Goal: Task Accomplishment & Management: Complete application form

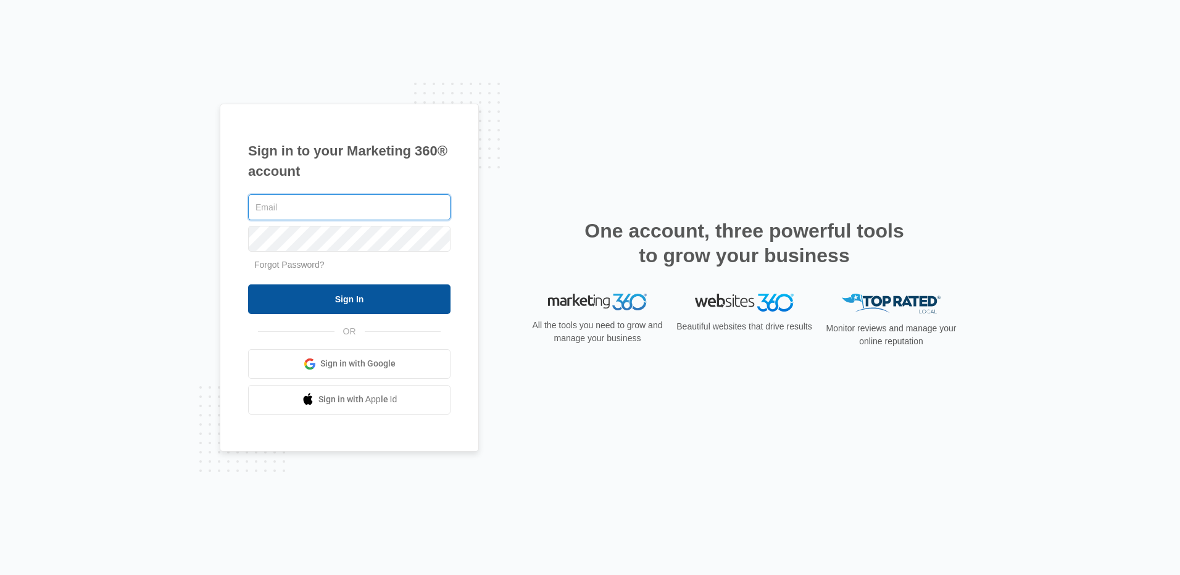
type input "[EMAIL_ADDRESS][DOMAIN_NAME]"
click at [350, 291] on input "Sign In" at bounding box center [349, 300] width 202 height 30
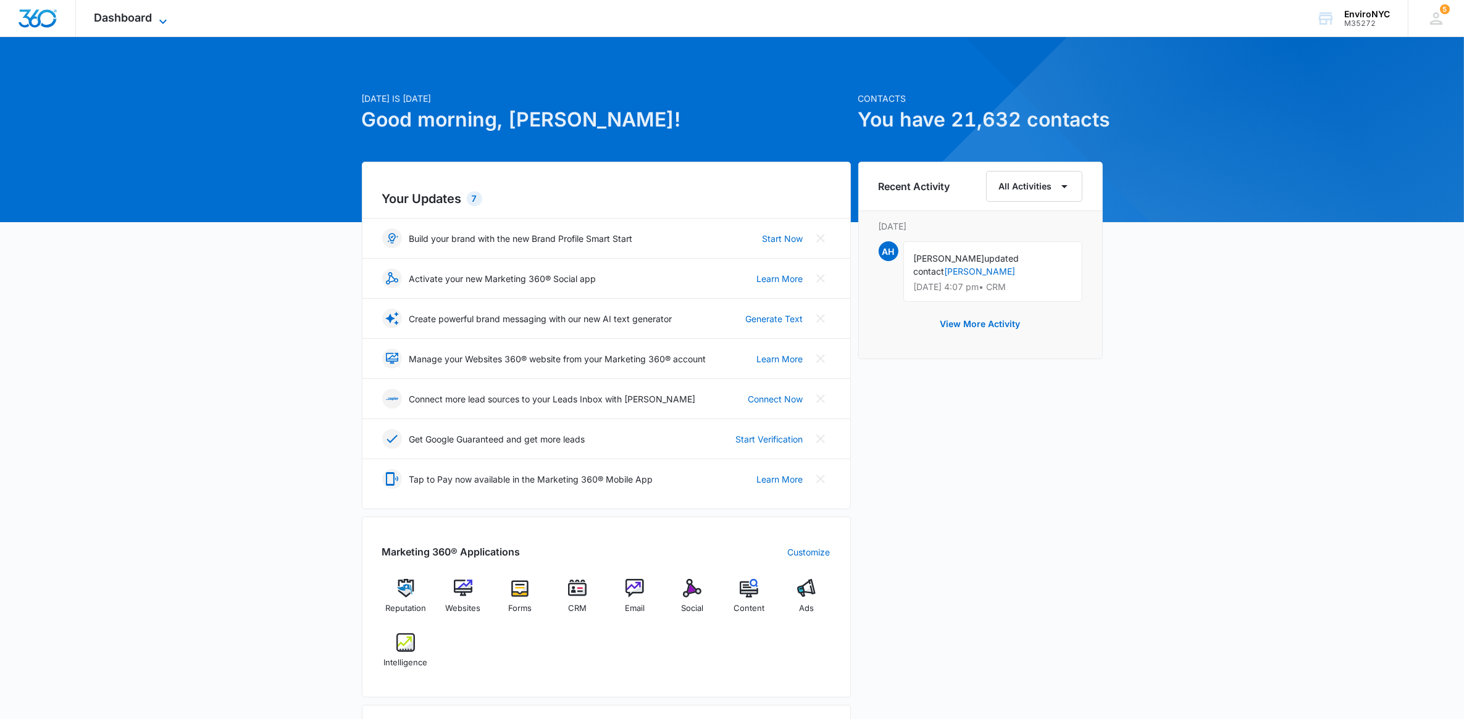
click at [159, 14] on icon at bounding box center [163, 21] width 15 height 15
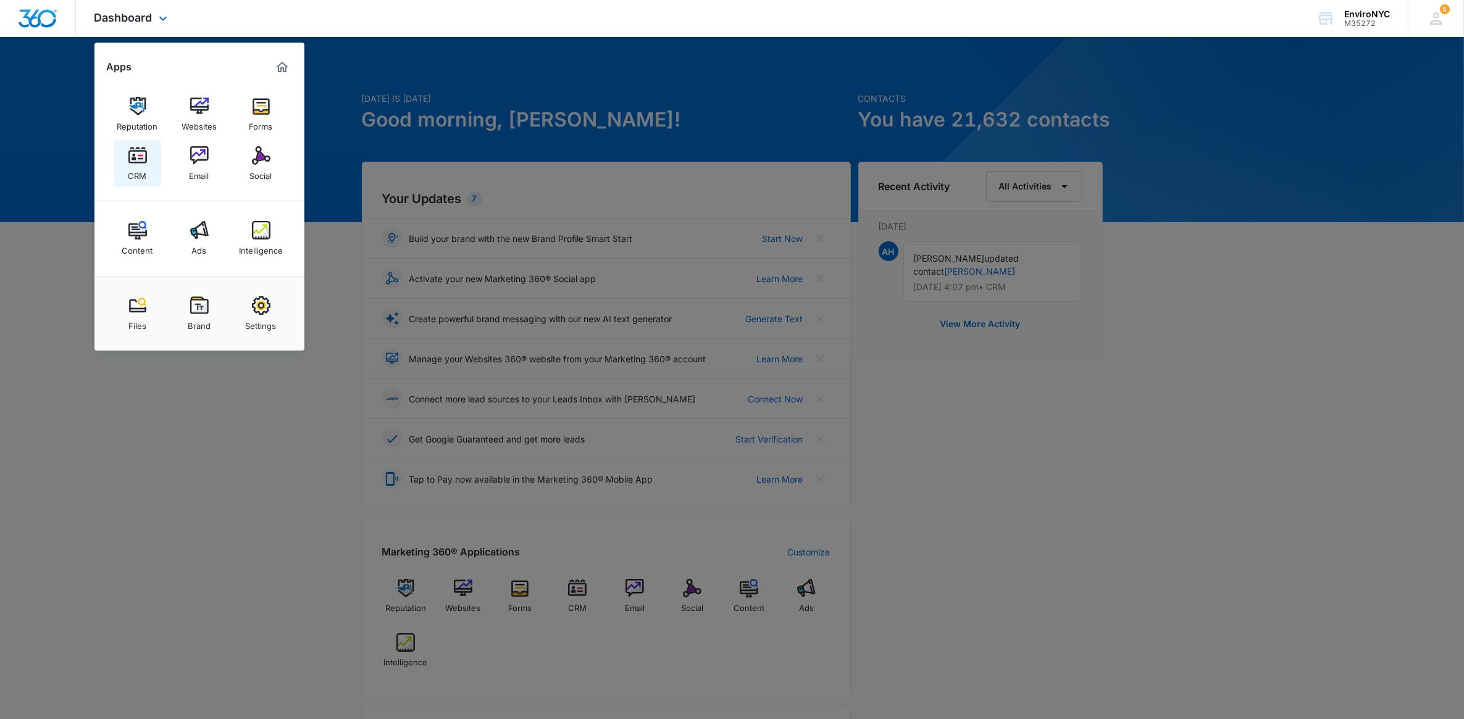
click at [144, 157] on img at bounding box center [137, 155] width 19 height 19
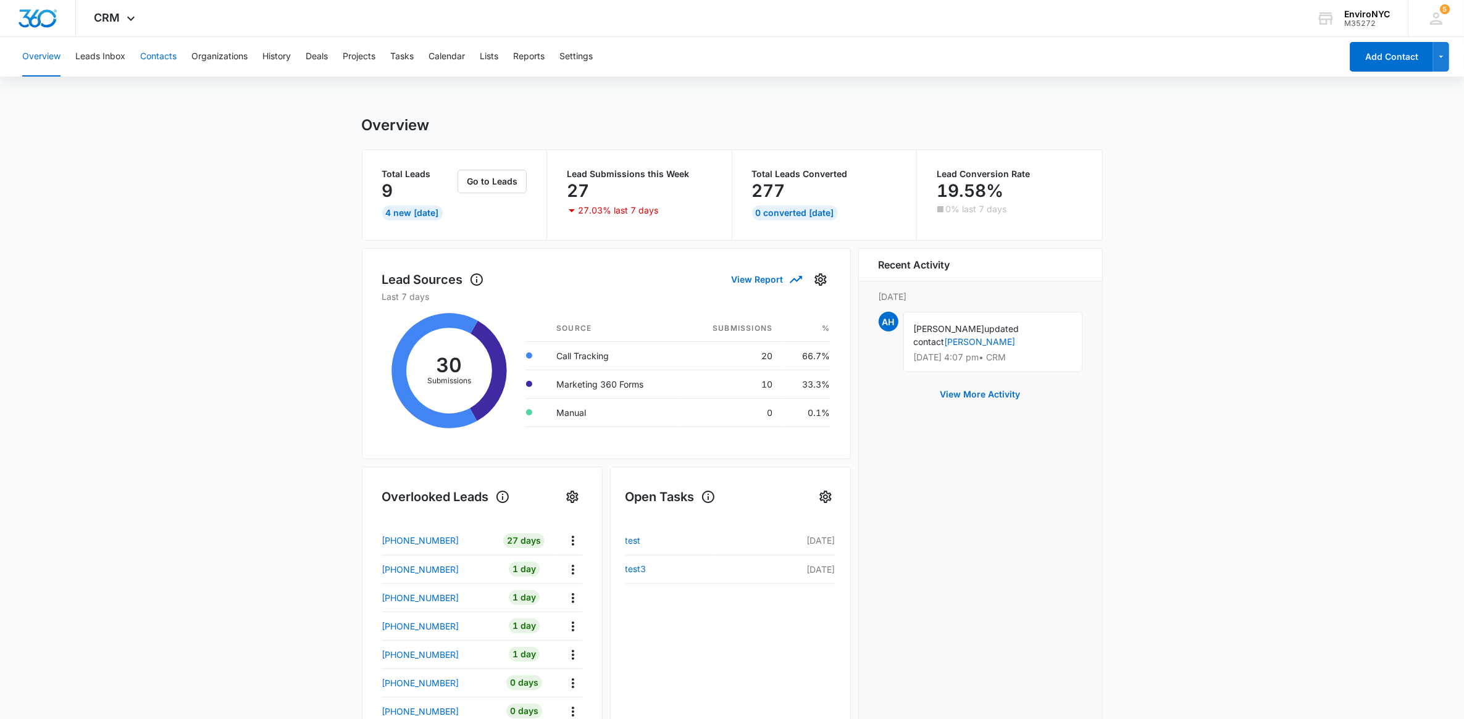
click at [155, 62] on button "Contacts" at bounding box center [158, 57] width 36 height 40
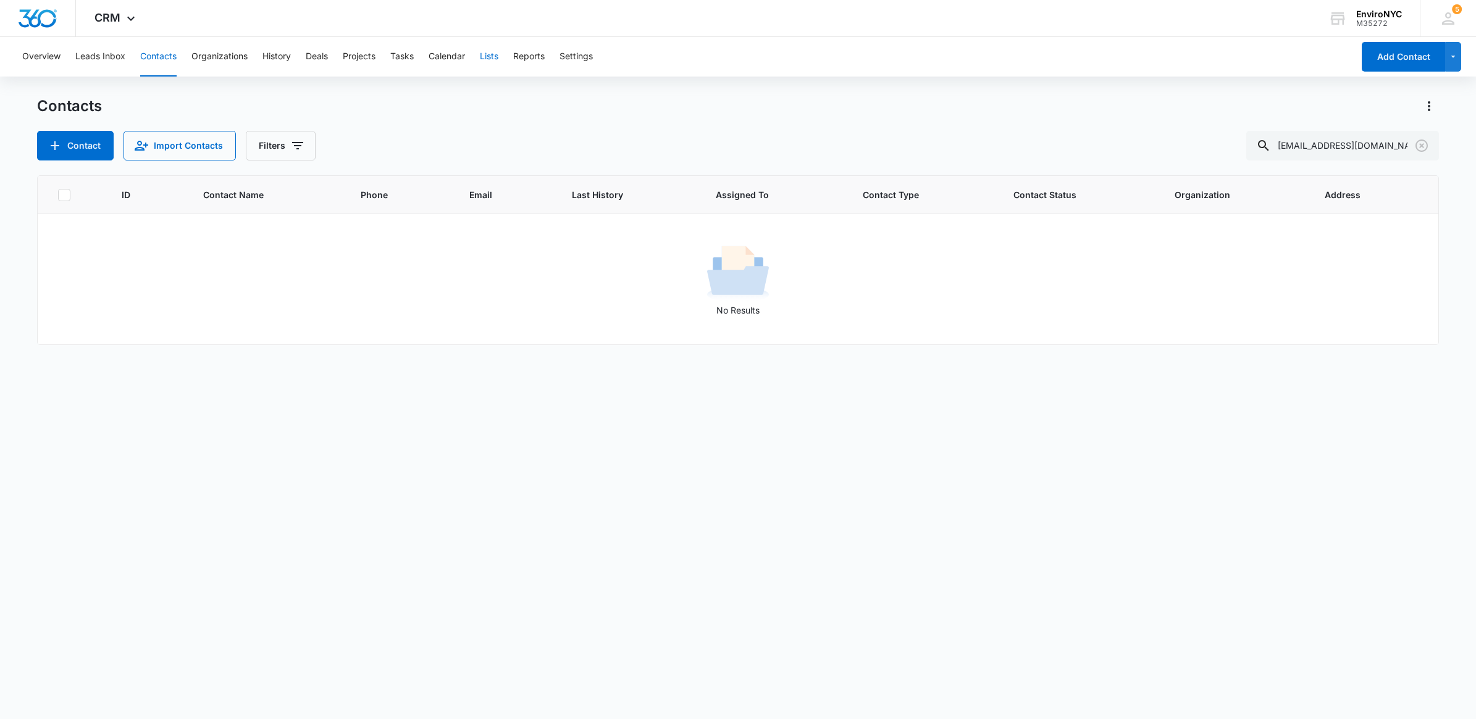
click at [492, 64] on button "Lists" at bounding box center [489, 57] width 19 height 40
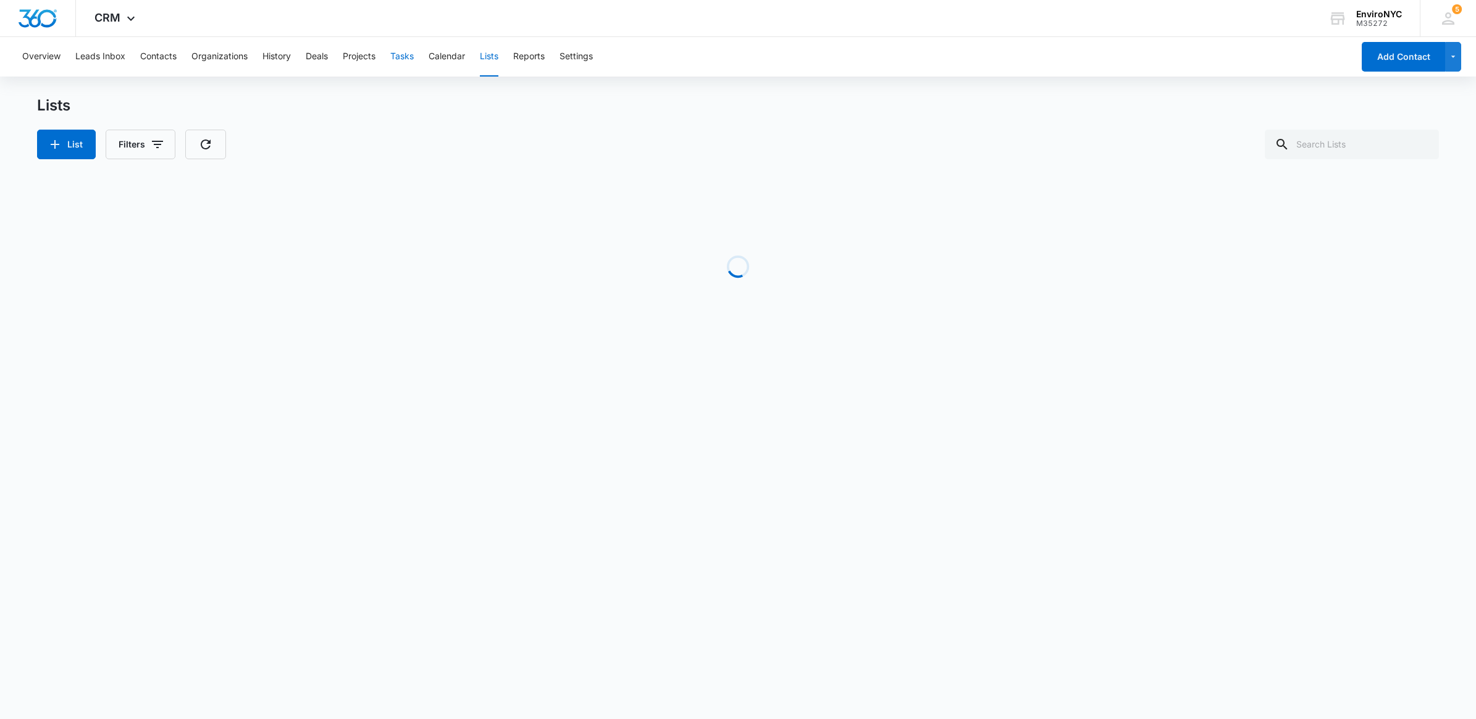
click at [400, 59] on button "Tasks" at bounding box center [401, 57] width 23 height 40
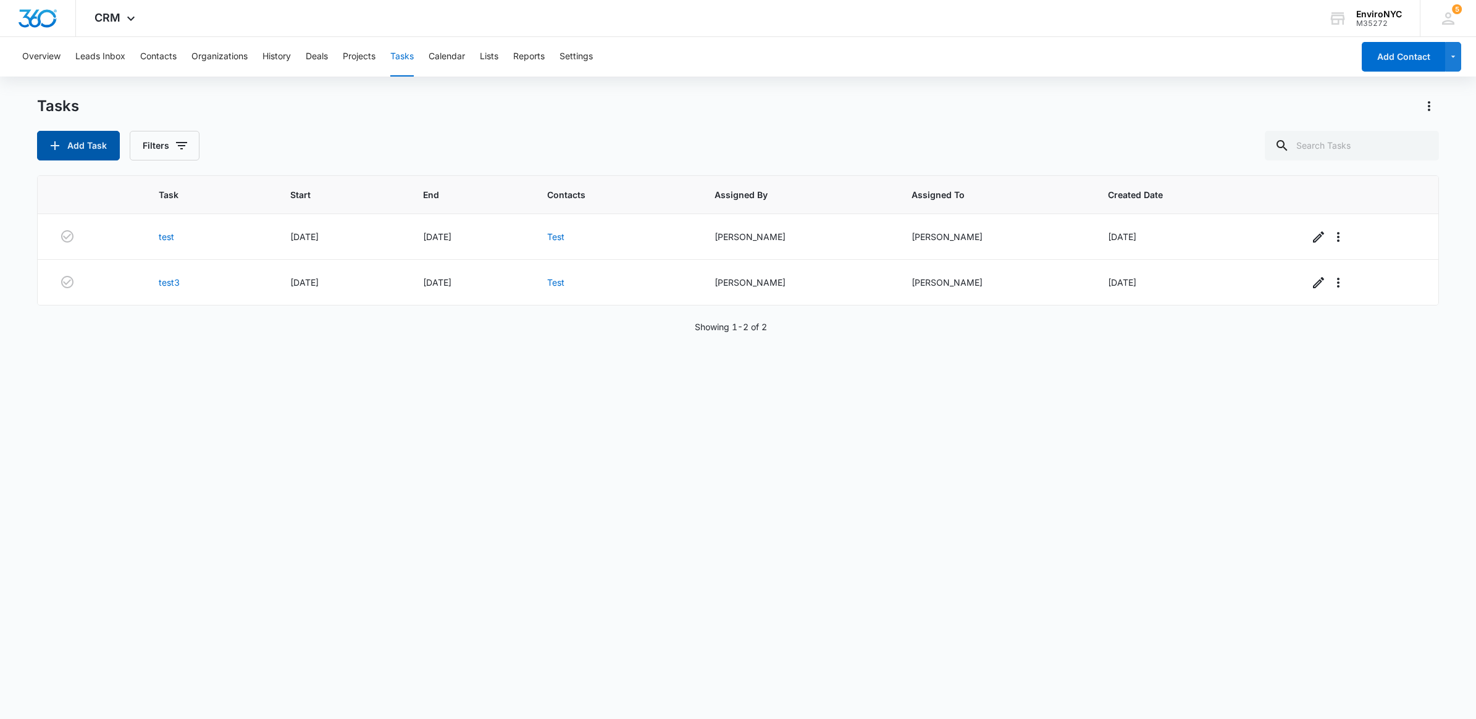
click at [97, 146] on button "Add Task" at bounding box center [78, 146] width 83 height 30
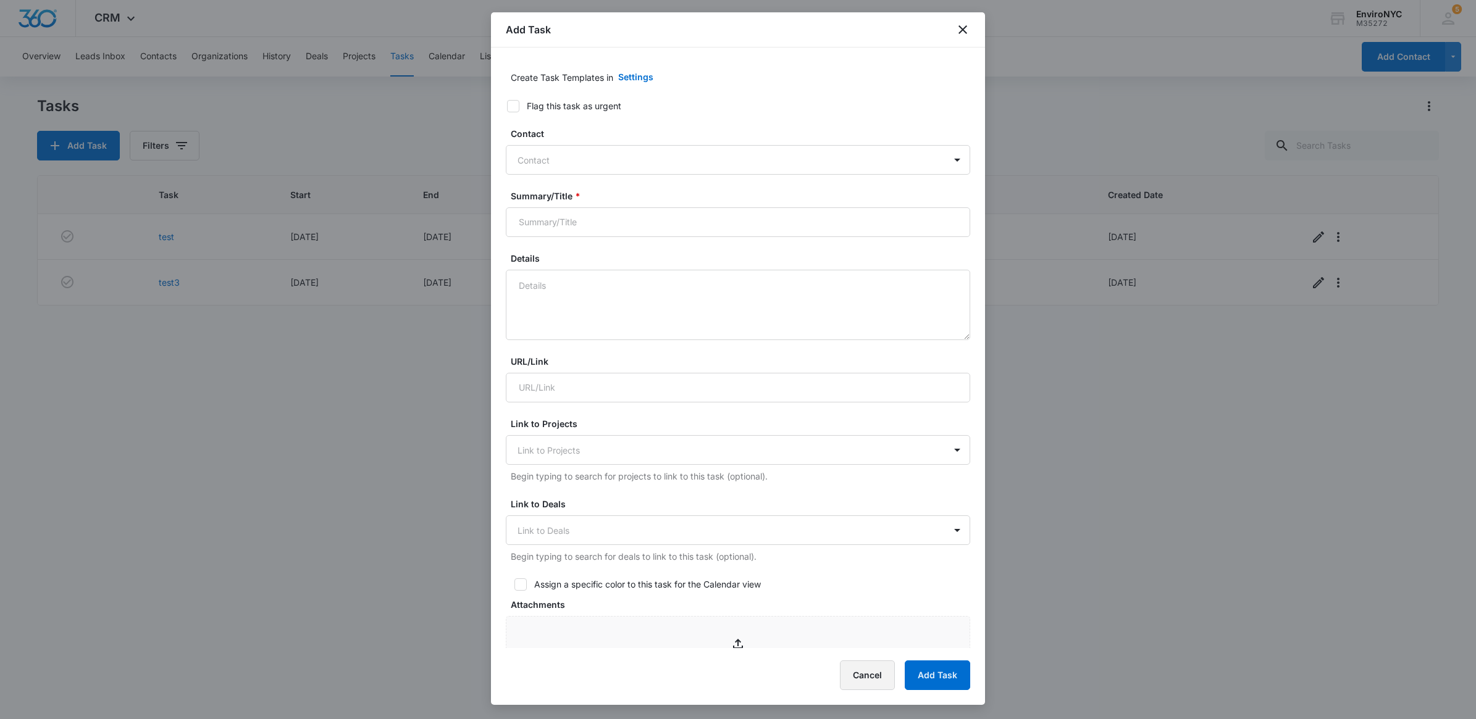
click at [866, 669] on button "Cancel" at bounding box center [867, 676] width 55 height 30
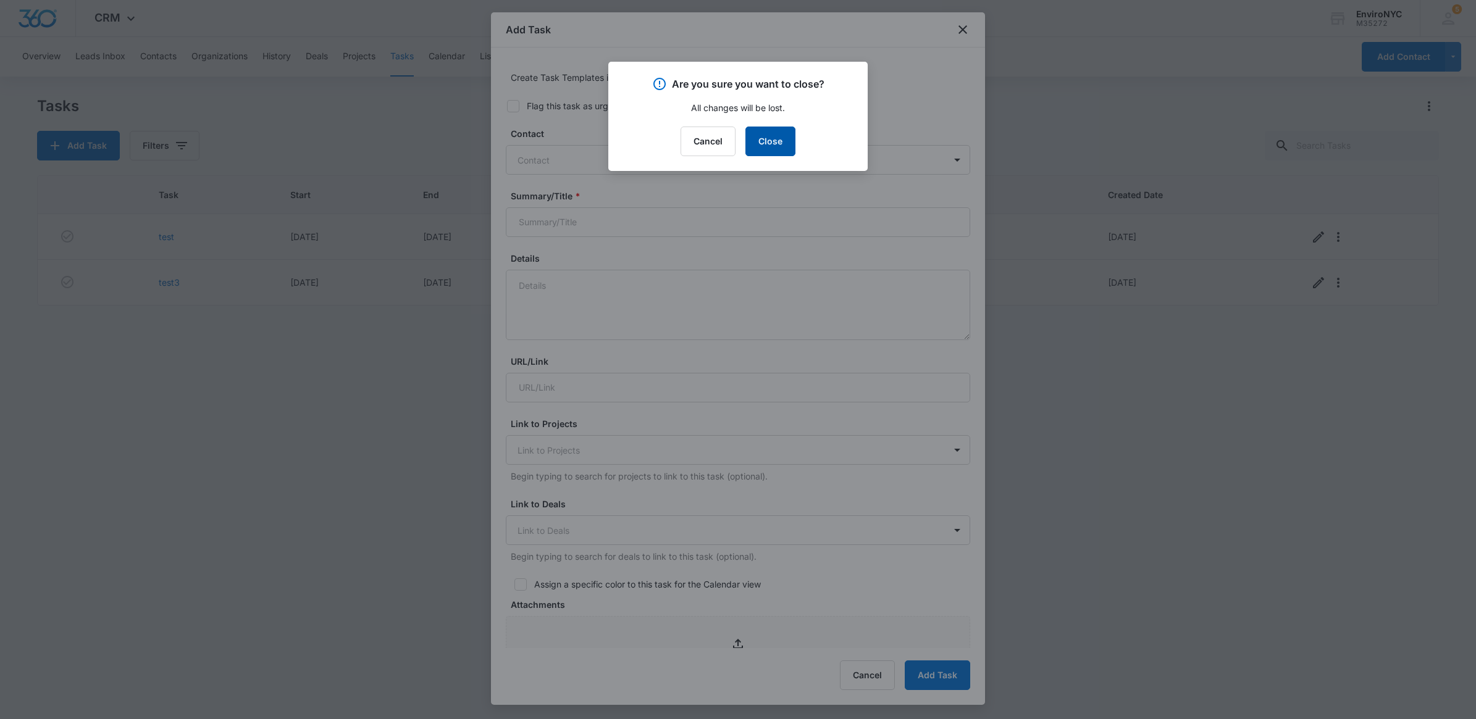
drag, startPoint x: 767, startPoint y: 145, endPoint x: 767, endPoint y: 369, distance: 224.1
click at [767, 351] on body "CRM Apps Reputation Websites Forms CRM Email Social Content Ads Intelligence Fi…" at bounding box center [738, 359] width 1476 height 719
click at [779, 142] on button "Close" at bounding box center [770, 142] width 50 height 30
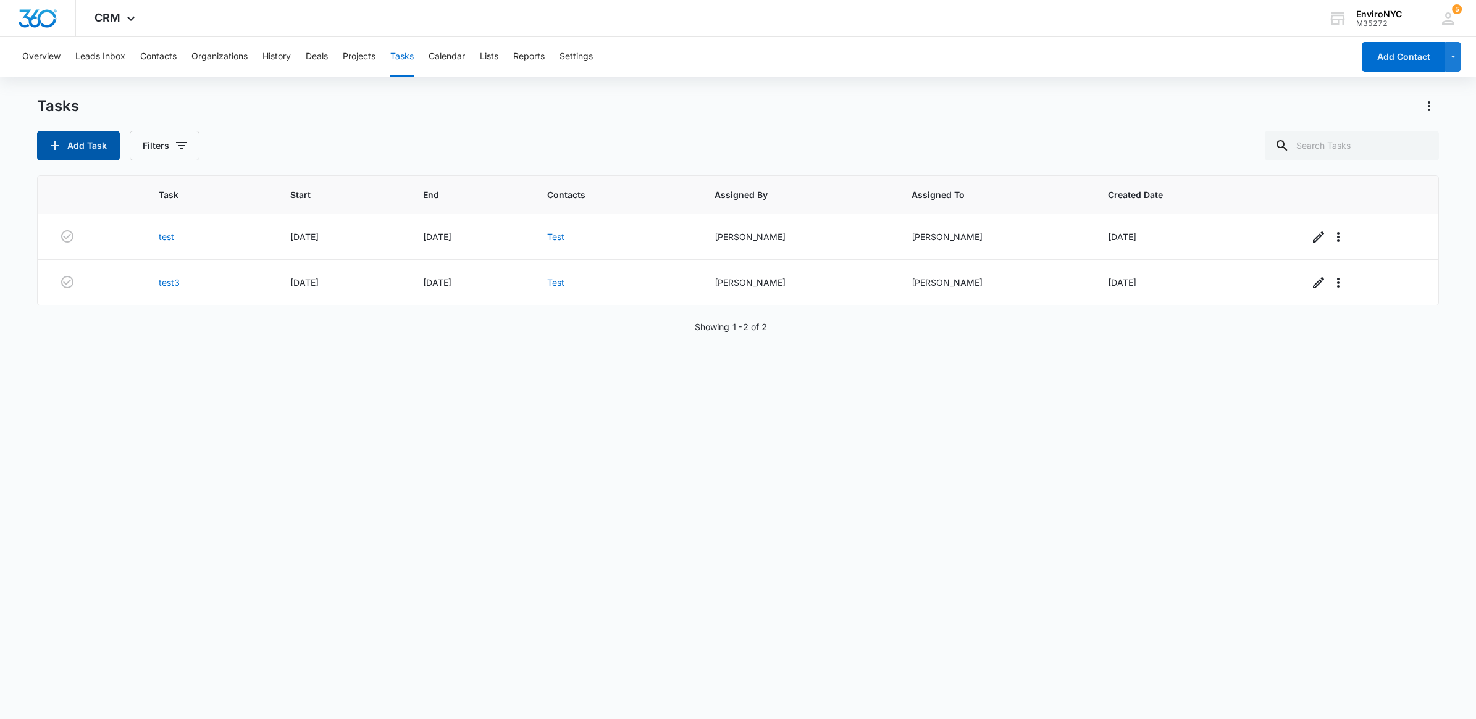
click at [110, 139] on button "Add Task" at bounding box center [78, 146] width 83 height 30
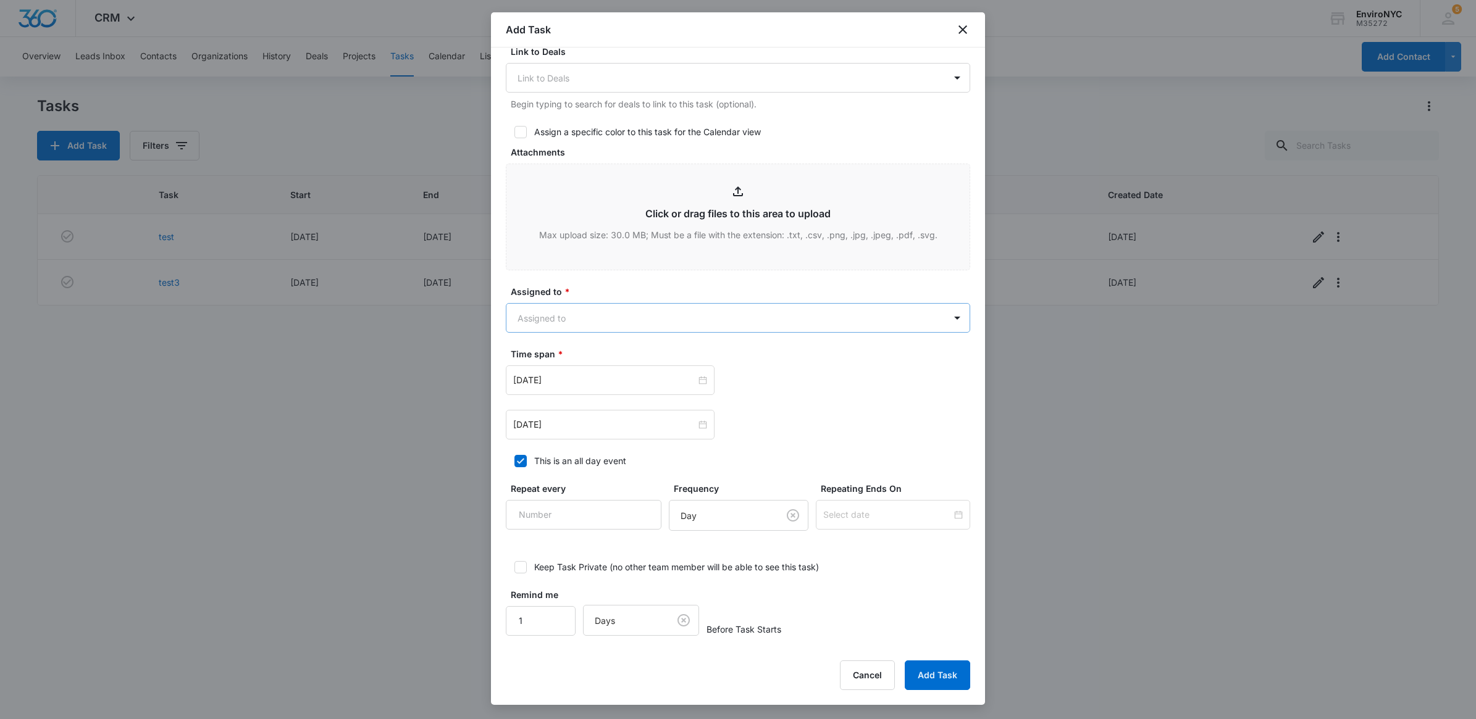
scroll to position [455, 0]
click at [854, 676] on button "Cancel" at bounding box center [867, 676] width 55 height 30
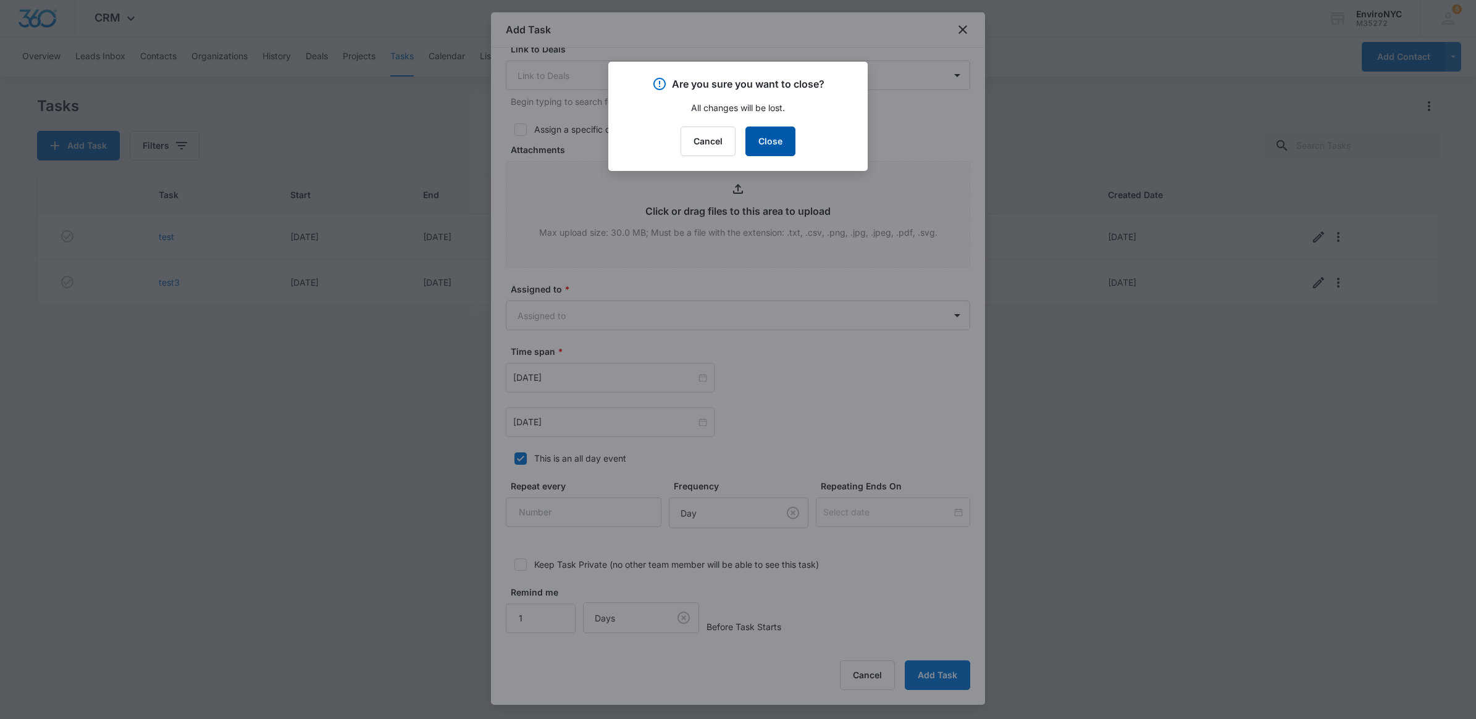
click at [767, 137] on button "Close" at bounding box center [770, 142] width 50 height 30
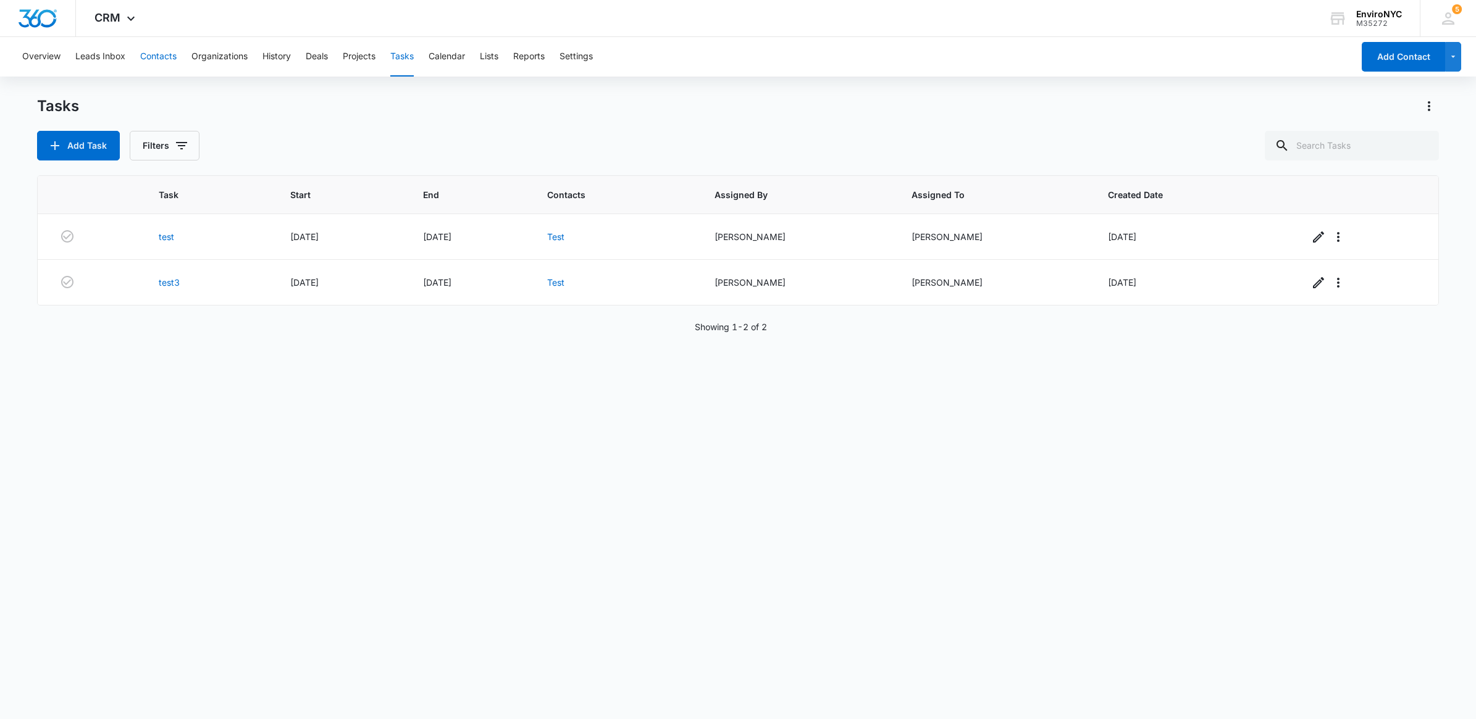
click at [149, 51] on button "Contacts" at bounding box center [158, 57] width 36 height 40
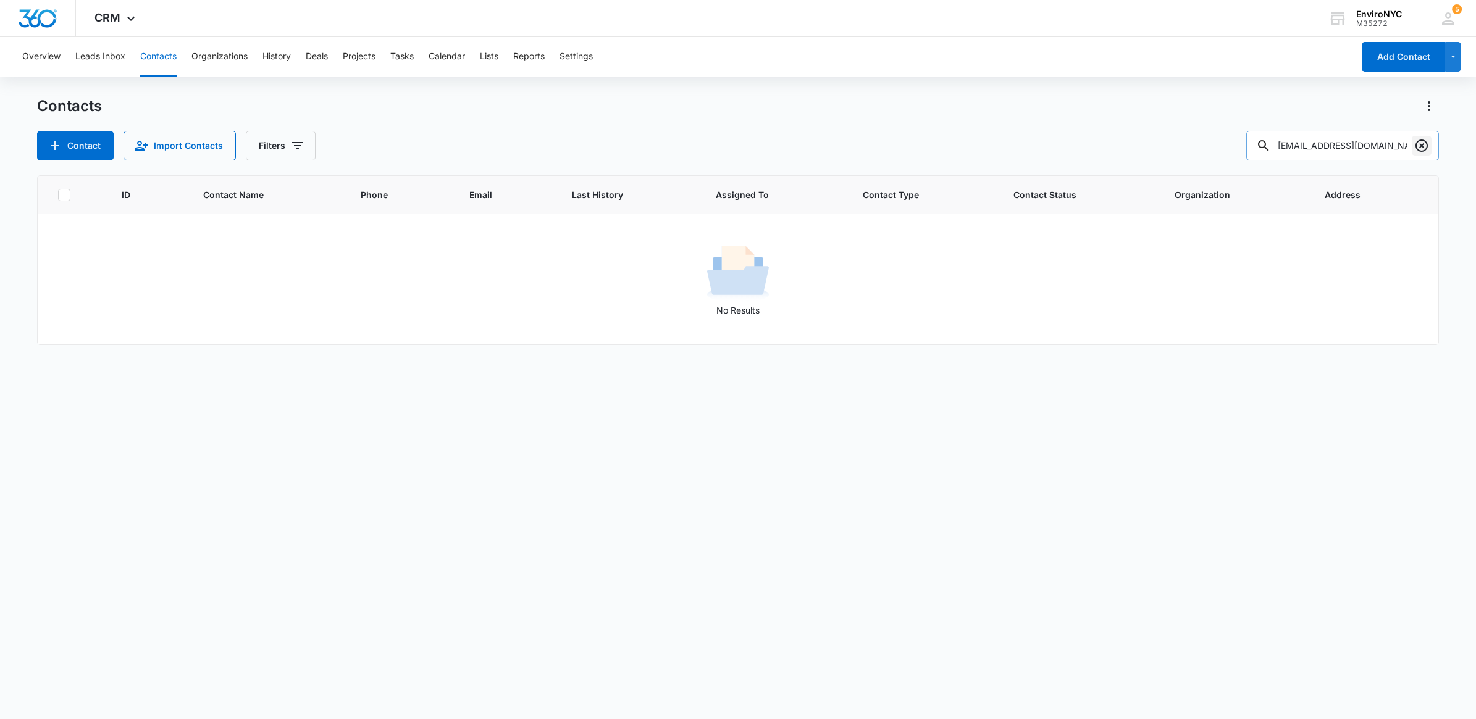
click at [1425, 146] on icon "Clear" at bounding box center [1421, 145] width 15 height 15
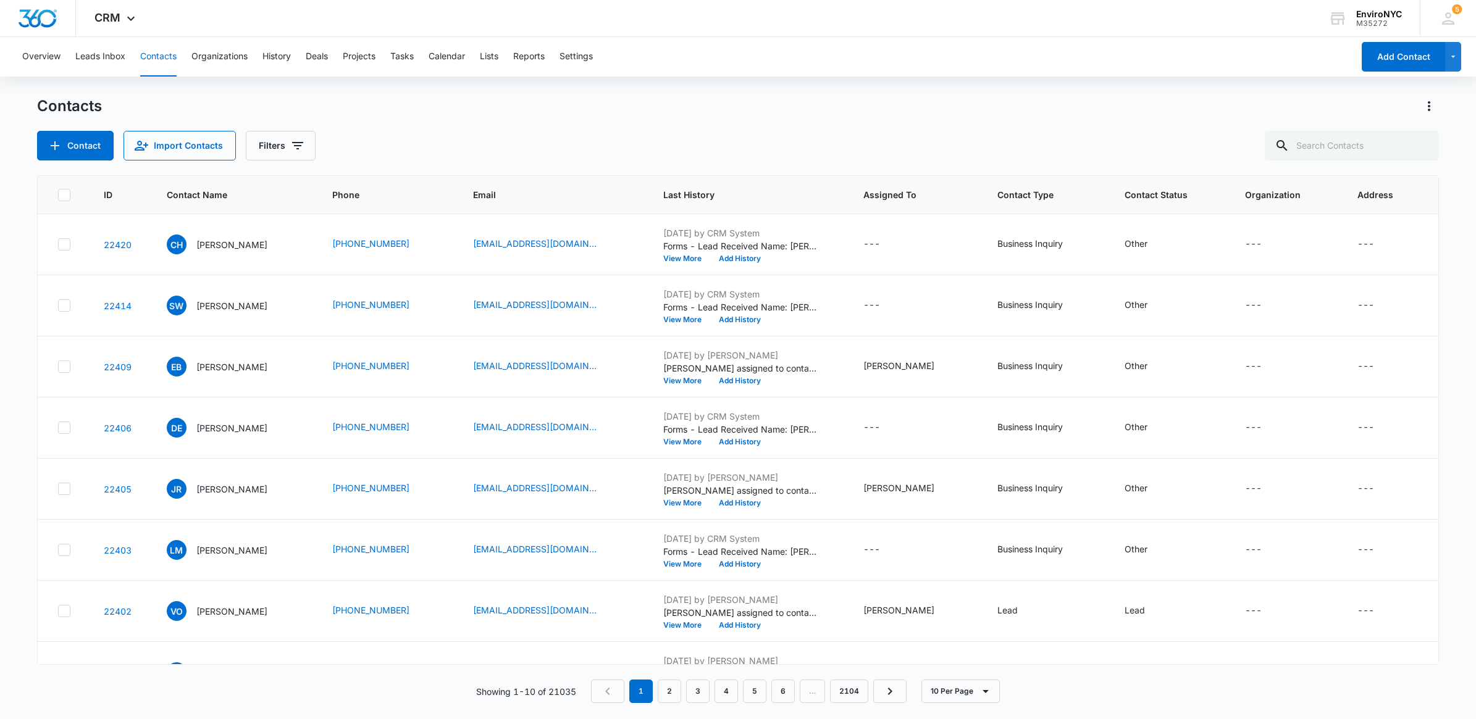
click at [560, 685] on p "Showing 1-10 of 21035" at bounding box center [526, 691] width 100 height 13
click at [279, 257] on td "CH Caroline Hopkins Legaspi" at bounding box center [235, 244] width 166 height 61
click at [267, 236] on div "CH Caroline Hopkins Legaspi" at bounding box center [217, 245] width 101 height 20
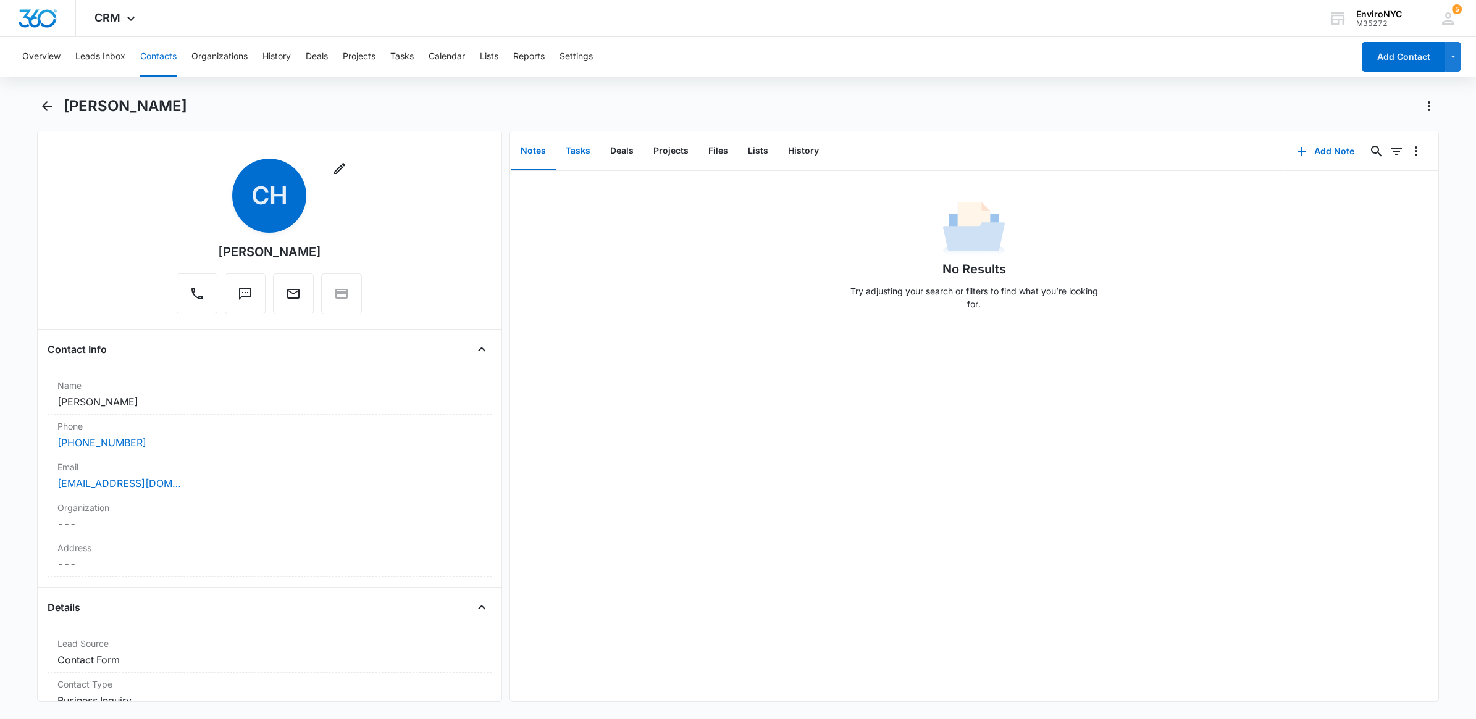
click at [572, 145] on button "Tasks" at bounding box center [578, 151] width 44 height 38
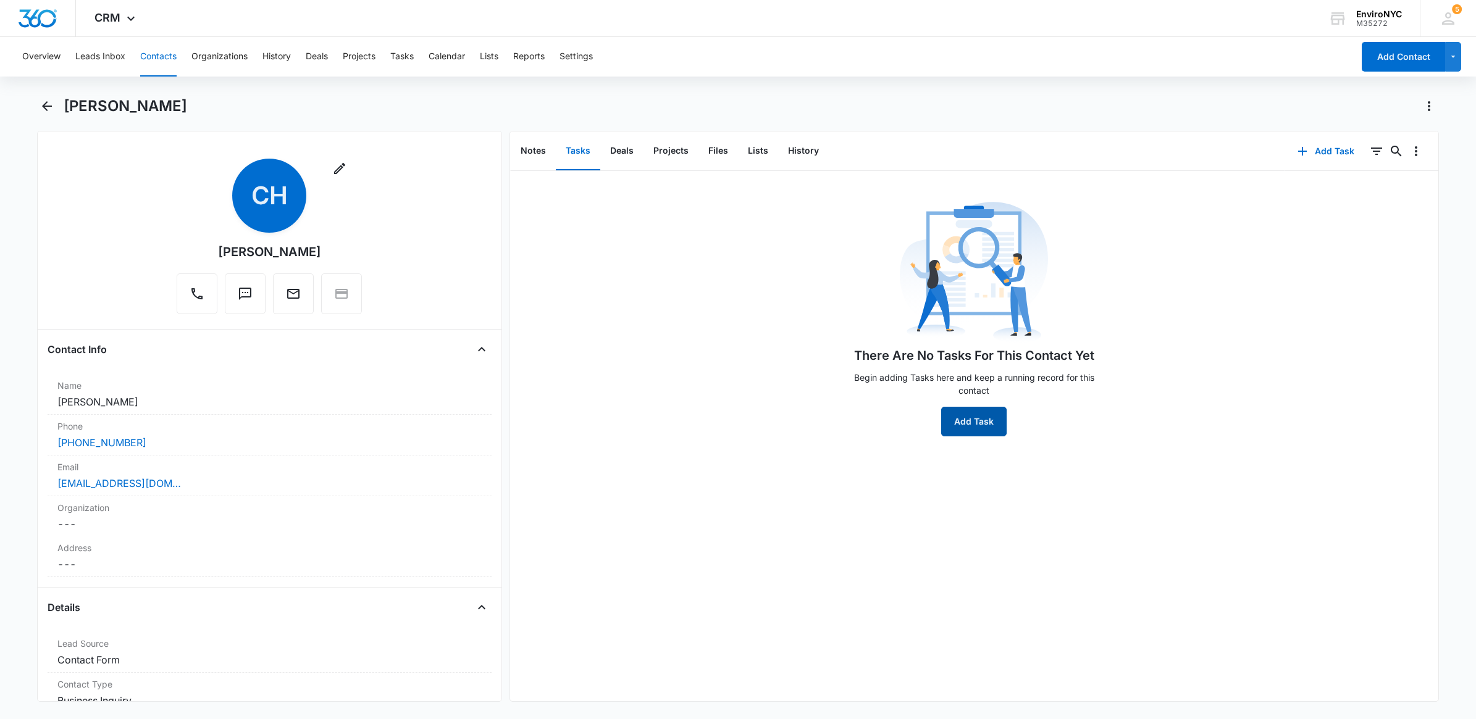
click at [976, 415] on button "Add Task" at bounding box center [973, 422] width 65 height 30
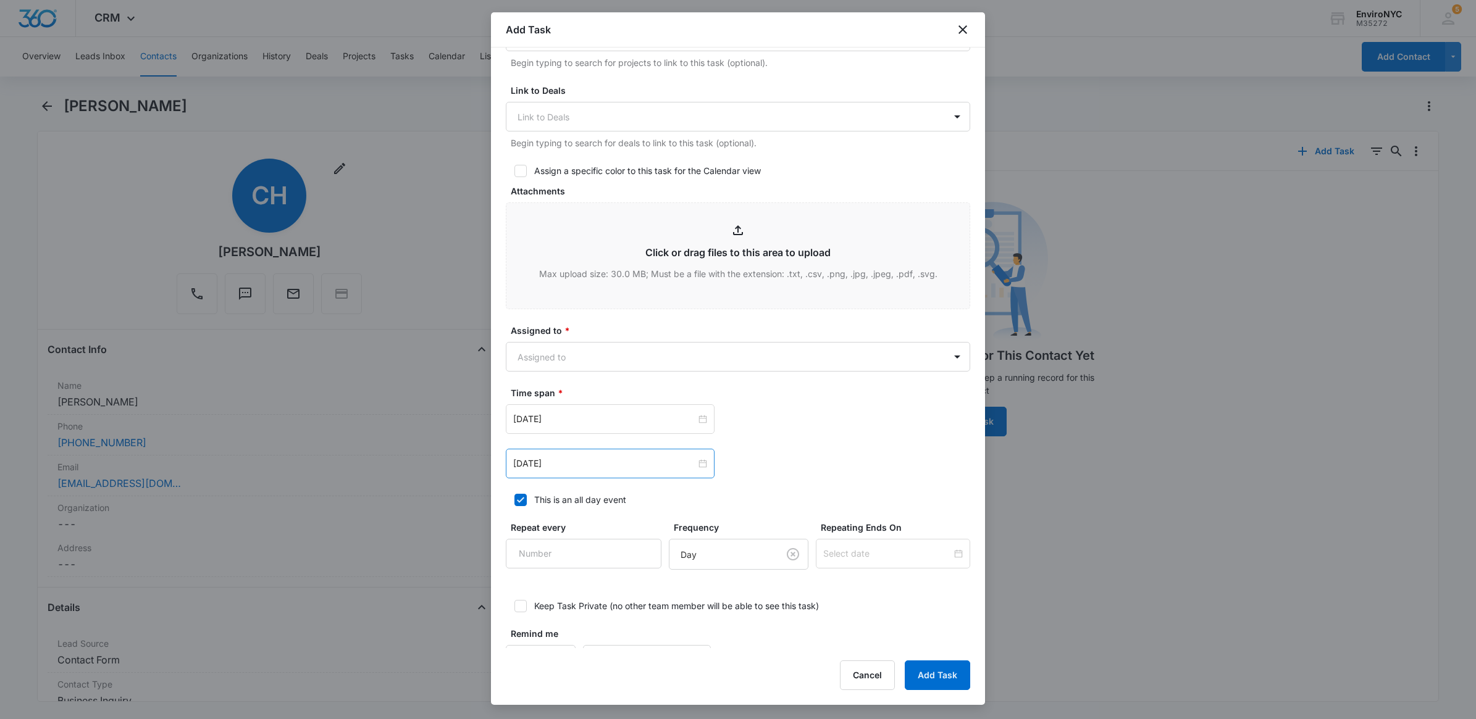
scroll to position [457, 0]
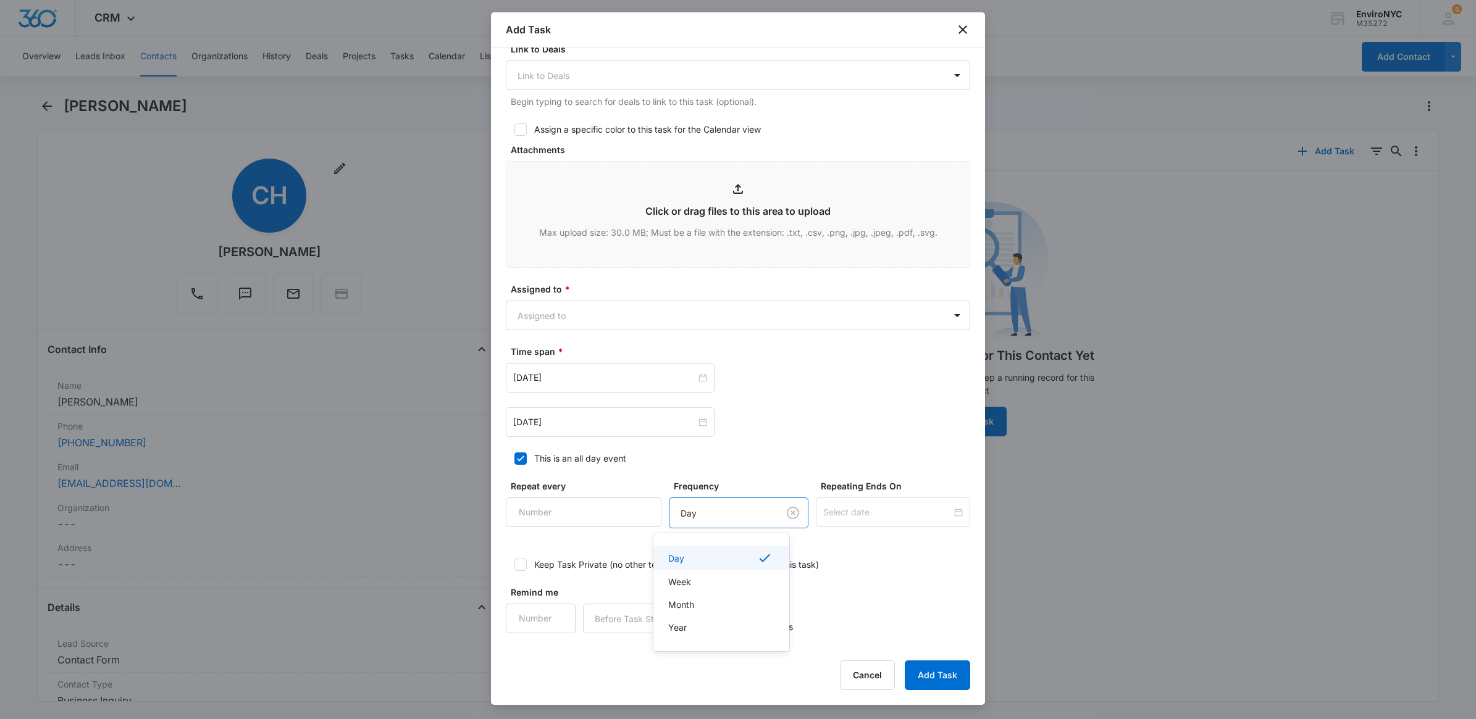
click at [711, 507] on body "CRM Apps Reputation Websites Forms CRM Email Social Content Ads Intelligence Fi…" at bounding box center [738, 359] width 1476 height 719
click at [601, 541] on div at bounding box center [738, 359] width 1476 height 719
click at [532, 617] on input "Remind me" at bounding box center [541, 619] width 70 height 30
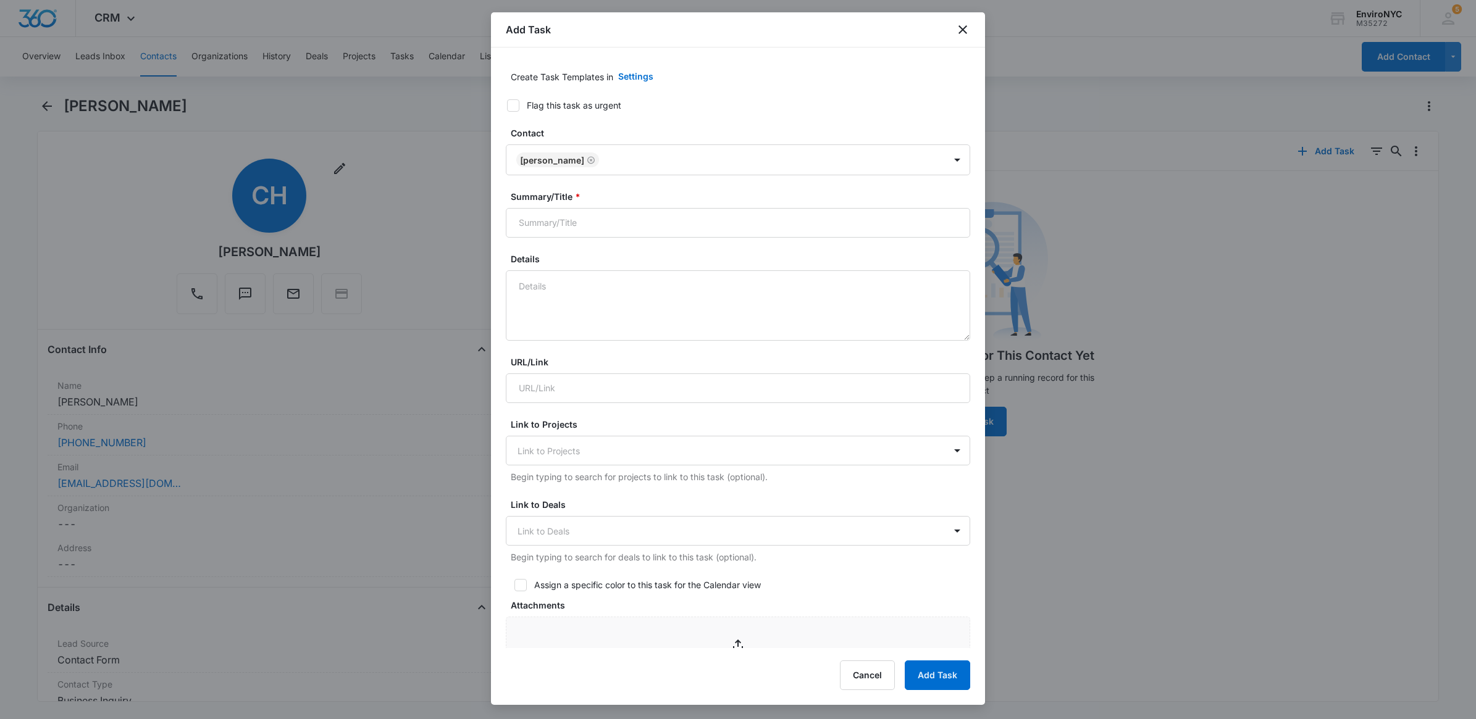
scroll to position [0, 0]
click at [874, 673] on button "Cancel" at bounding box center [867, 676] width 55 height 30
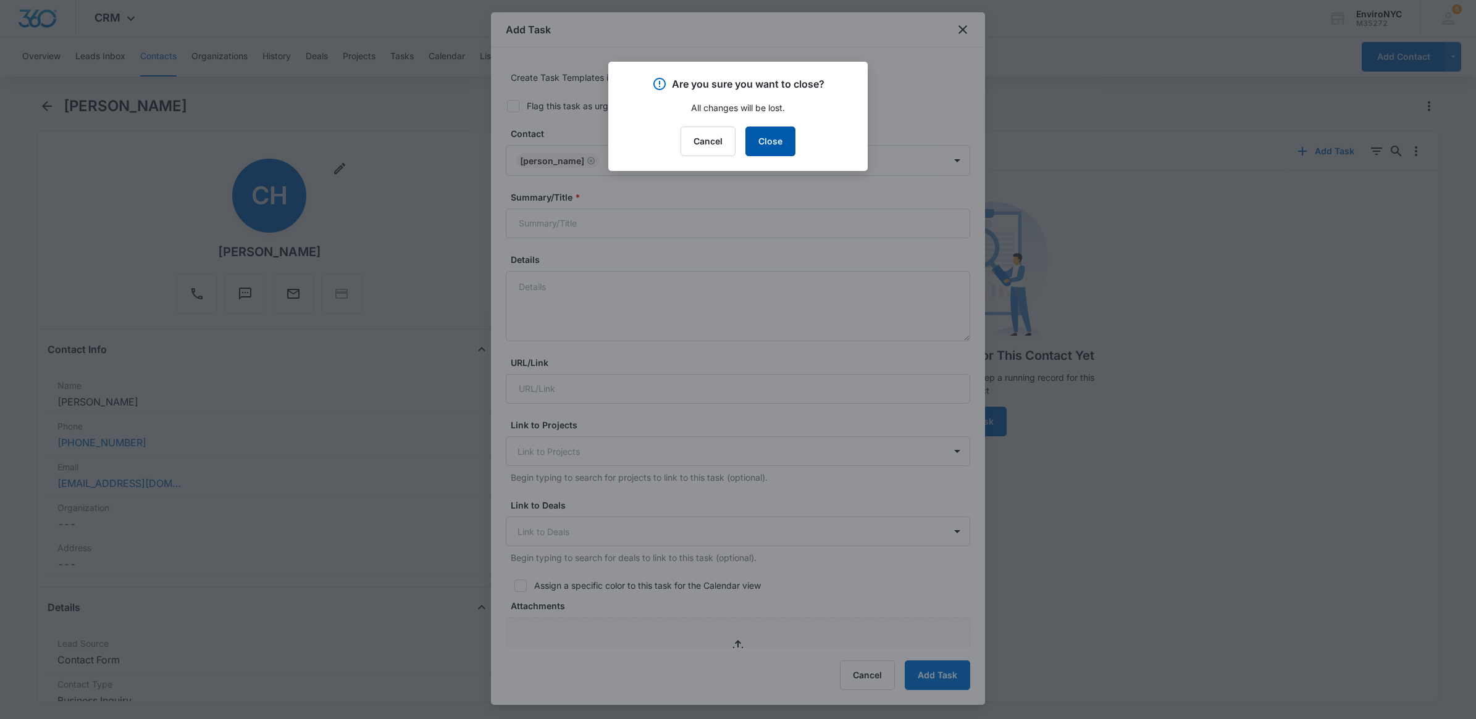
click at [772, 142] on button "Close" at bounding box center [770, 142] width 50 height 30
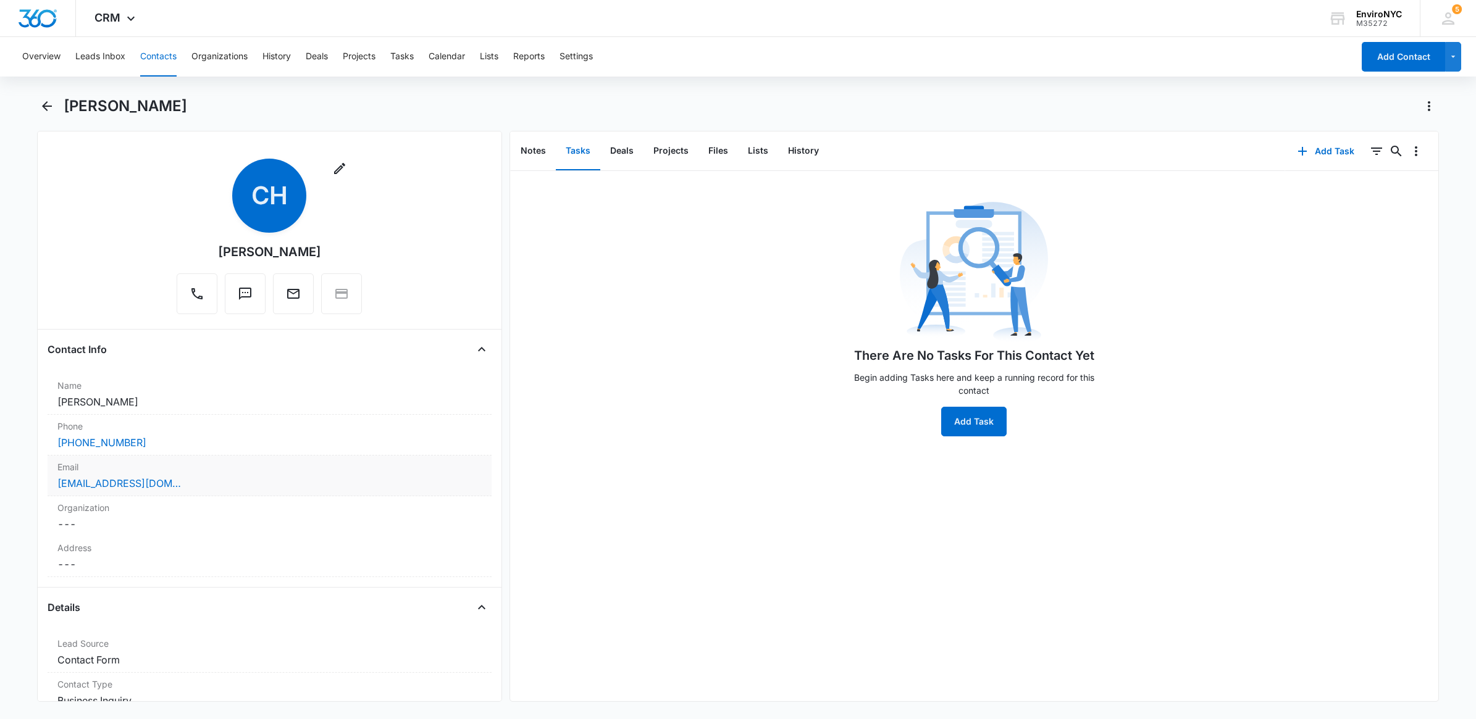
click at [161, 468] on label "Email" at bounding box center [269, 467] width 424 height 13
drag, startPoint x: 216, startPoint y: 497, endPoint x: -3, endPoint y: 441, distance: 226.1
click at [0, 441] on html "CRM Apps Reputation Websites Forms CRM Email Social Content Ads Intelligence Fi…" at bounding box center [738, 359] width 1476 height 719
click at [372, 531] on button "Cancel" at bounding box center [382, 529] width 43 height 23
click at [51, 106] on icon "Back" at bounding box center [47, 106] width 15 height 15
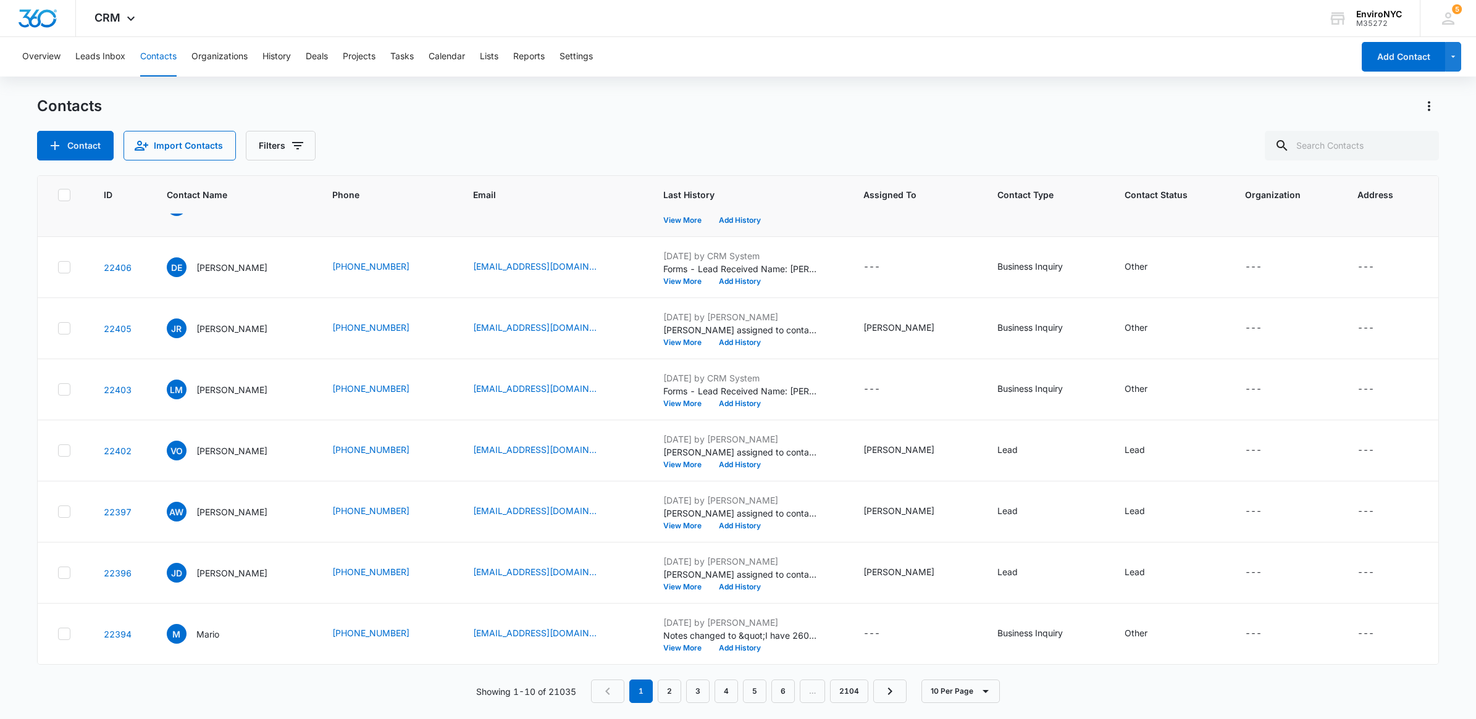
scroll to position [162, 0]
click at [724, 690] on link "4" at bounding box center [725, 691] width 23 height 23
click at [755, 696] on link "5" at bounding box center [757, 691] width 23 height 23
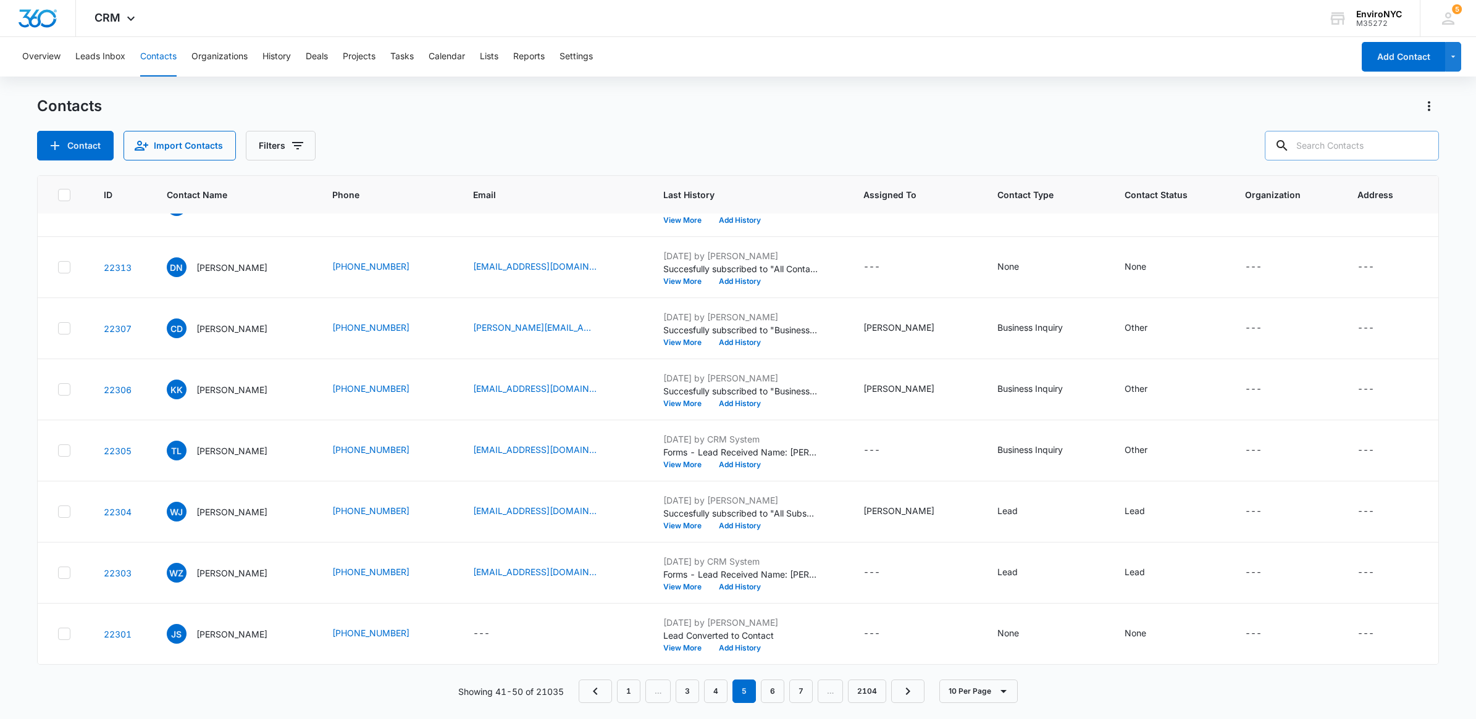
click at [1344, 152] on input "text" at bounding box center [1351, 146] width 174 height 30
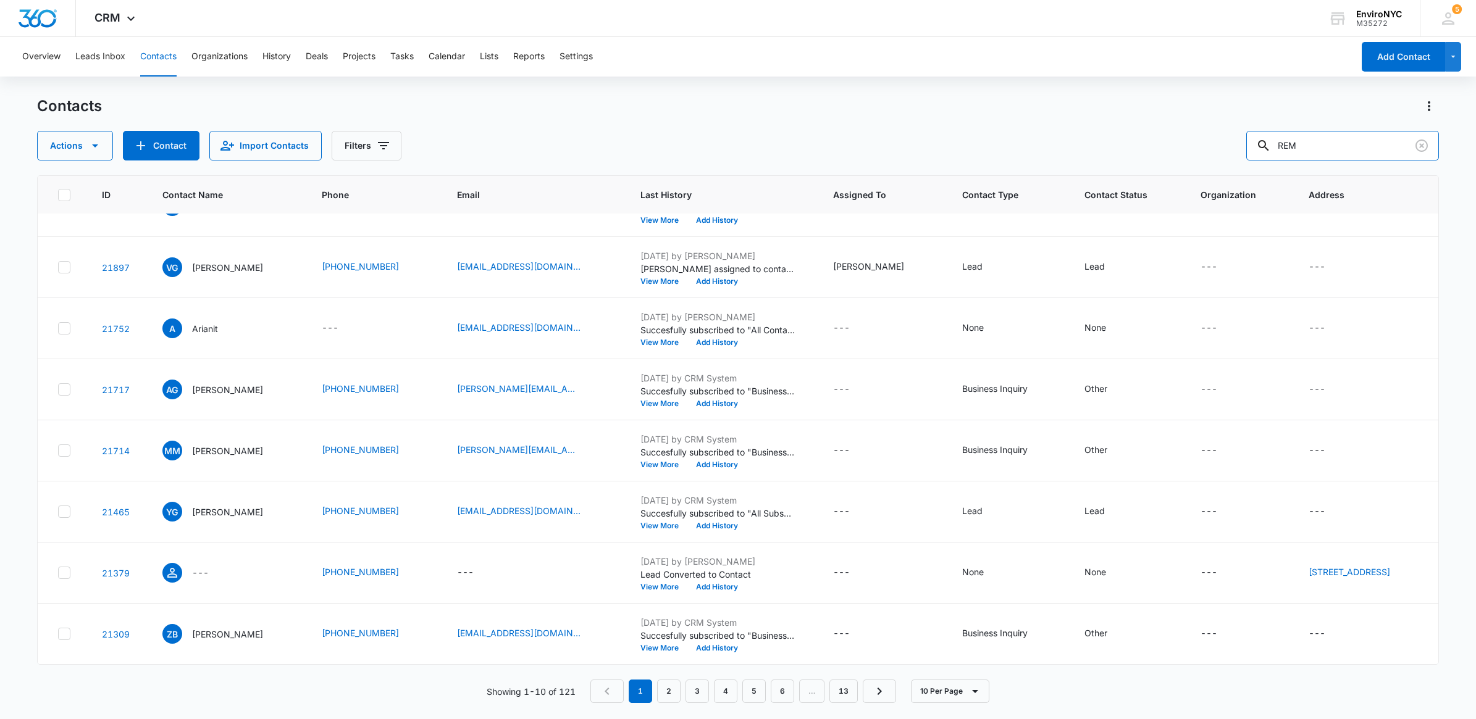
scroll to position [0, 0]
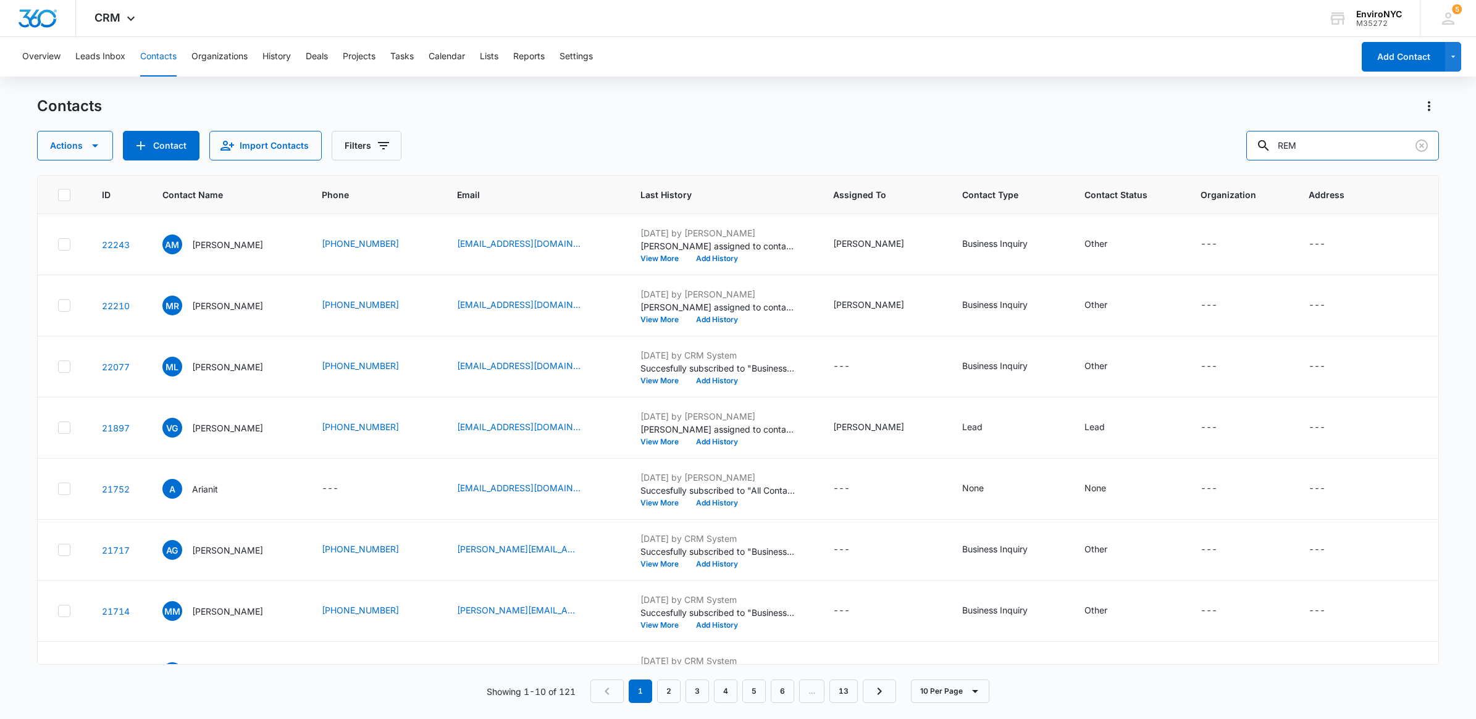
drag, startPoint x: 1322, startPoint y: 149, endPoint x: 1044, endPoint y: 146, distance: 278.4
click at [1303, 146] on input "REM" at bounding box center [1342, 146] width 193 height 30
type input "akelius"
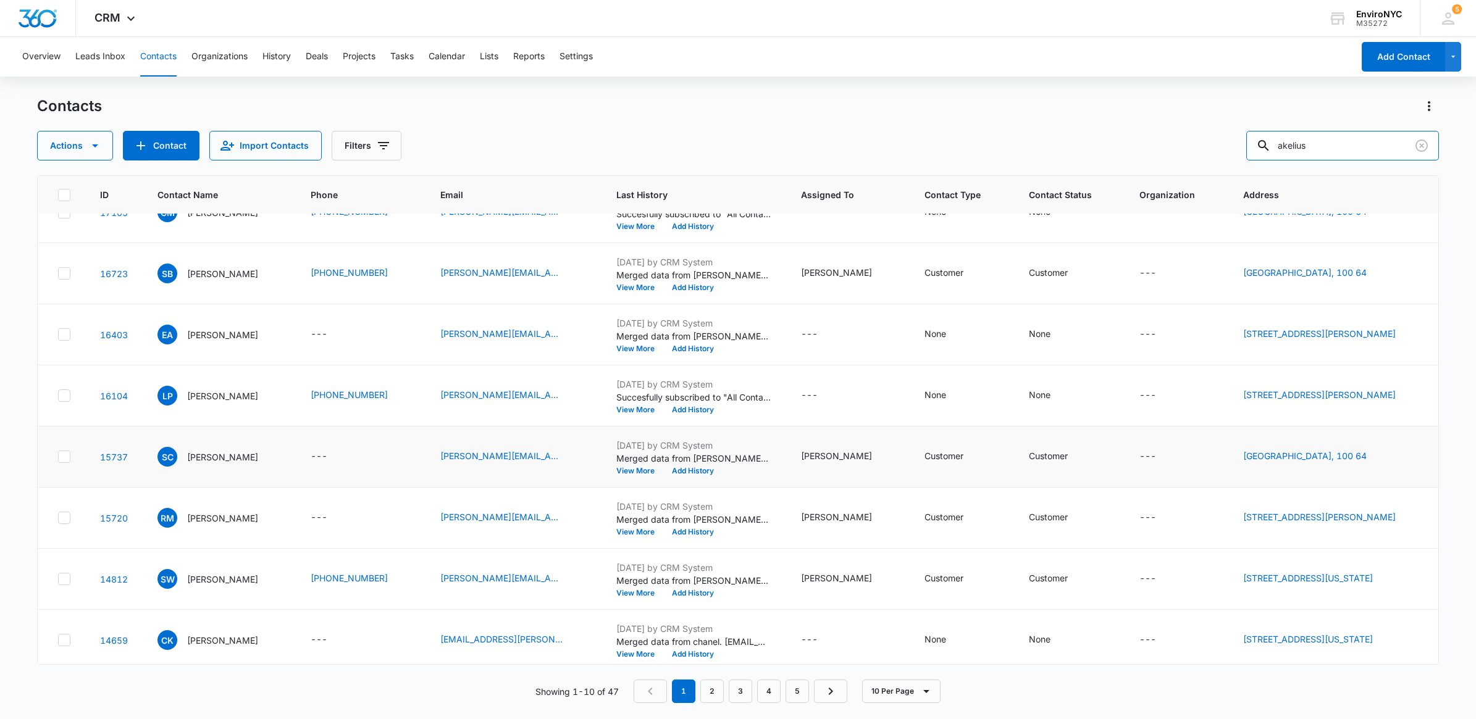
scroll to position [162, 0]
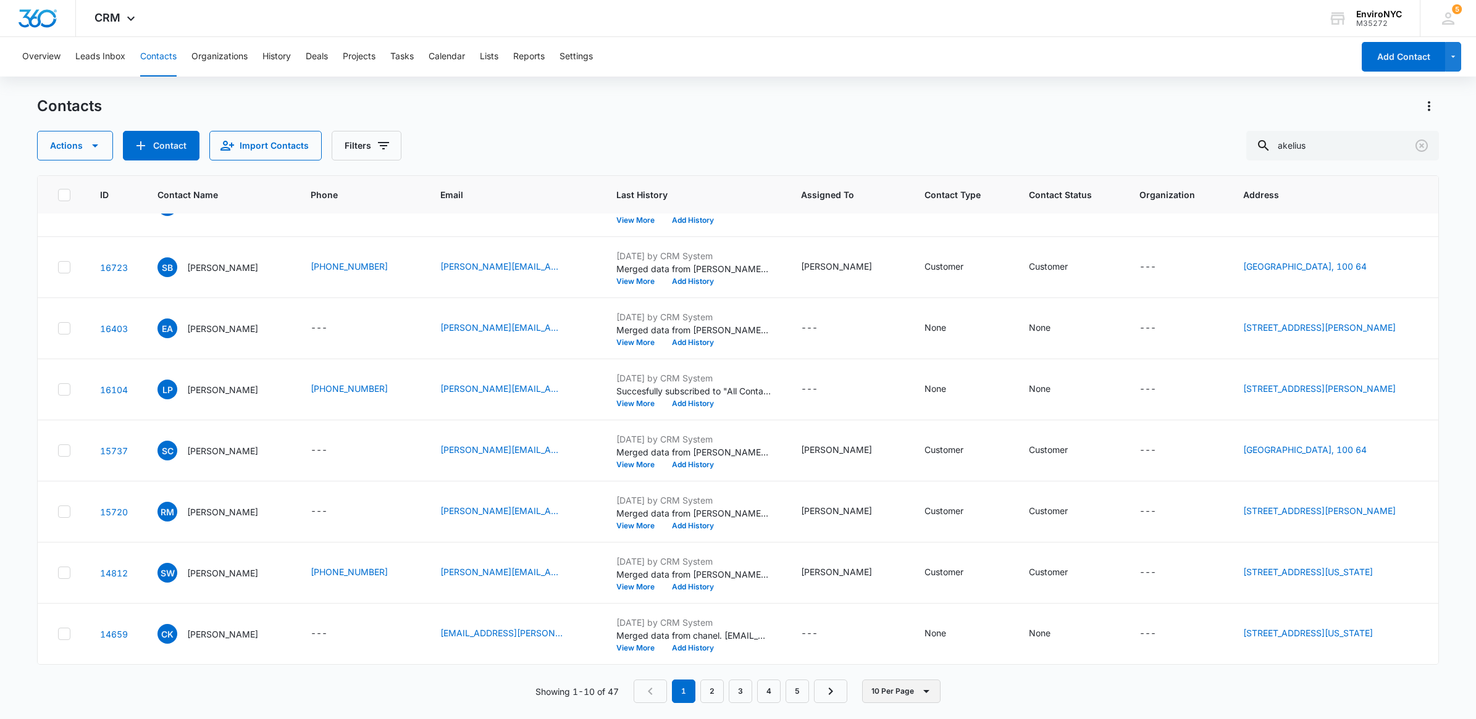
click at [884, 691] on button "10 Per Page" at bounding box center [901, 691] width 78 height 23
click at [901, 651] on div "50 Per Page" at bounding box center [904, 655] width 51 height 9
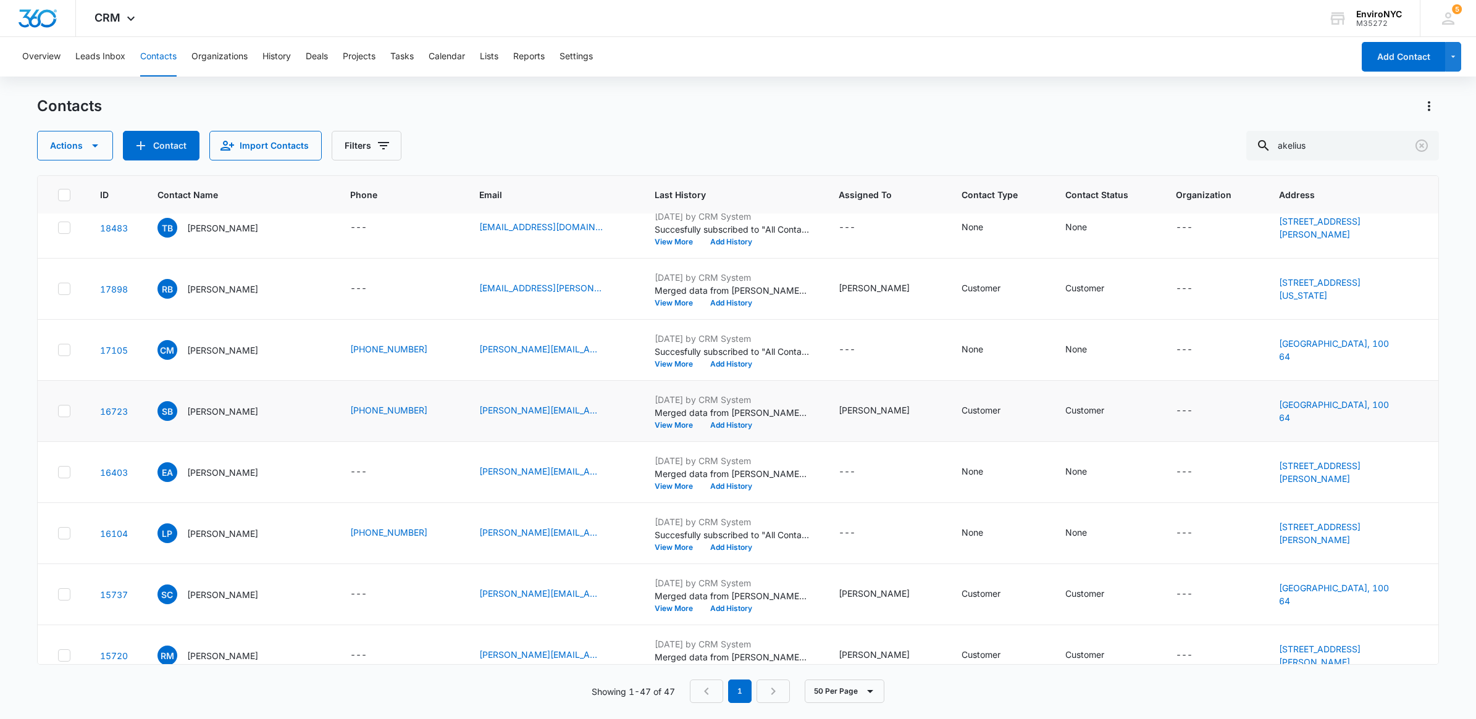
scroll to position [0, 0]
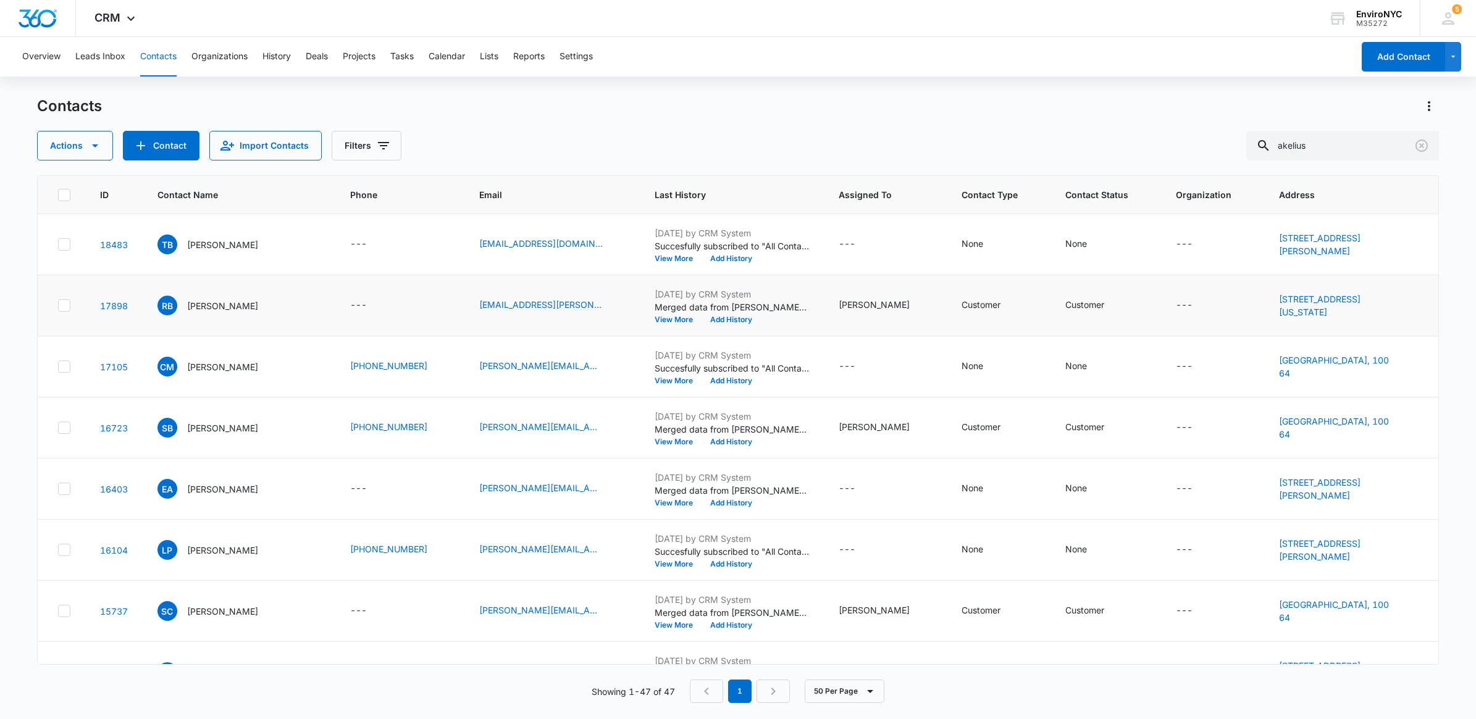
click at [67, 304] on icon at bounding box center [64, 306] width 7 height 6
click at [58, 306] on input "checkbox" at bounding box center [57, 306] width 1 height 1
checkbox input "false"
click at [104, 144] on button "Actions" at bounding box center [75, 146] width 76 height 30
click at [1, 284] on main "Contacts Actions Export Duplicate Assign Type Assign Status Delete Manage by Fi…" at bounding box center [738, 407] width 1476 height 622
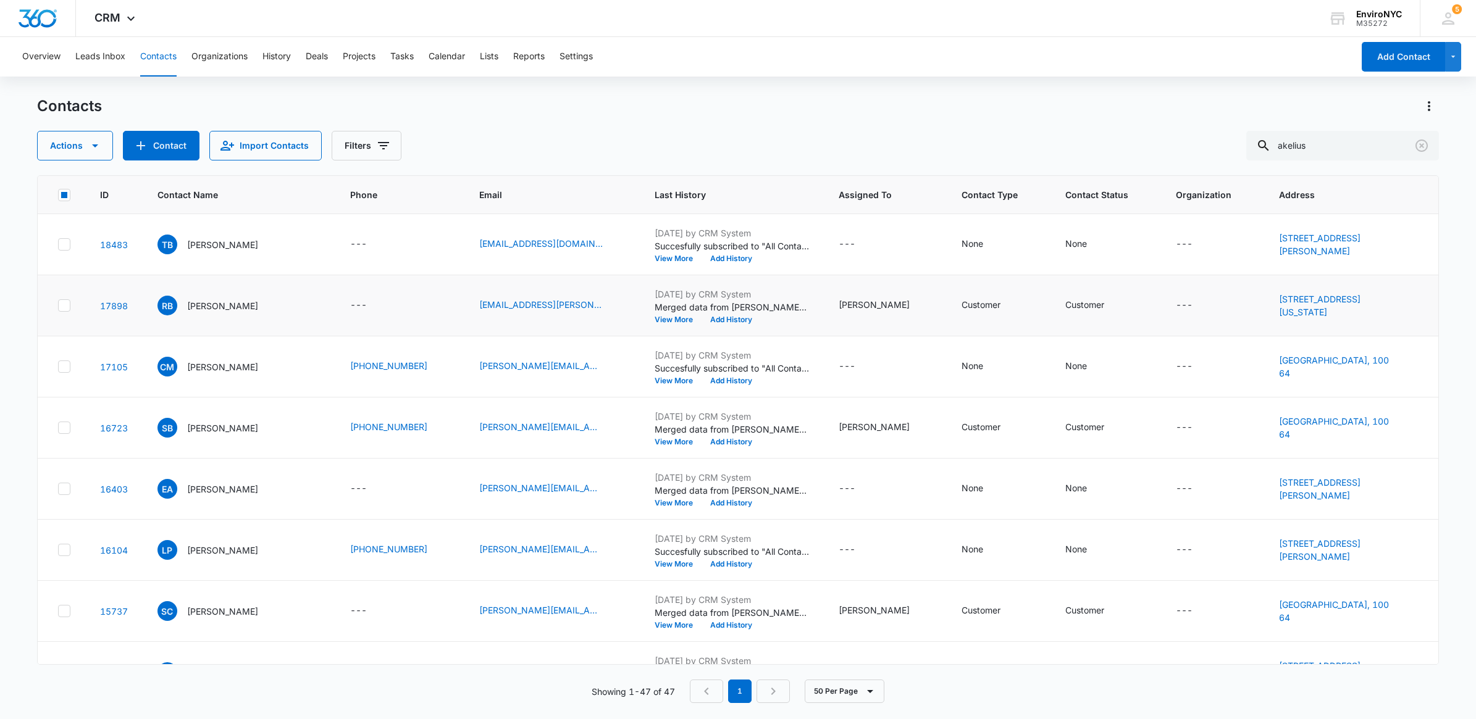
checkbox input "false"
click at [96, 145] on icon "button" at bounding box center [95, 145] width 6 height 3
click at [0, 257] on html "CRM Apps Reputation Websites Forms CRM Email Social Content Ads Intelligence Fi…" at bounding box center [738, 359] width 1476 height 719
click at [65, 303] on icon at bounding box center [64, 305] width 11 height 11
click at [58, 306] on input "checkbox" at bounding box center [57, 306] width 1 height 1
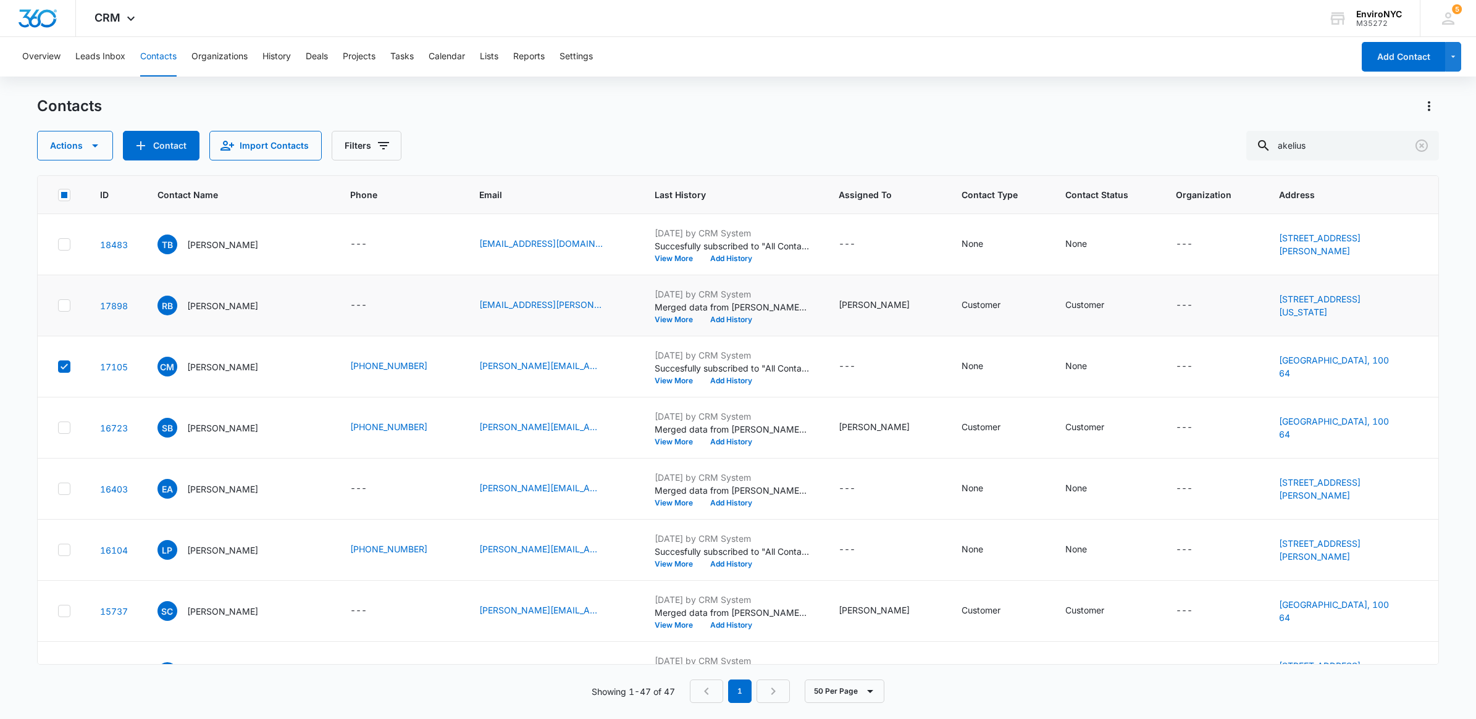
checkbox input "false"
click at [104, 143] on button "Actions" at bounding box center [75, 146] width 76 height 30
click at [4, 396] on main "Contacts Actions Export Duplicate Assign Type Assign Status Delete Manage by Fi…" at bounding box center [738, 407] width 1476 height 622
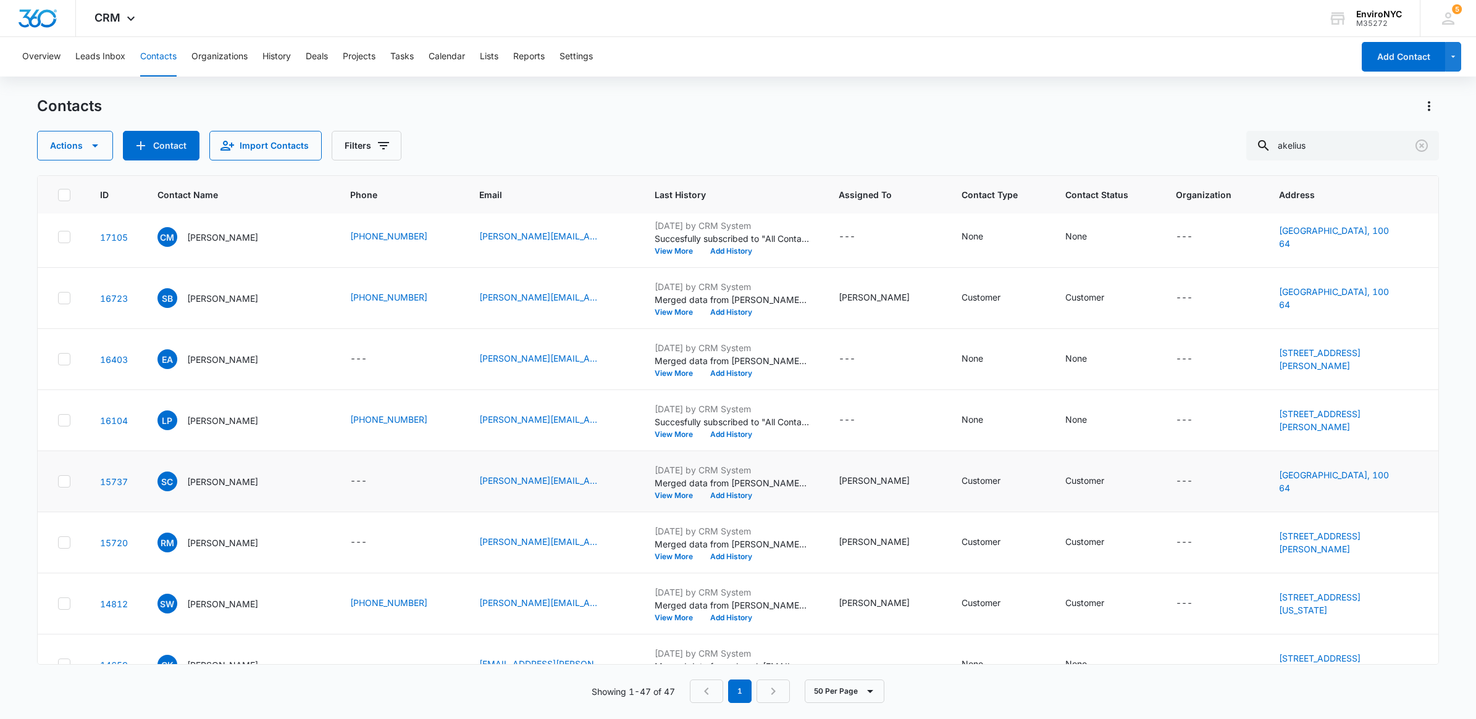
scroll to position [154, 0]
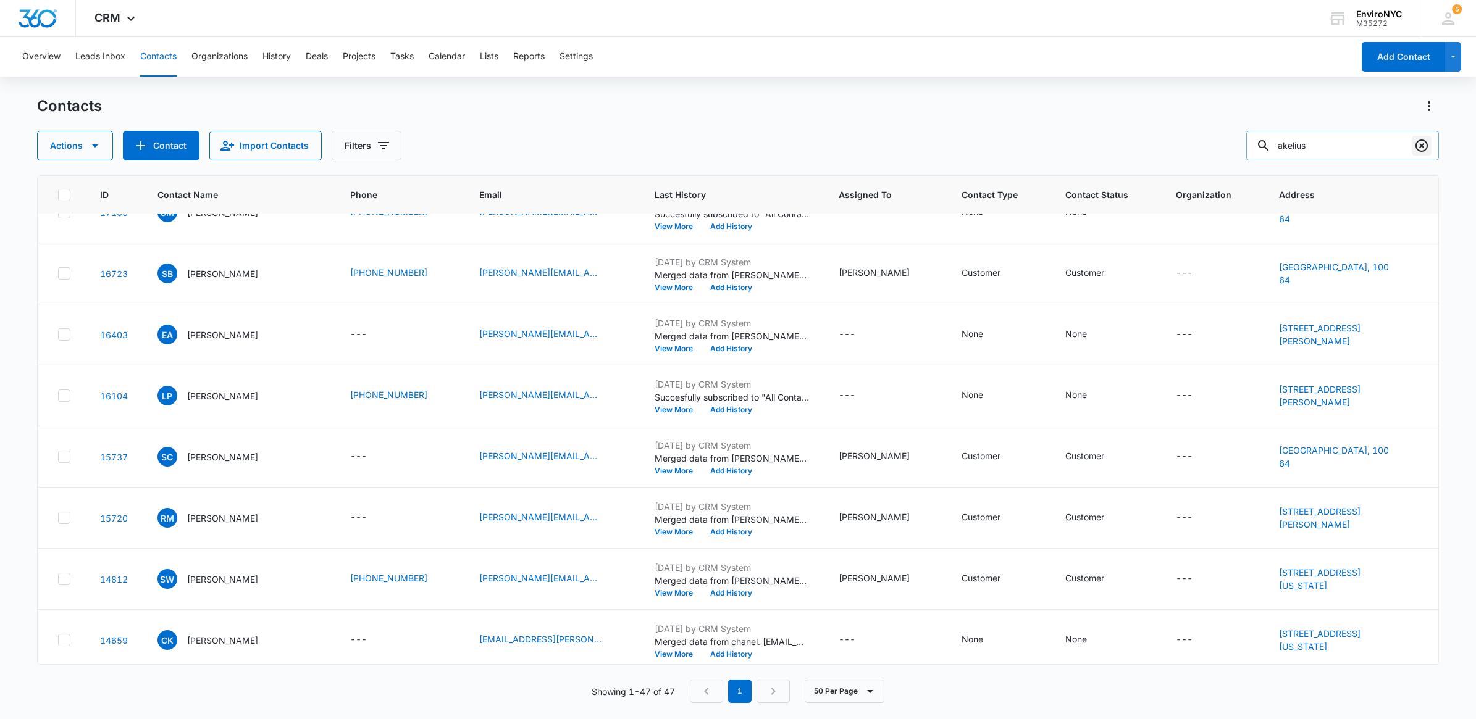
click at [1417, 142] on icon "Clear" at bounding box center [1421, 146] width 12 height 12
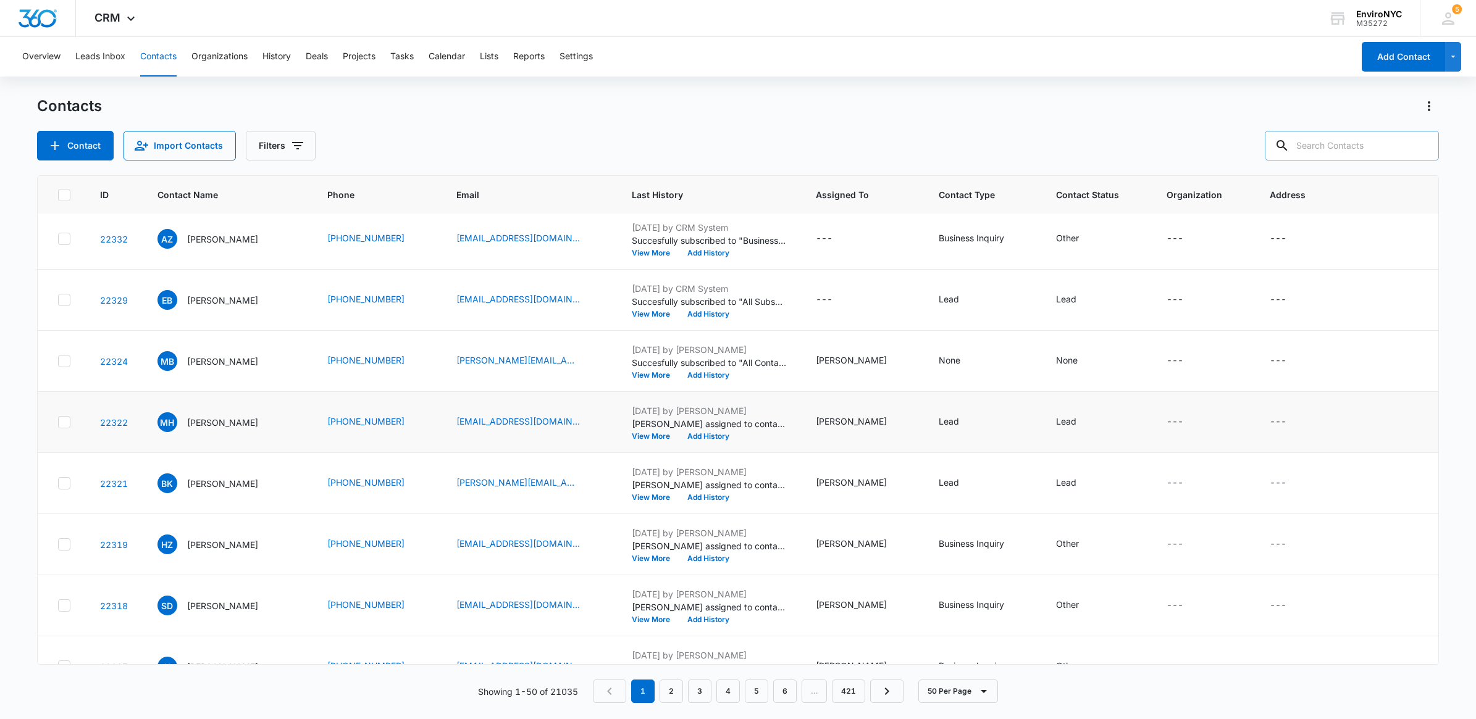
scroll to position [2612, 0]
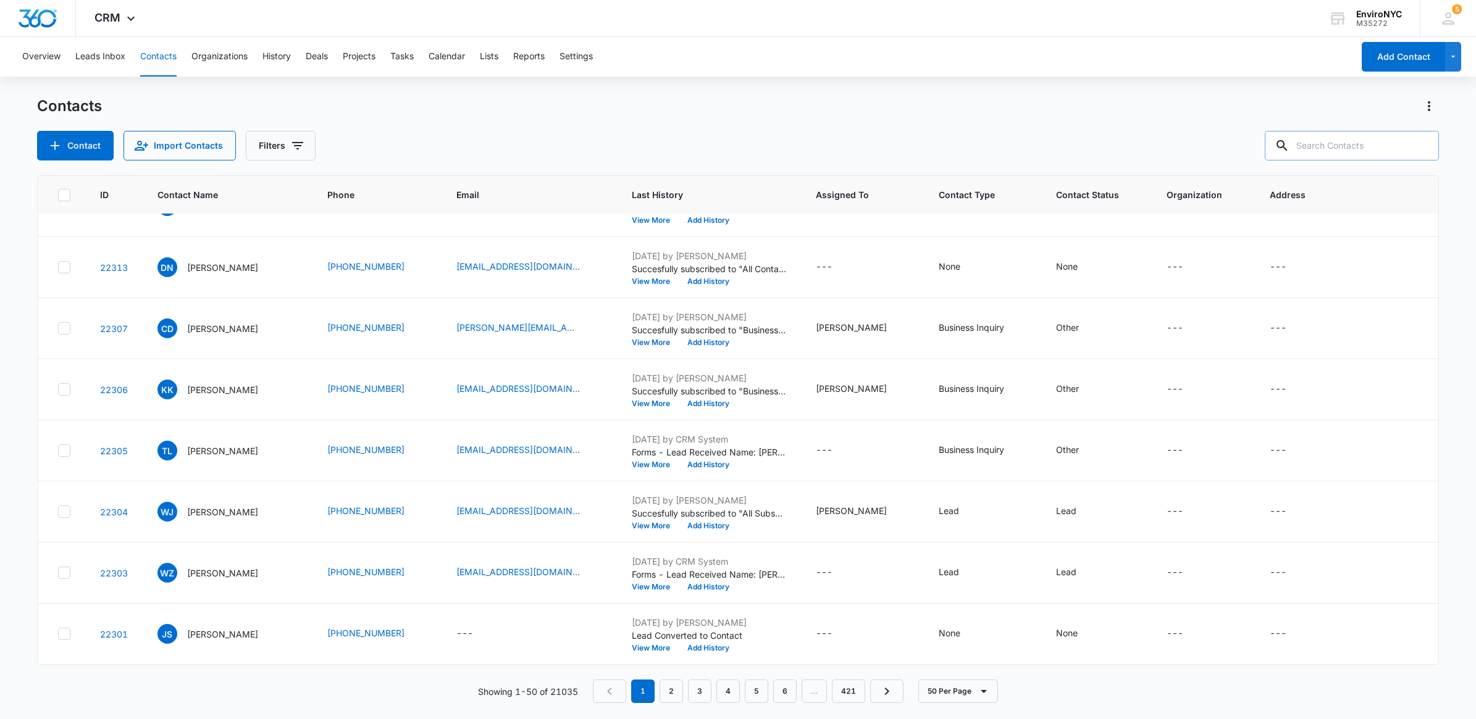
click at [1059, 127] on div "Contacts Contact Import Contacts Filters" at bounding box center [738, 128] width 1402 height 64
click at [1429, 47] on button "Add Contact" at bounding box center [1402, 57] width 83 height 30
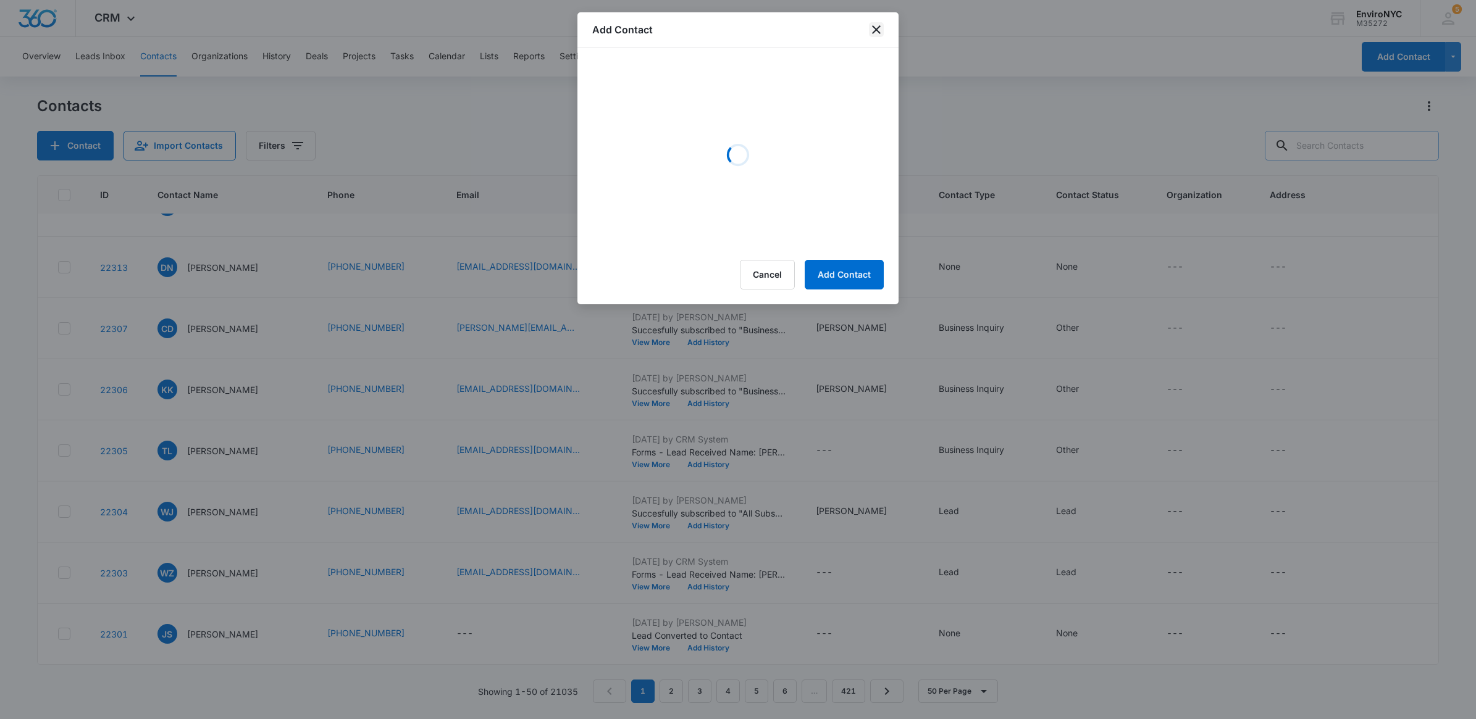
click at [875, 29] on icon "close" at bounding box center [876, 29] width 9 height 9
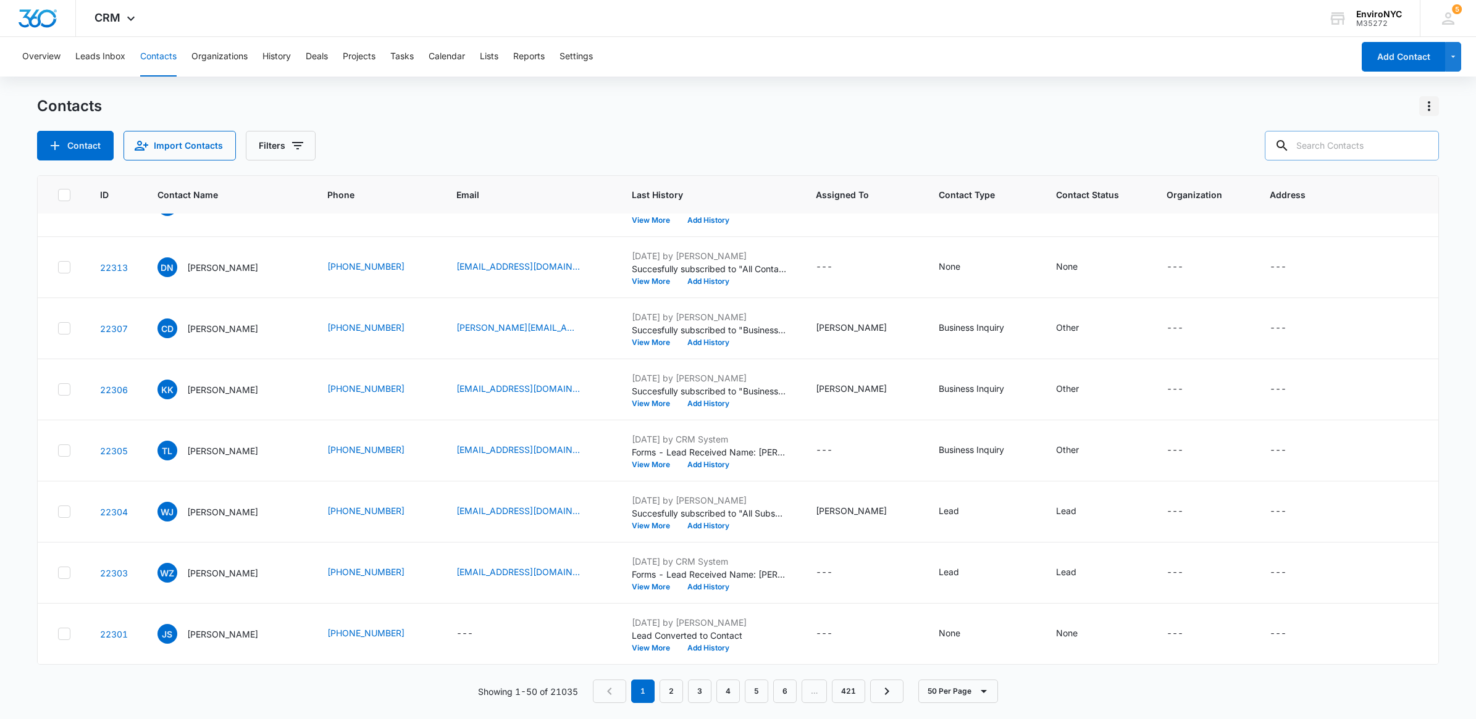
click at [1431, 112] on icon "Actions" at bounding box center [1428, 106] width 15 height 15
click at [1371, 161] on div "Import Contacts" at bounding box center [1367, 159] width 81 height 9
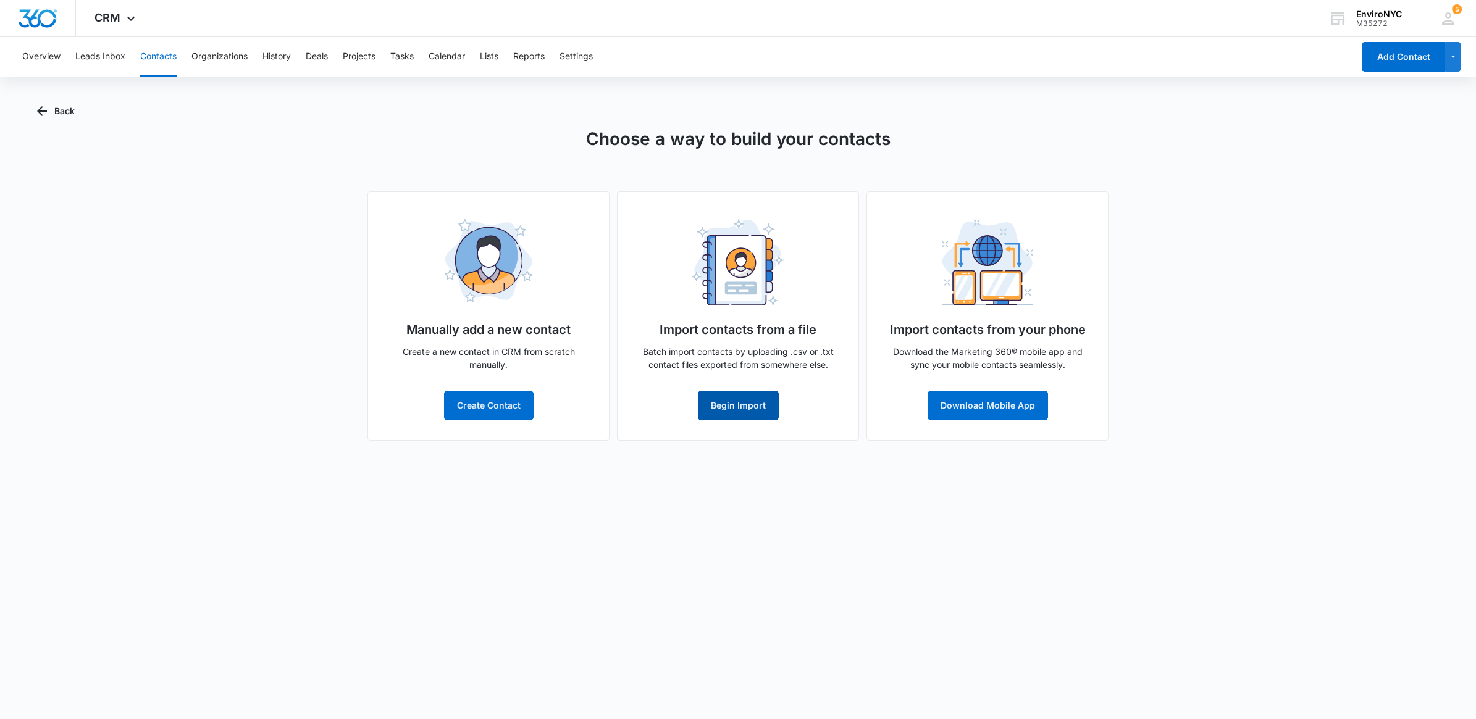
click at [742, 400] on button "Begin Import" at bounding box center [738, 406] width 81 height 30
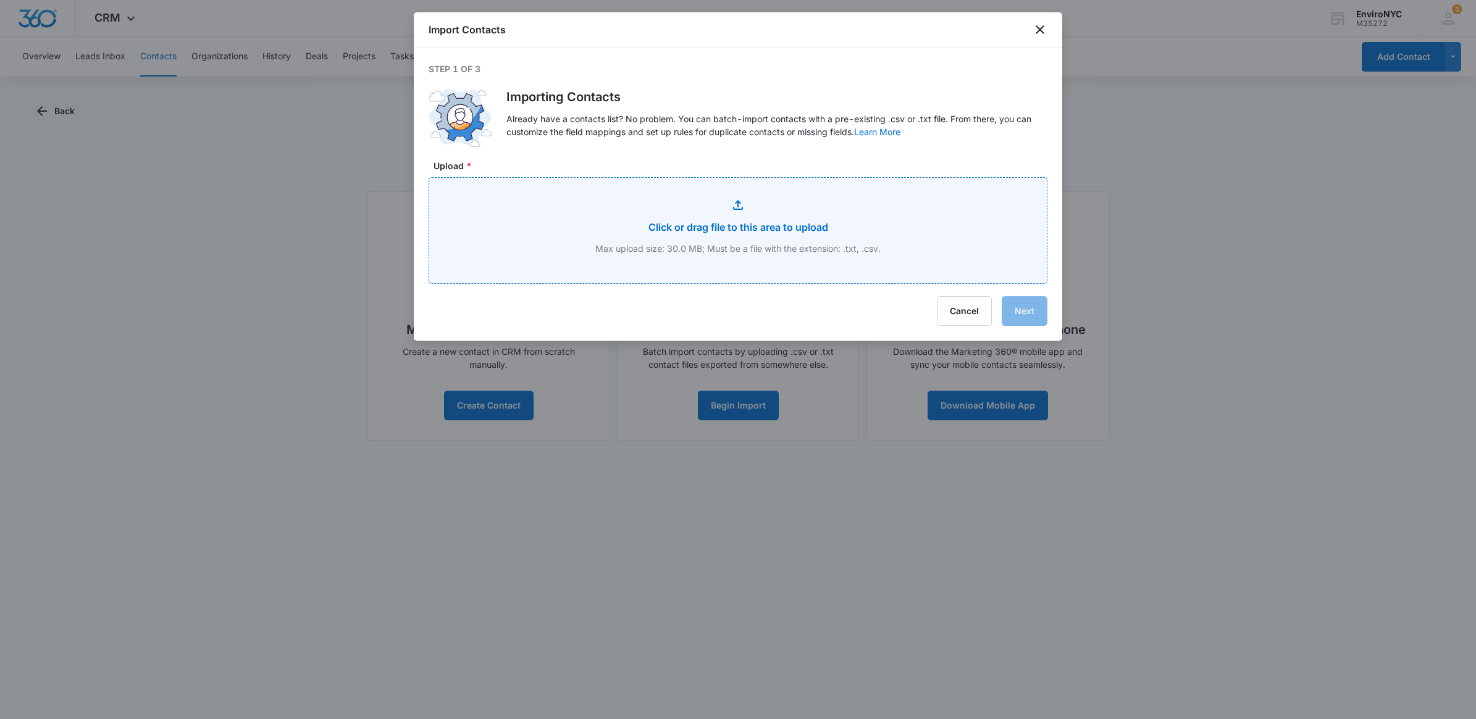
click at [735, 227] on input "Upload *" at bounding box center [737, 231] width 617 height 106
type input "C:\fakepath\ZoomInfoUpdatedList-04SEP25.csv"
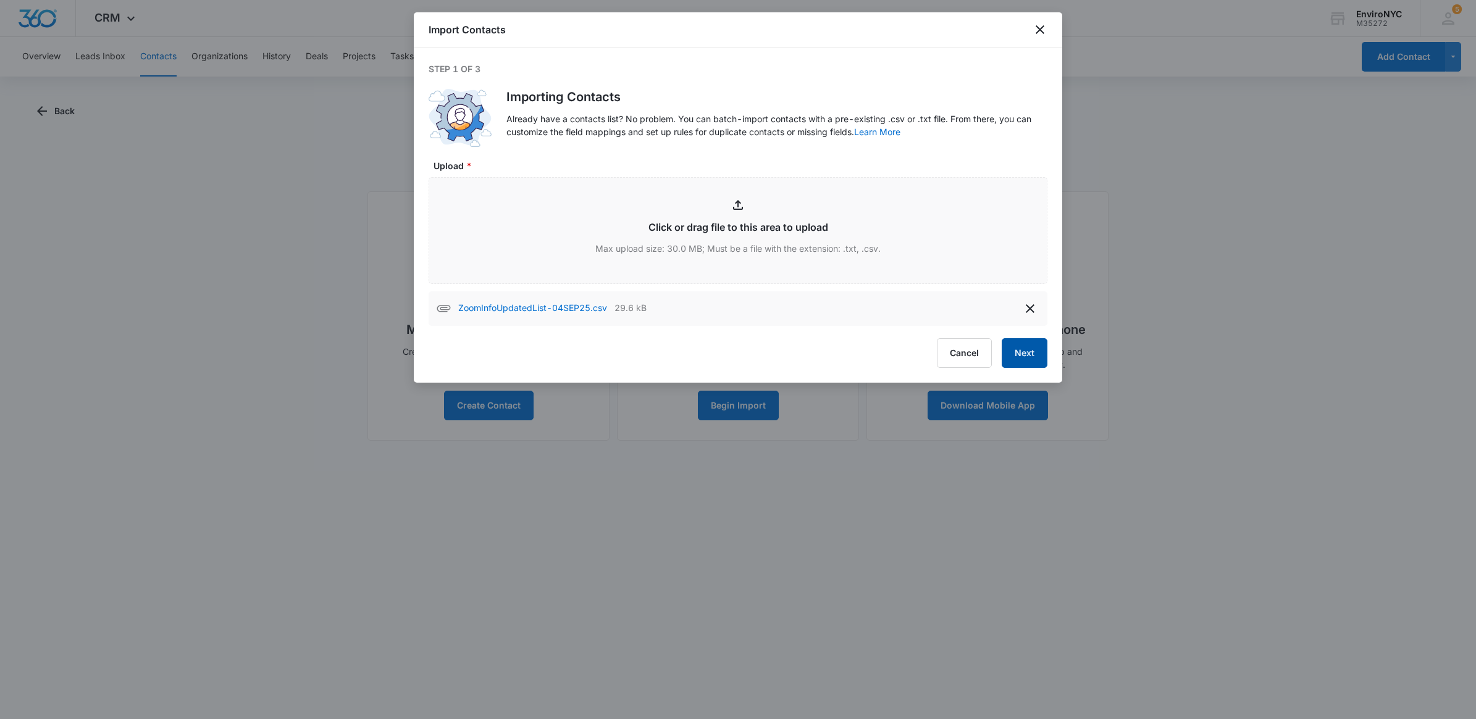
click at [1019, 364] on button "Next" at bounding box center [1024, 353] width 46 height 30
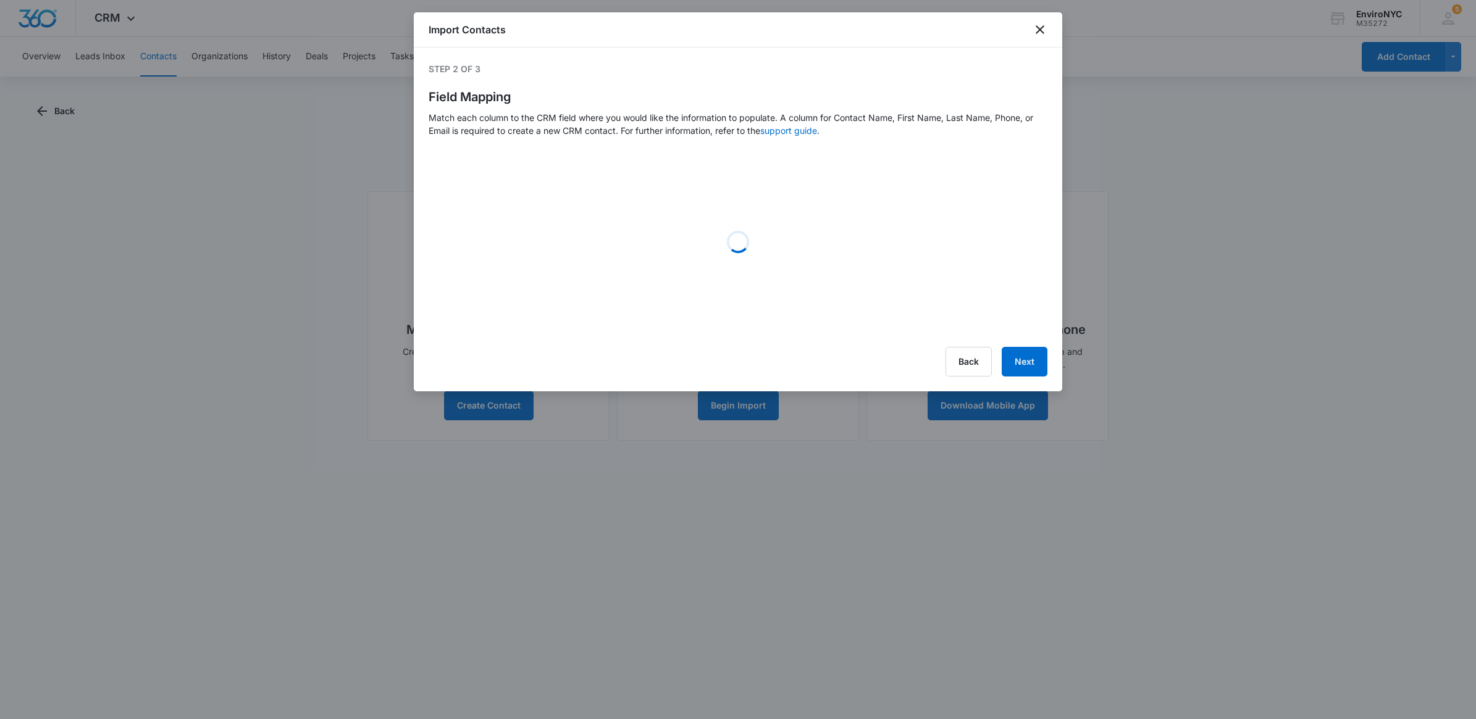
select select "79"
select select "78"
select select "185"
select select "359"
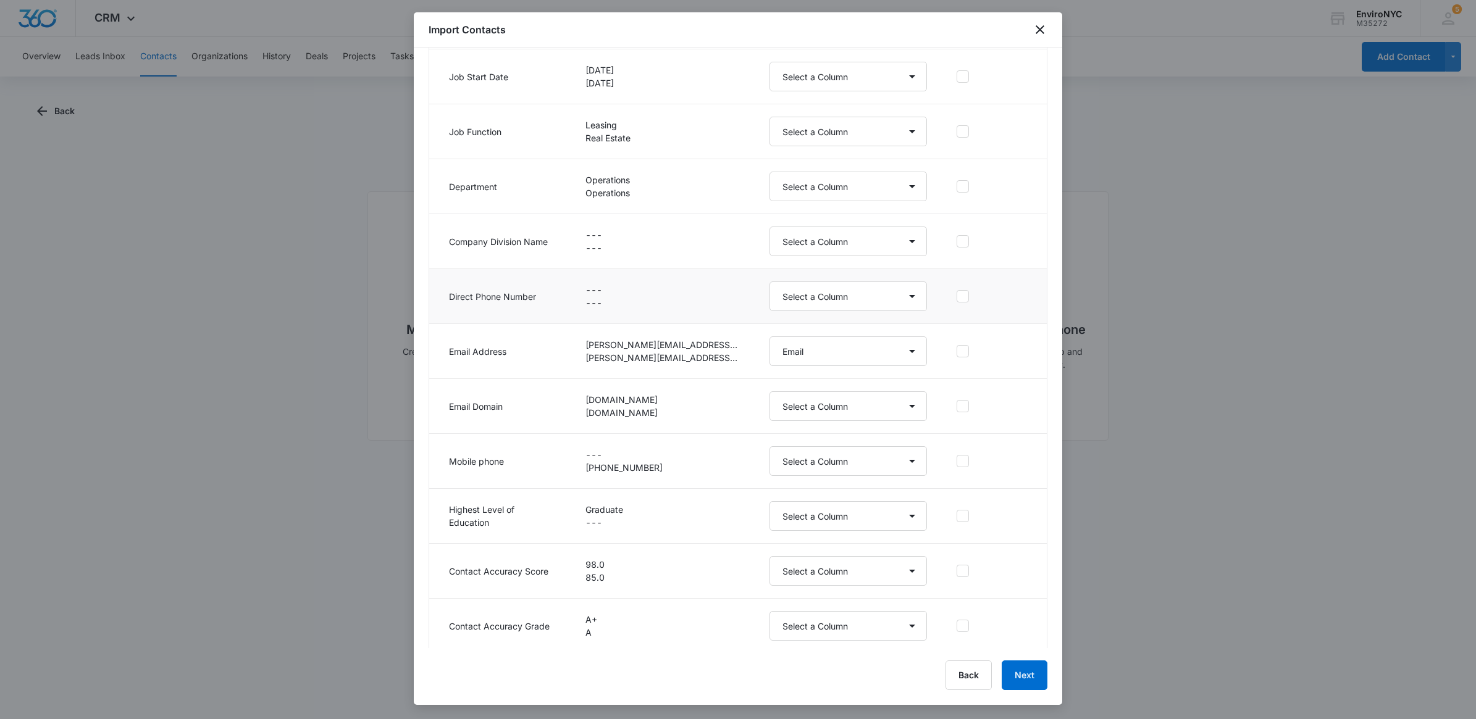
scroll to position [695, 0]
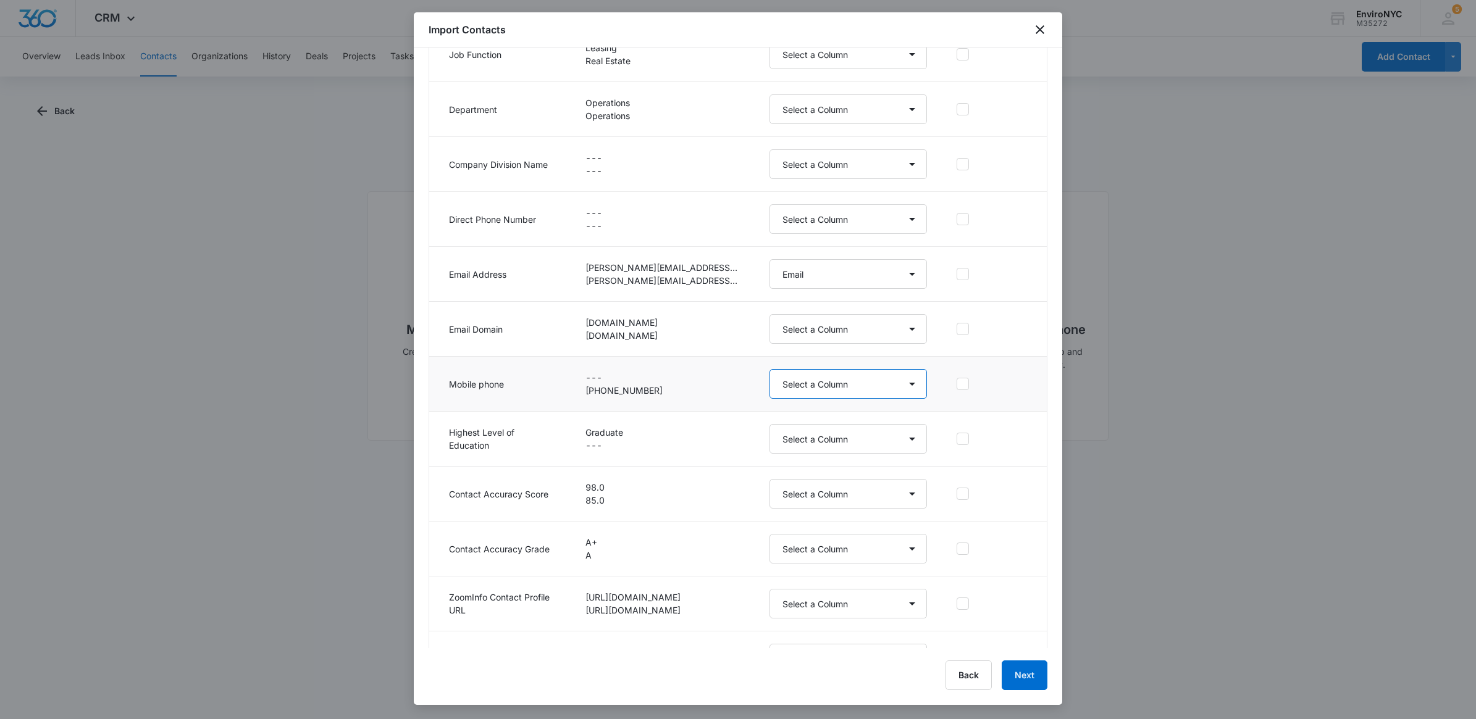
click at [804, 393] on select "Select a Column Address/City Address/Country Address/State Address/Street Addre…" at bounding box center [847, 384] width 157 height 30
click at [769, 372] on select "Select a Column Address/City Address/Country Address/State Address/Street Addre…" at bounding box center [847, 384] width 157 height 30
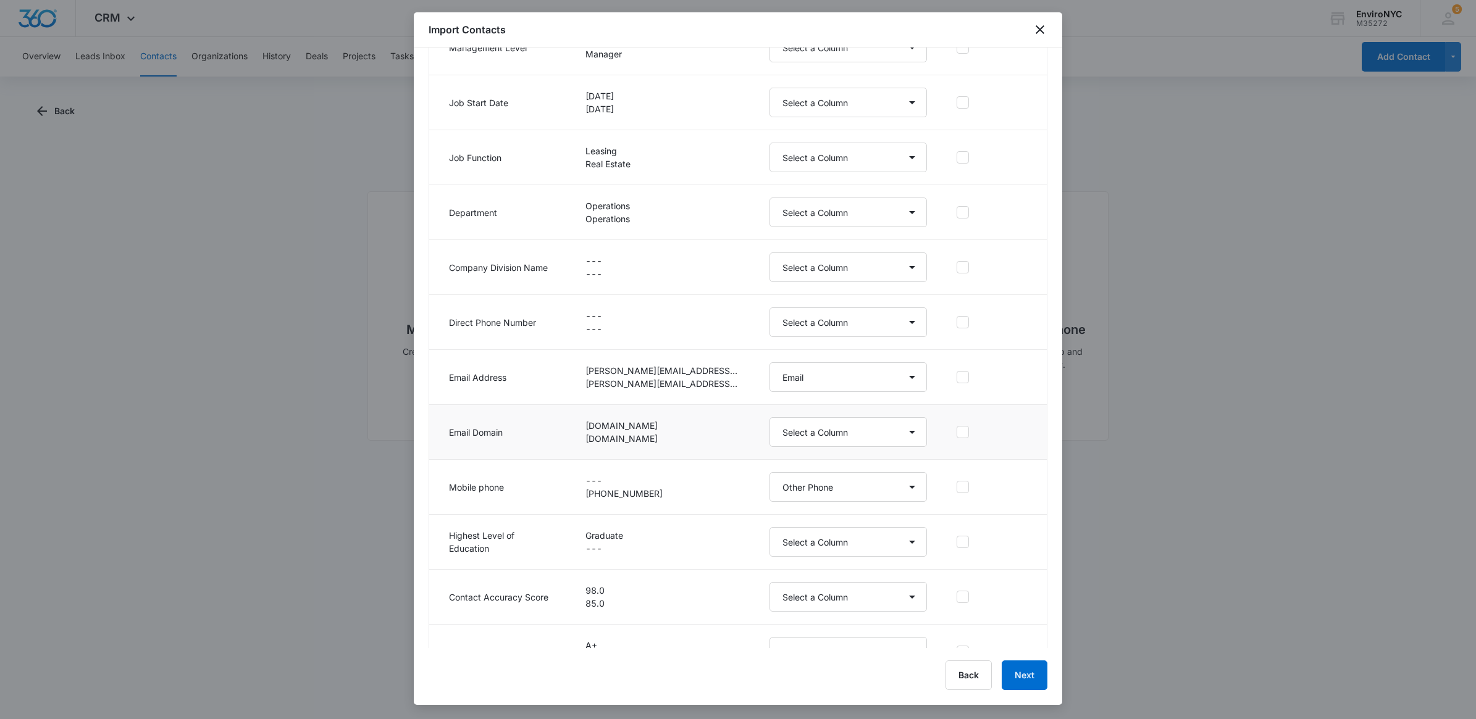
scroll to position [617, 0]
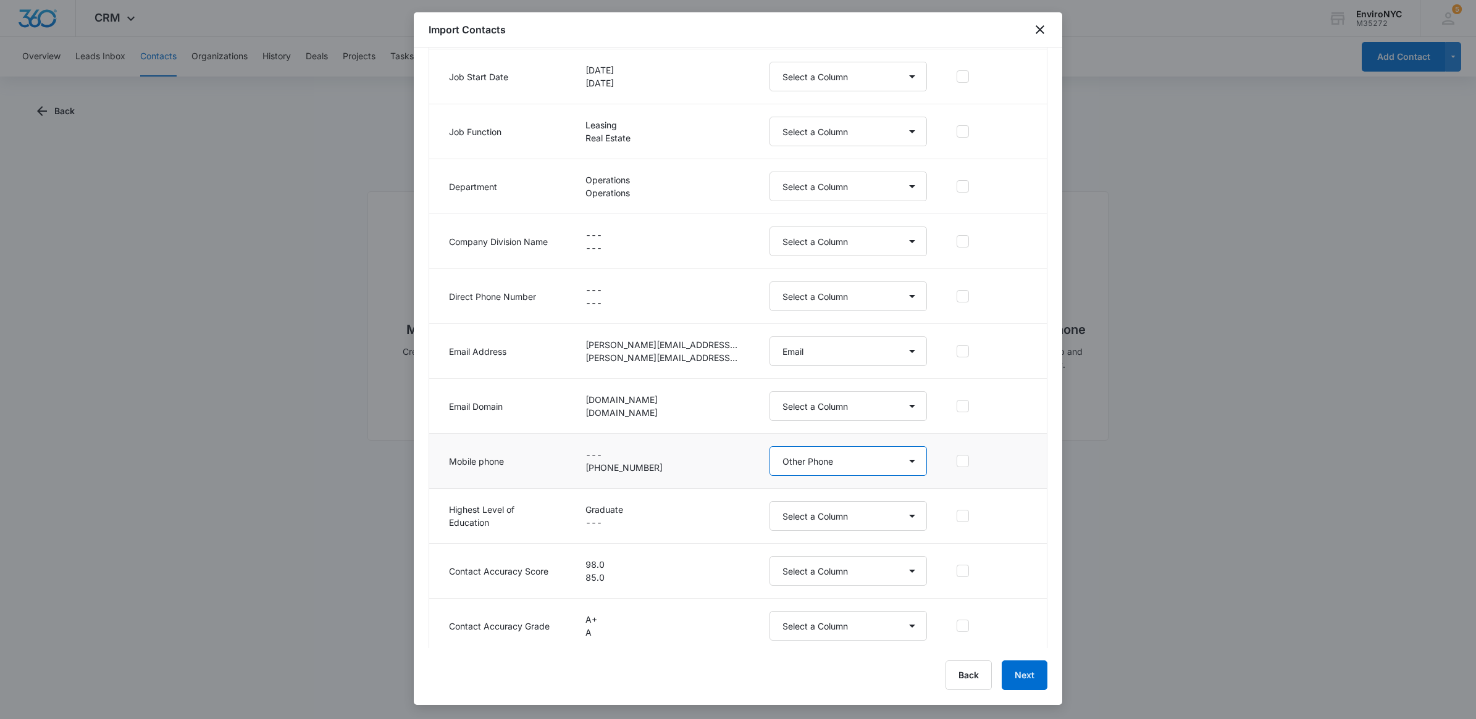
click at [811, 467] on select "Select a Column Address/City Address/Country Address/State Address/Street Addre…" at bounding box center [847, 461] width 157 height 30
select select "184"
click at [769, 449] on select "Select a Column Address/City Address/Country Address/State Address/Street Addre…" at bounding box center [847, 461] width 157 height 30
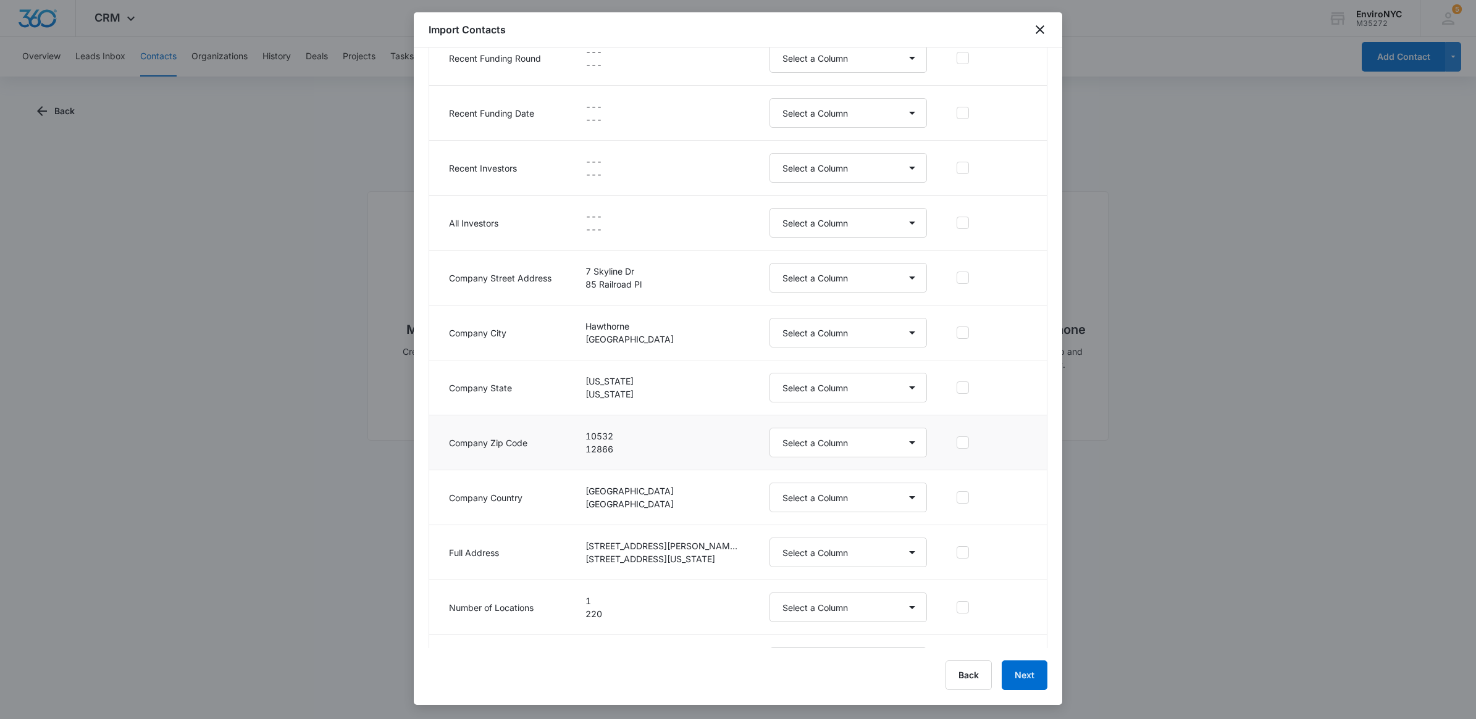
scroll to position [3601, 0]
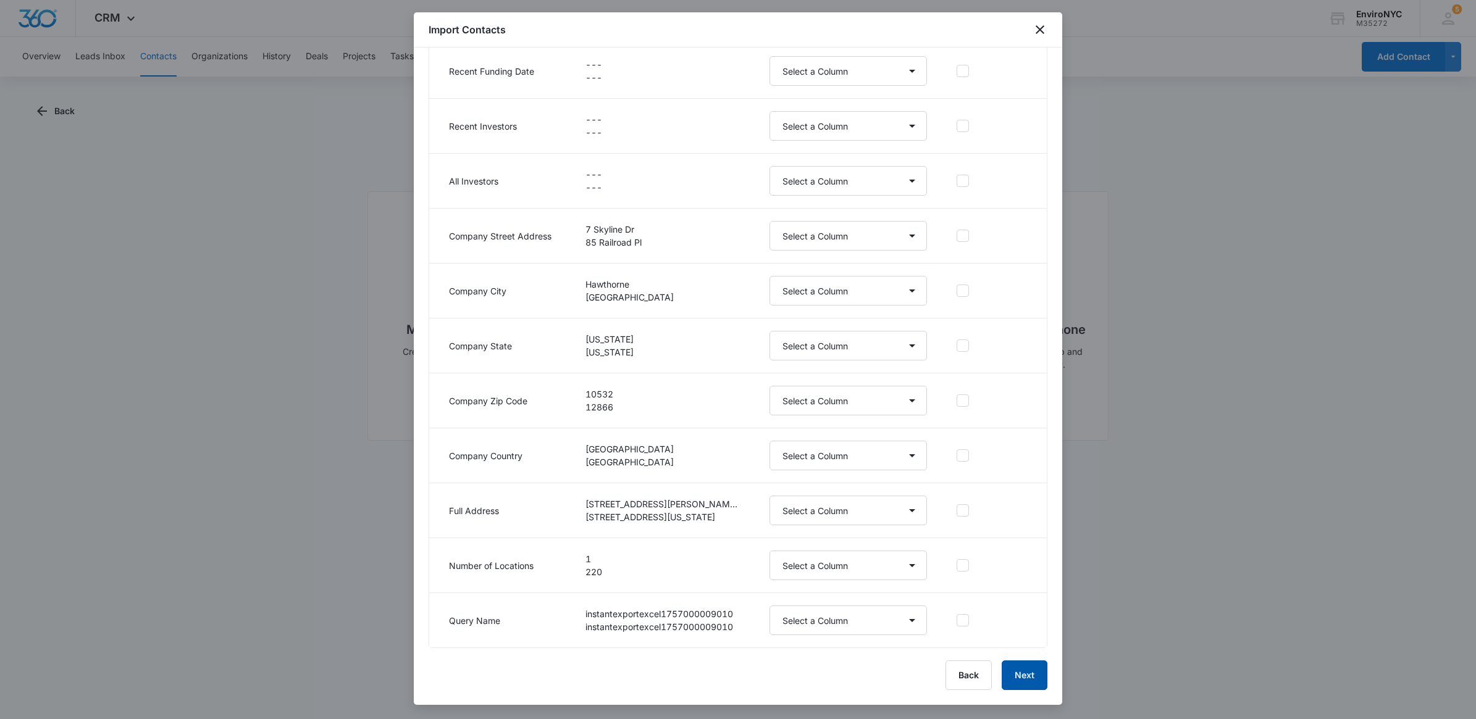
click at [1039, 678] on button "Next" at bounding box center [1024, 676] width 46 height 30
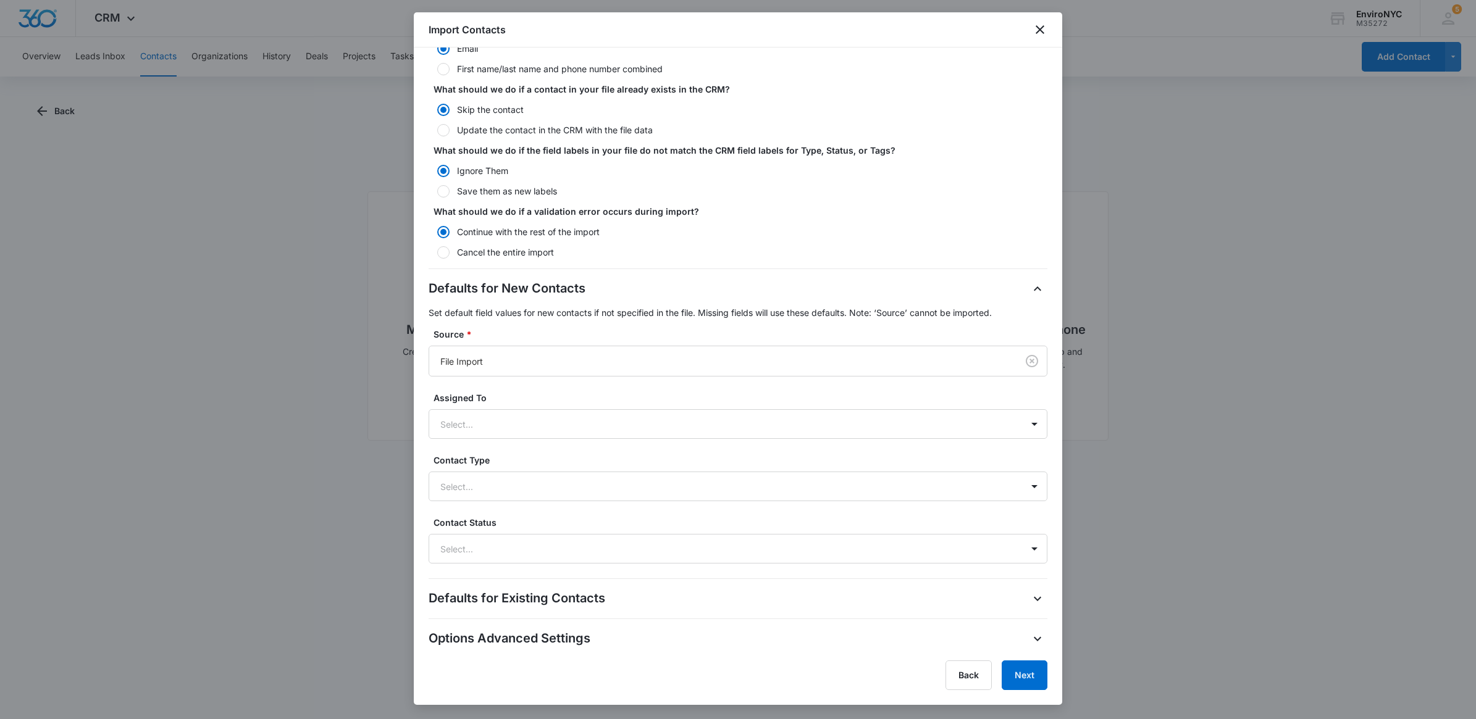
scroll to position [115, 0]
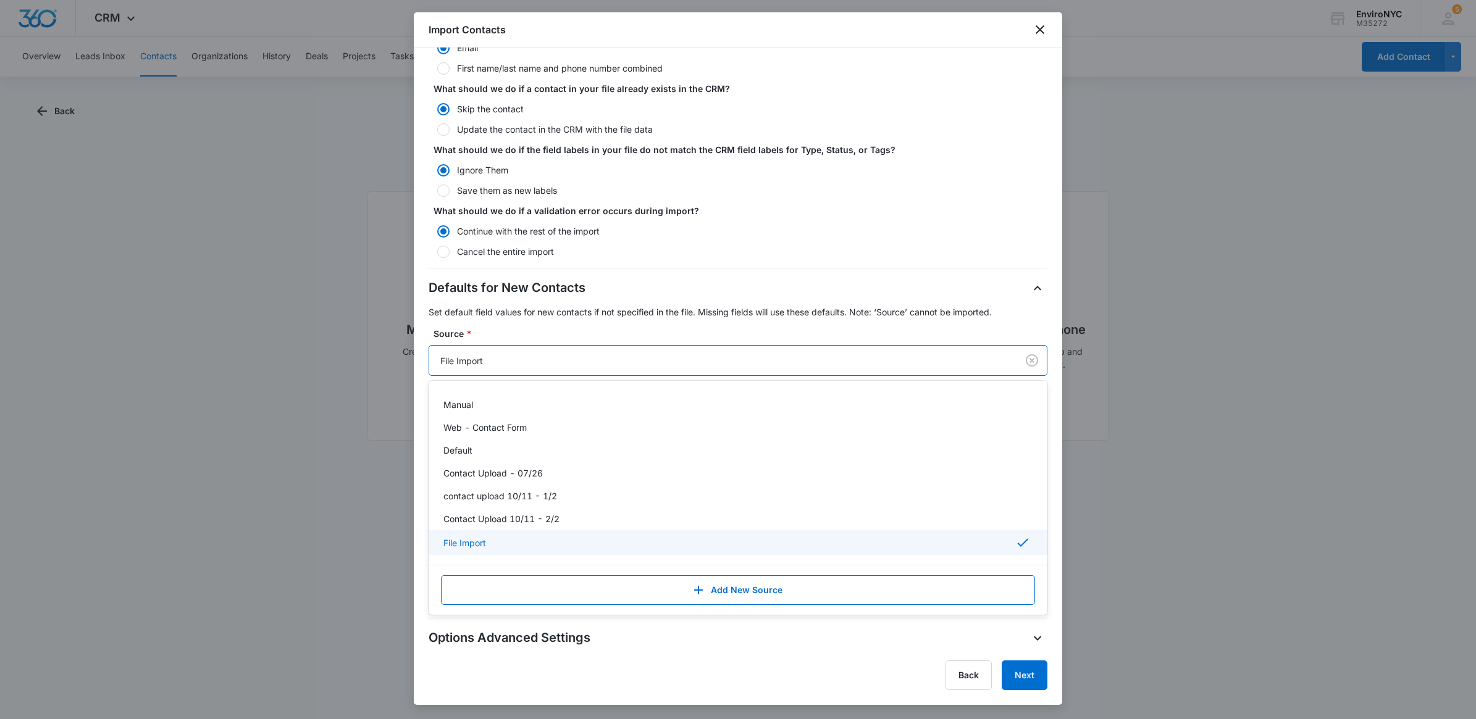
click at [530, 359] on div at bounding box center [720, 360] width 561 height 15
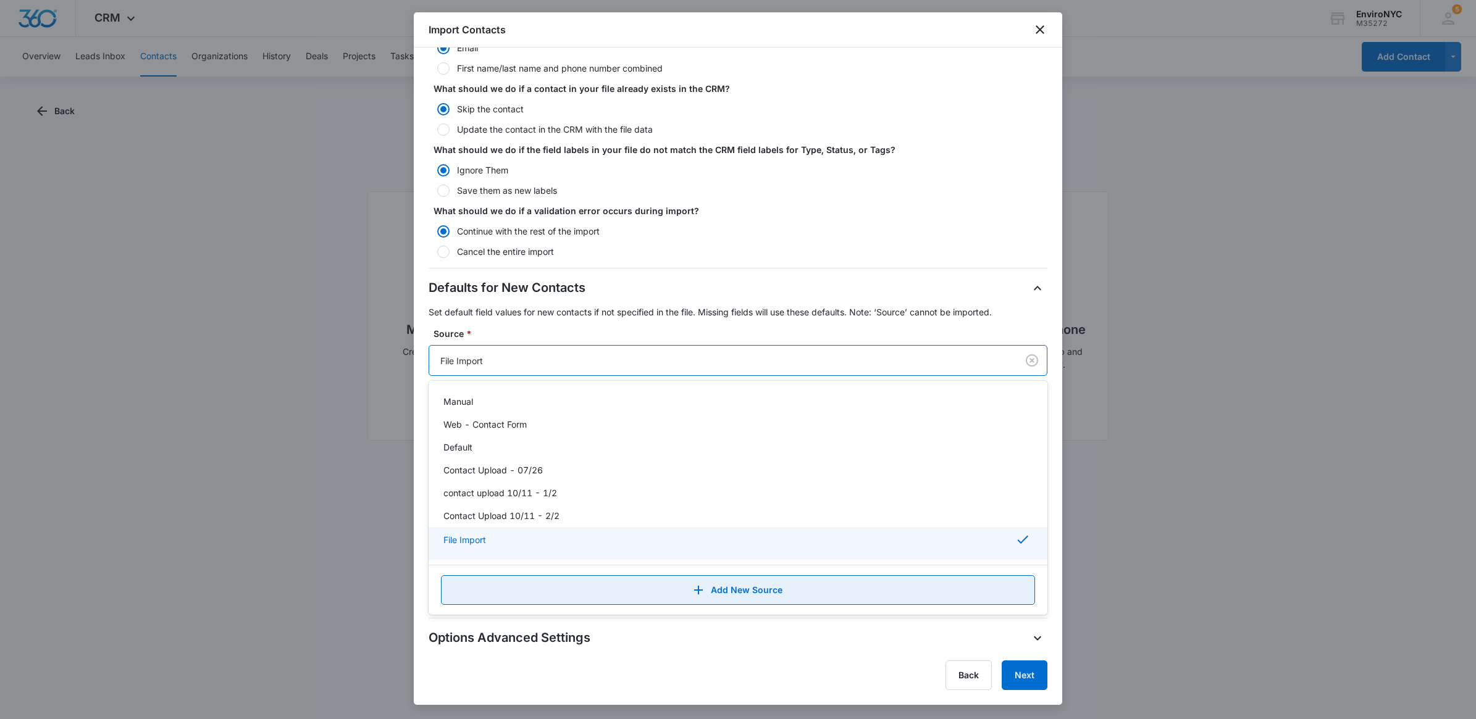
click at [550, 590] on button "Add New Source" at bounding box center [738, 590] width 594 height 30
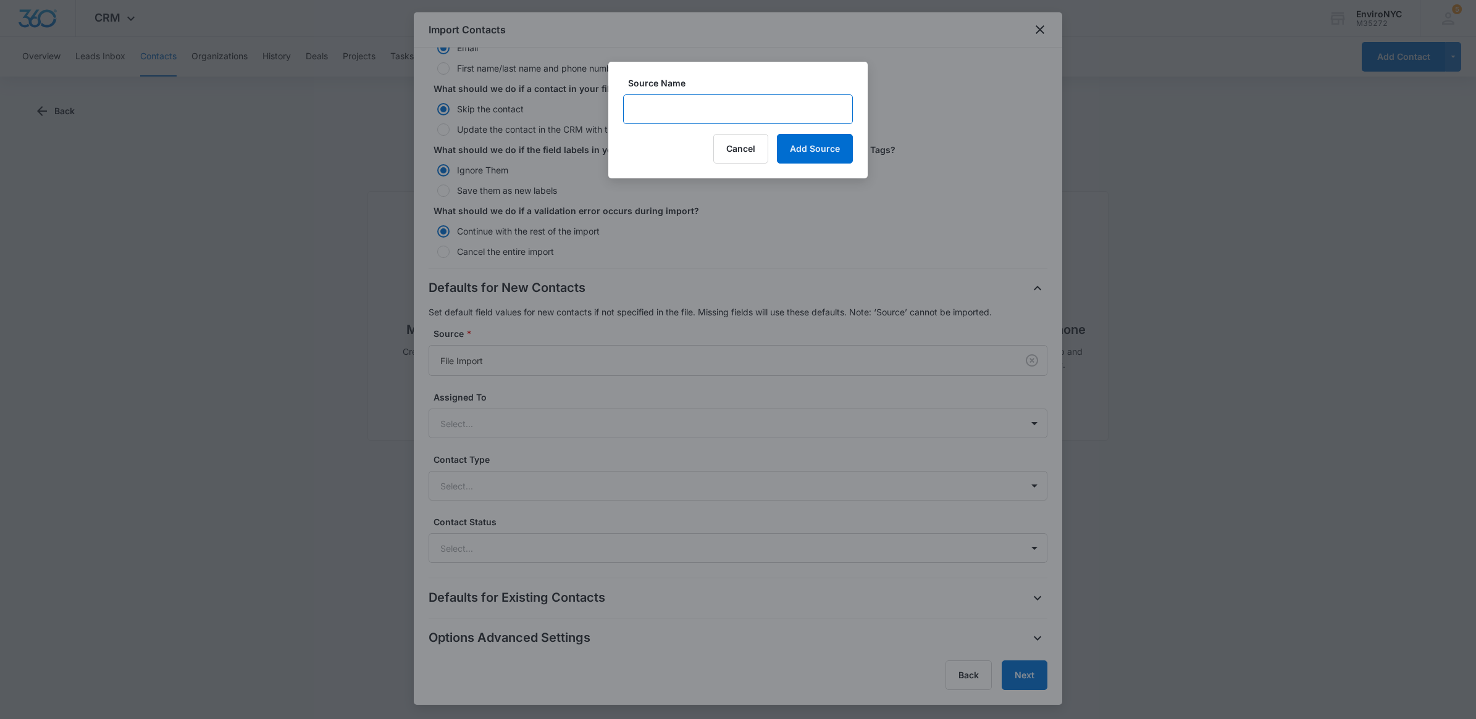
click at [655, 109] on input "Source Name" at bounding box center [738, 109] width 230 height 30
type input "Contact Upload - [DATE]"
click at [849, 141] on button "Add Source" at bounding box center [815, 149] width 76 height 30
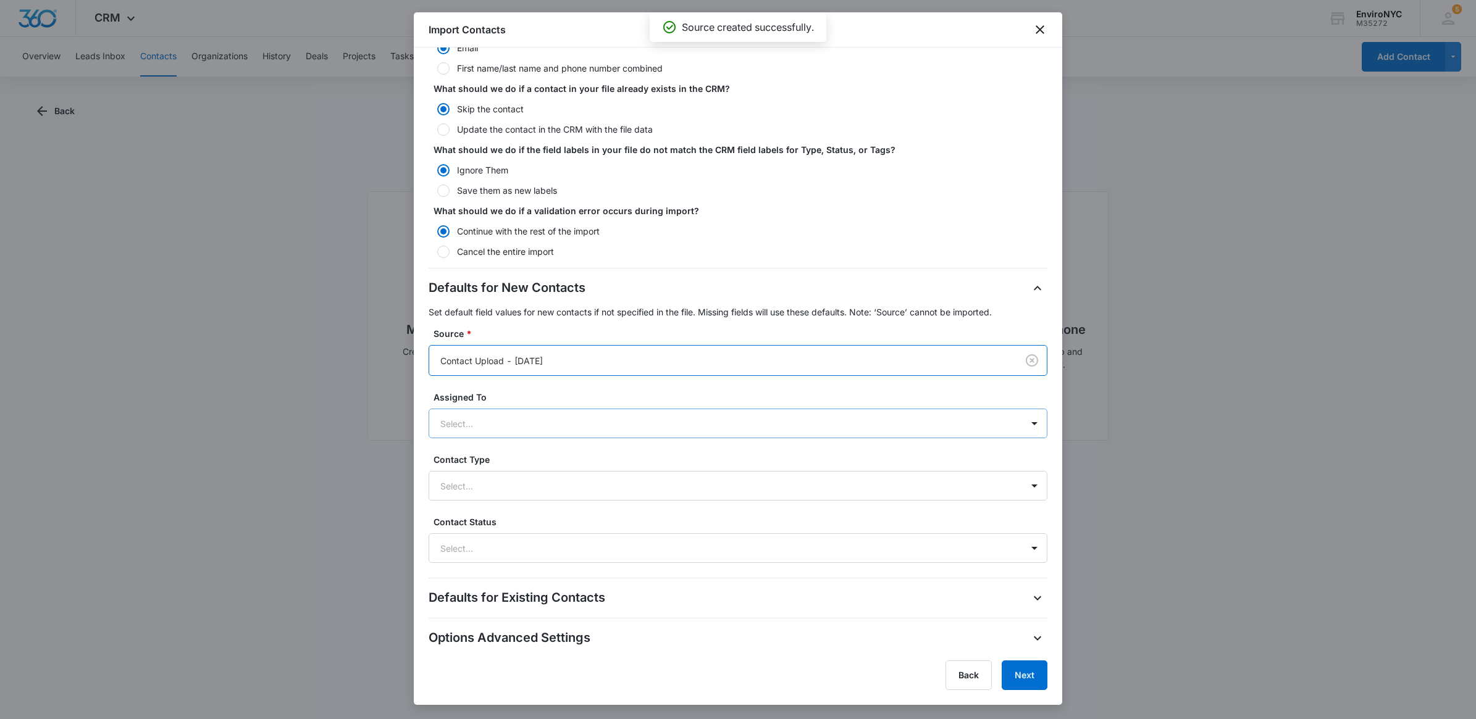
click at [562, 424] on div at bounding box center [723, 423] width 566 height 15
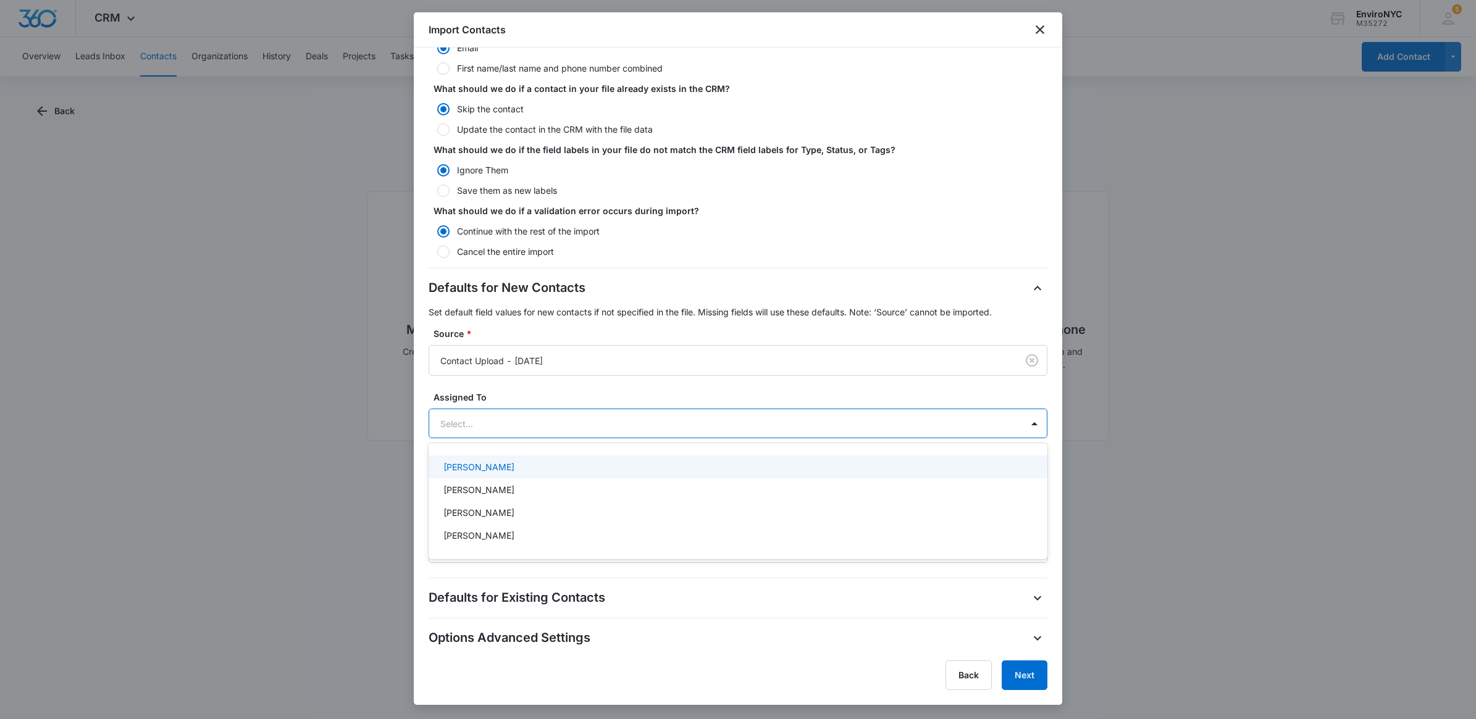
click at [583, 399] on label "Assigned To" at bounding box center [742, 397] width 619 height 13
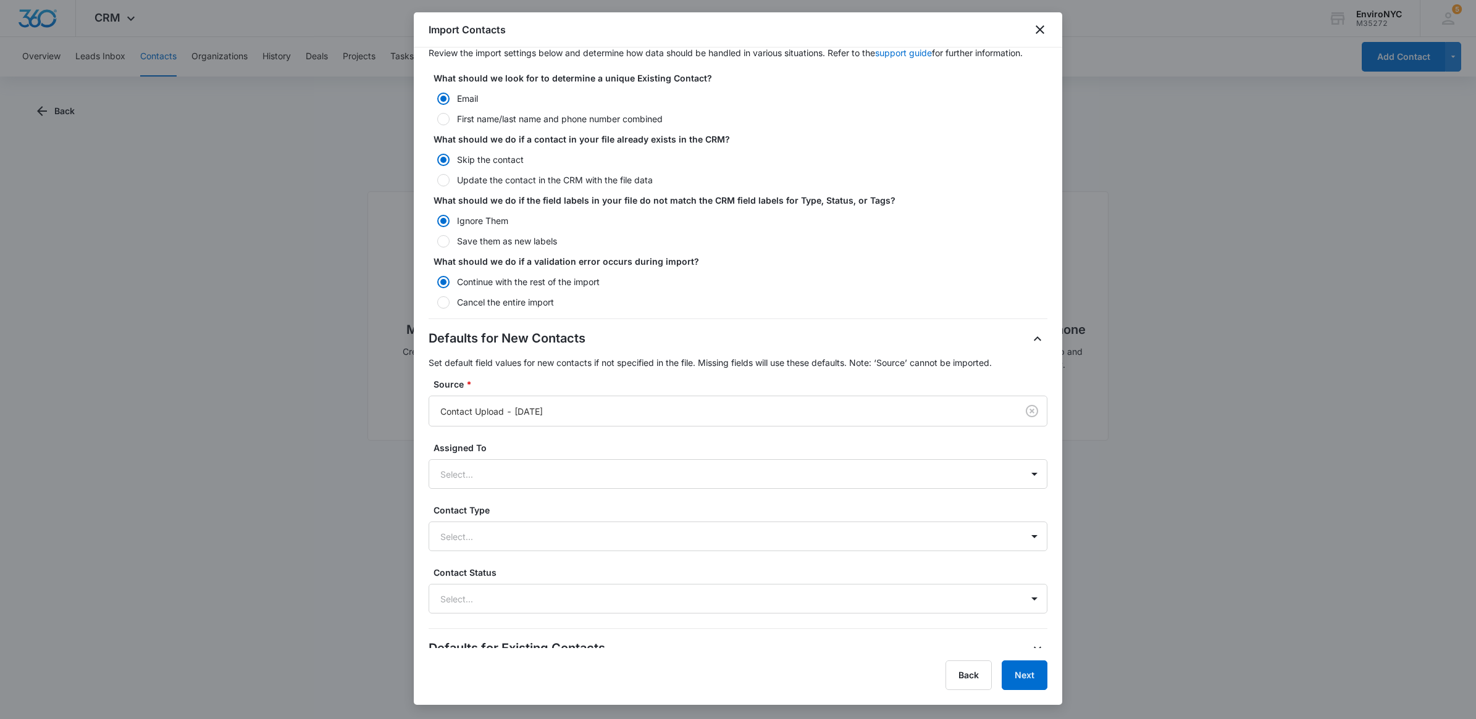
scroll to position [115, 0]
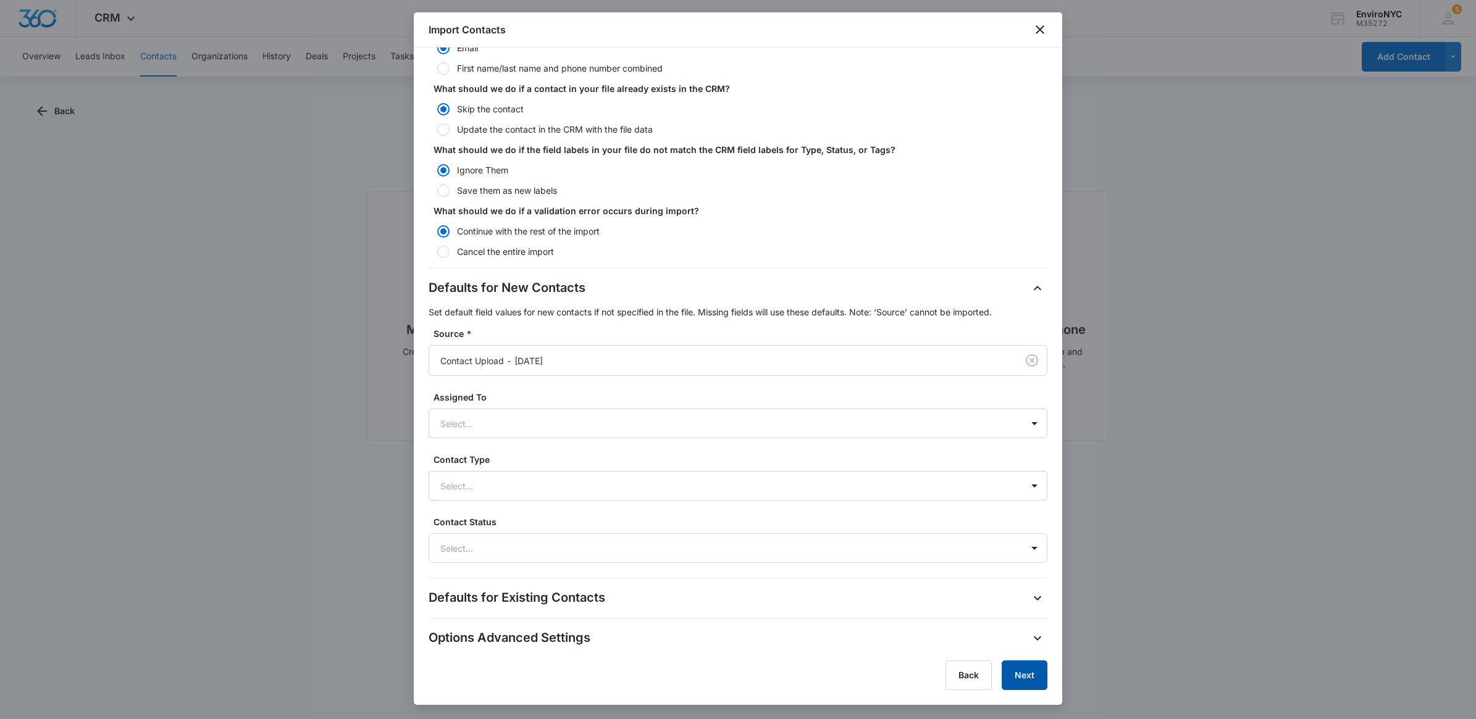
click at [1021, 686] on button "Next" at bounding box center [1024, 676] width 46 height 30
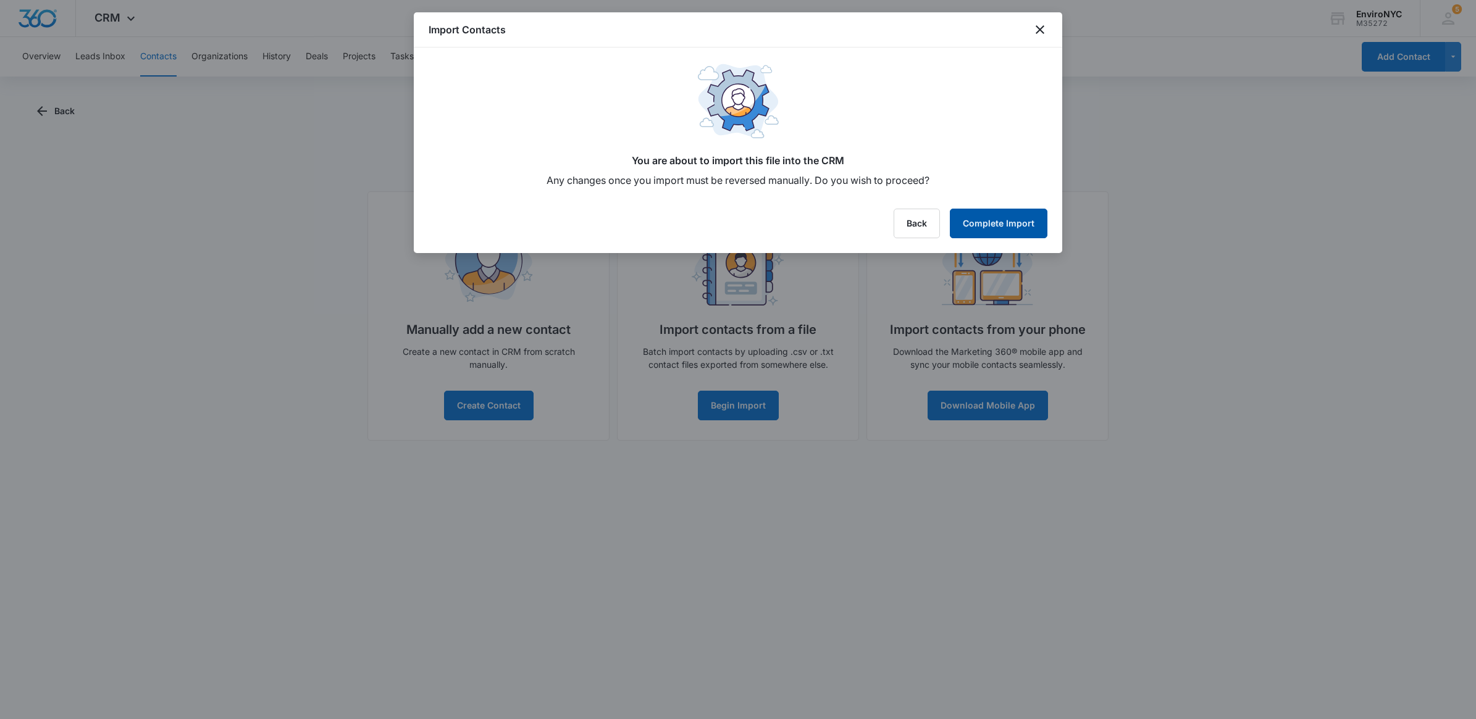
click at [986, 223] on button "Complete Import" at bounding box center [999, 224] width 98 height 30
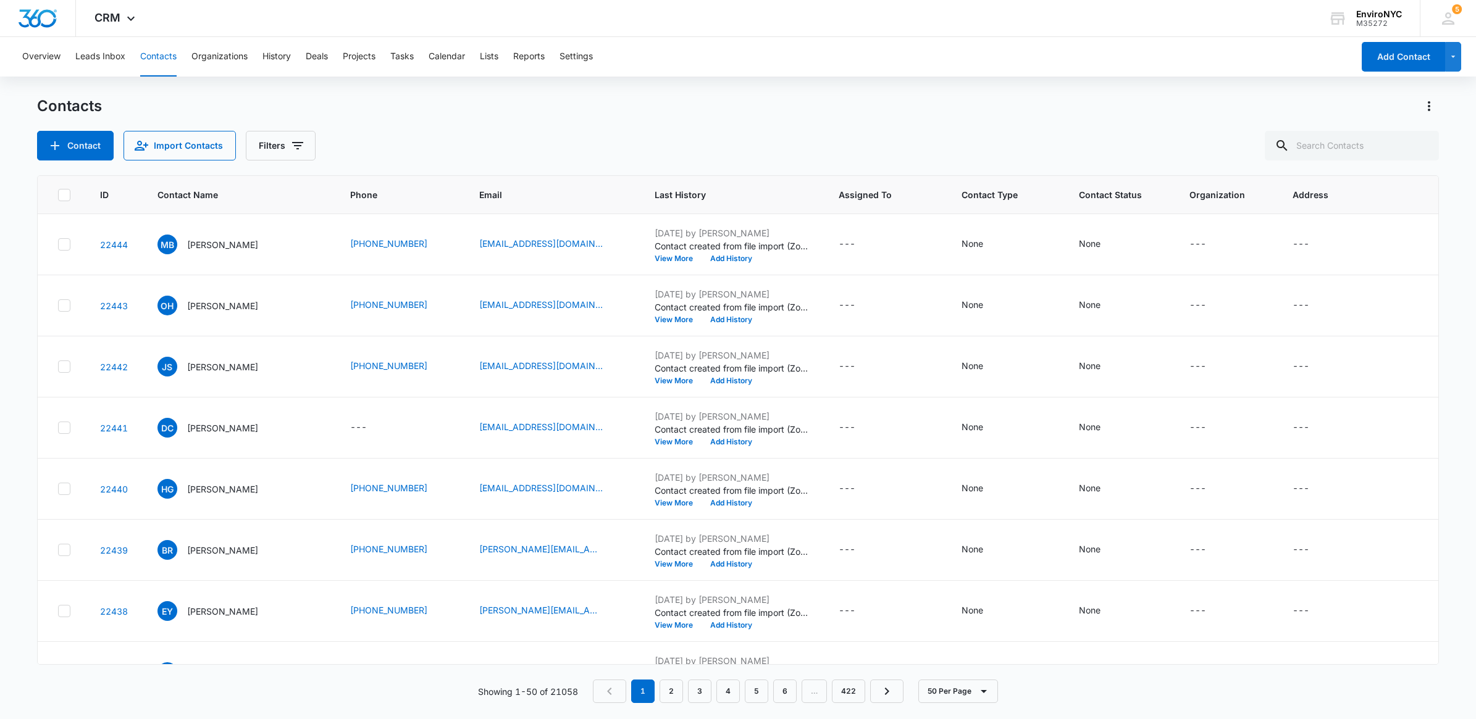
click at [464, 136] on div "Contact Import Contacts Filters" at bounding box center [738, 146] width 1402 height 30
click at [306, 143] on button "Filters" at bounding box center [281, 146] width 70 height 30
click at [377, 124] on div "Contacts Contact Import Contacts Filters" at bounding box center [738, 128] width 1402 height 64
click at [897, 146] on div "Contact Import Contacts Filters" at bounding box center [738, 146] width 1402 height 30
click at [1345, 149] on input "text" at bounding box center [1351, 146] width 174 height 30
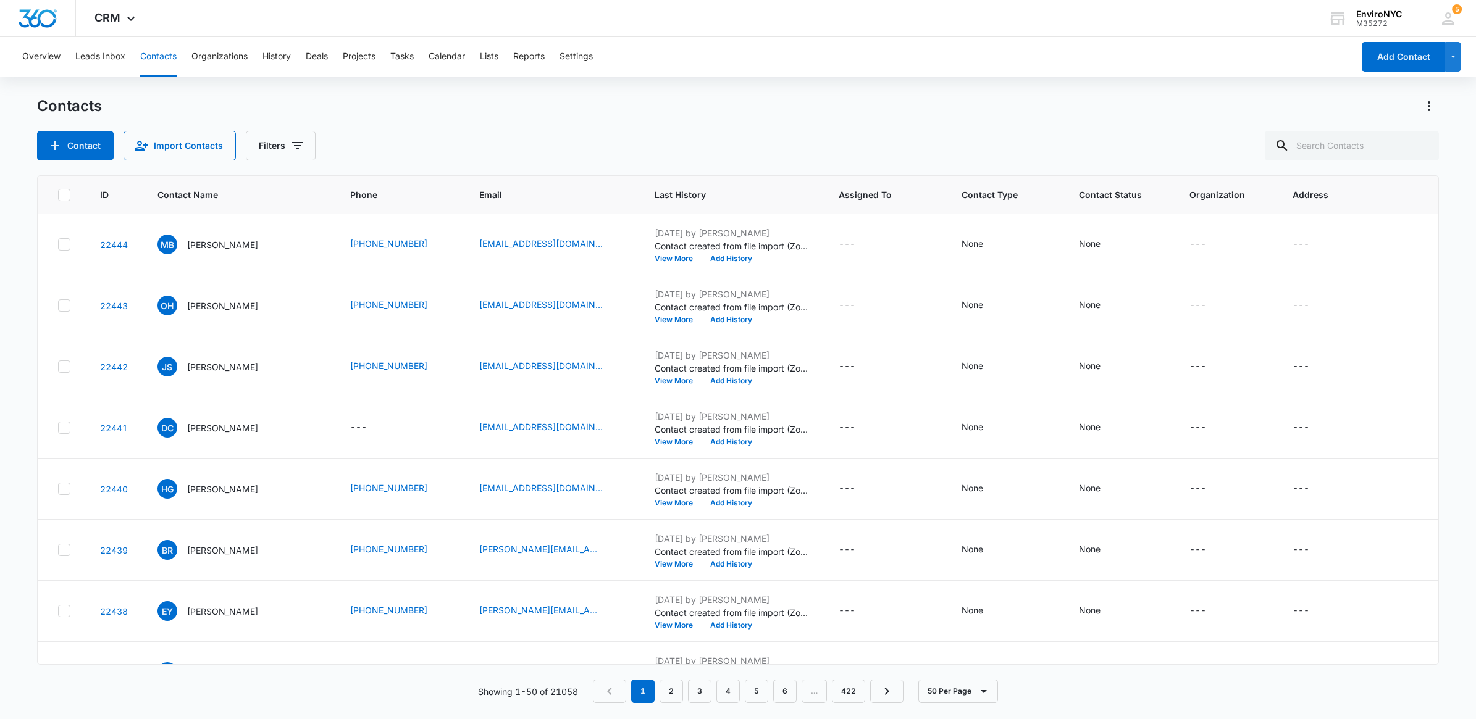
click at [622, 151] on div "Contact Import Contacts Filters" at bounding box center [738, 146] width 1402 height 30
click at [303, 147] on button "Filters" at bounding box center [281, 146] width 70 height 30
click at [332, 251] on div "Status" at bounding box center [330, 255] width 142 height 20
click at [396, 346] on icon "Show Custom Filters filters" at bounding box center [391, 351] width 15 height 15
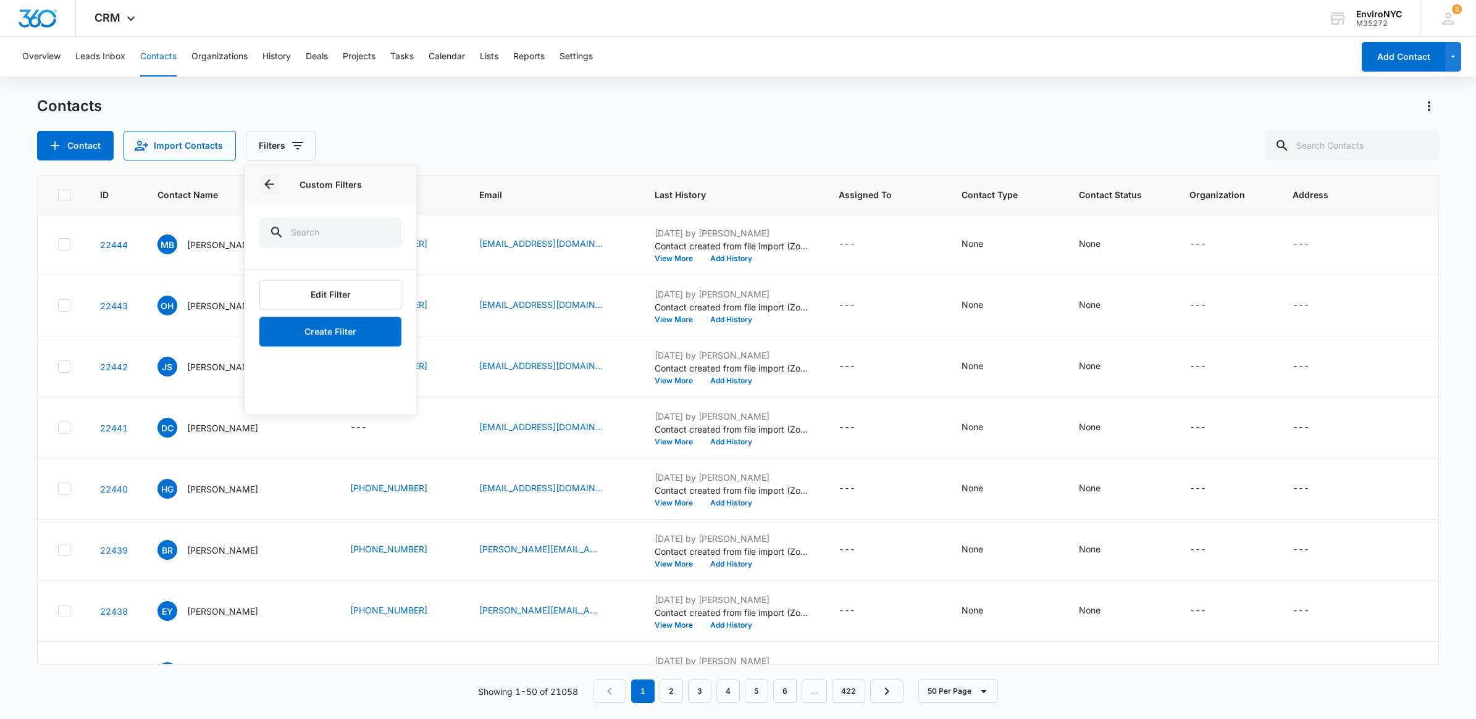
click at [260, 190] on button "Back" at bounding box center [269, 185] width 20 height 20
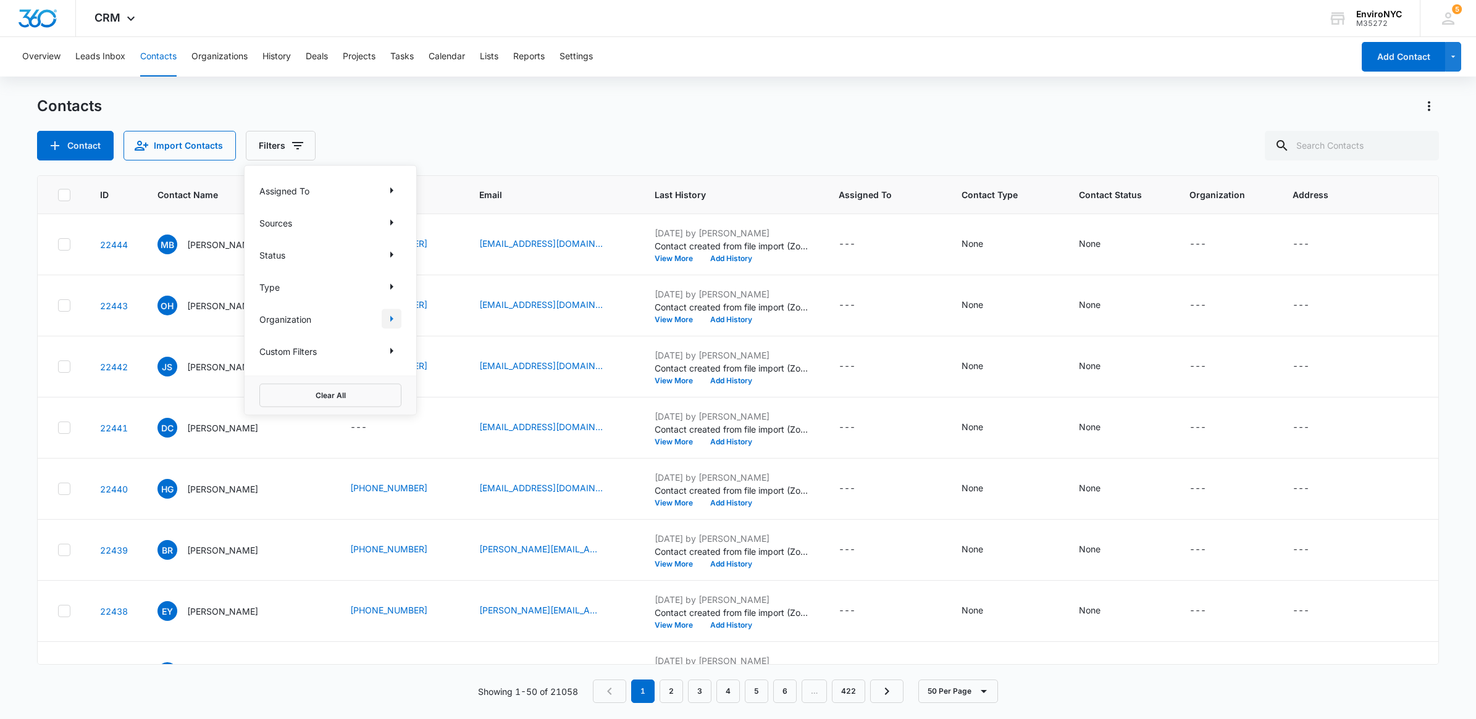
click at [390, 322] on icon "Show Organization filters" at bounding box center [391, 319] width 15 height 15
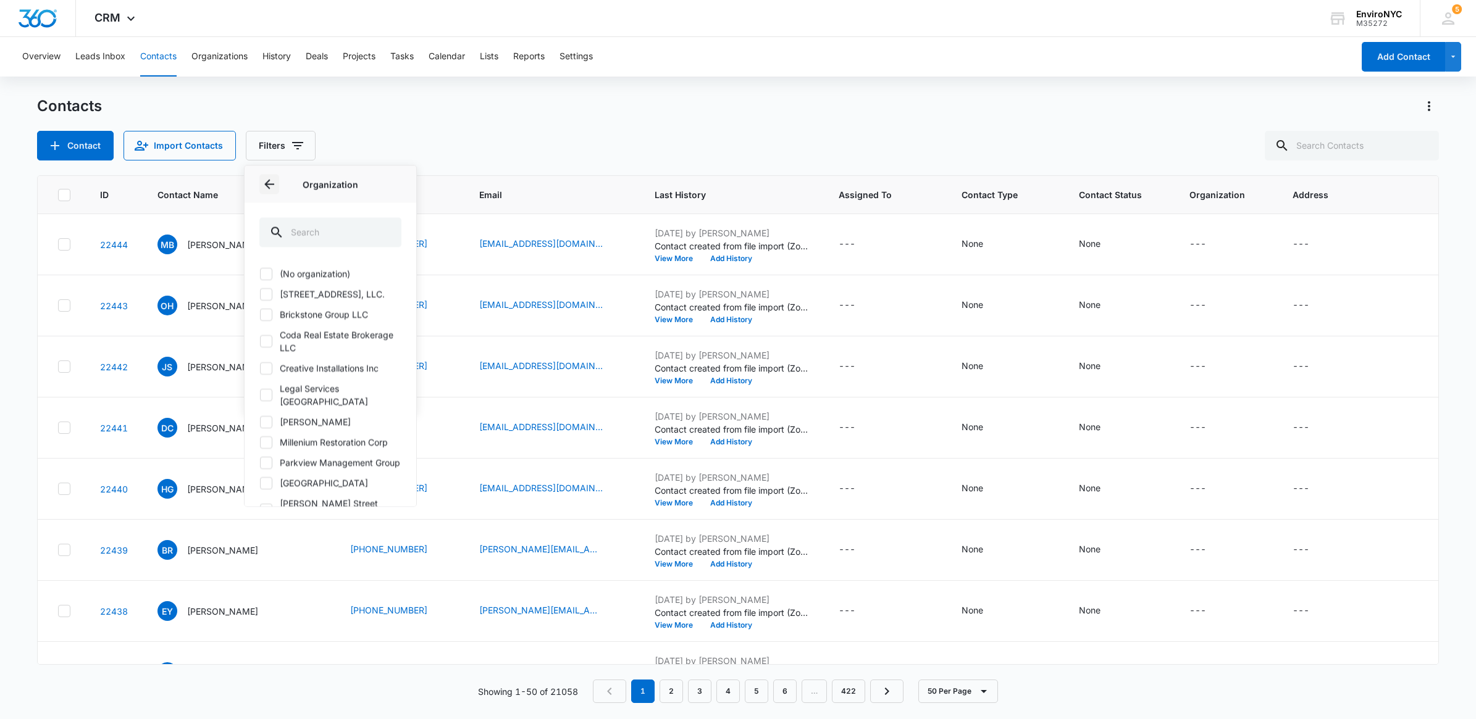
click at [263, 188] on icon "Back" at bounding box center [269, 184] width 15 height 15
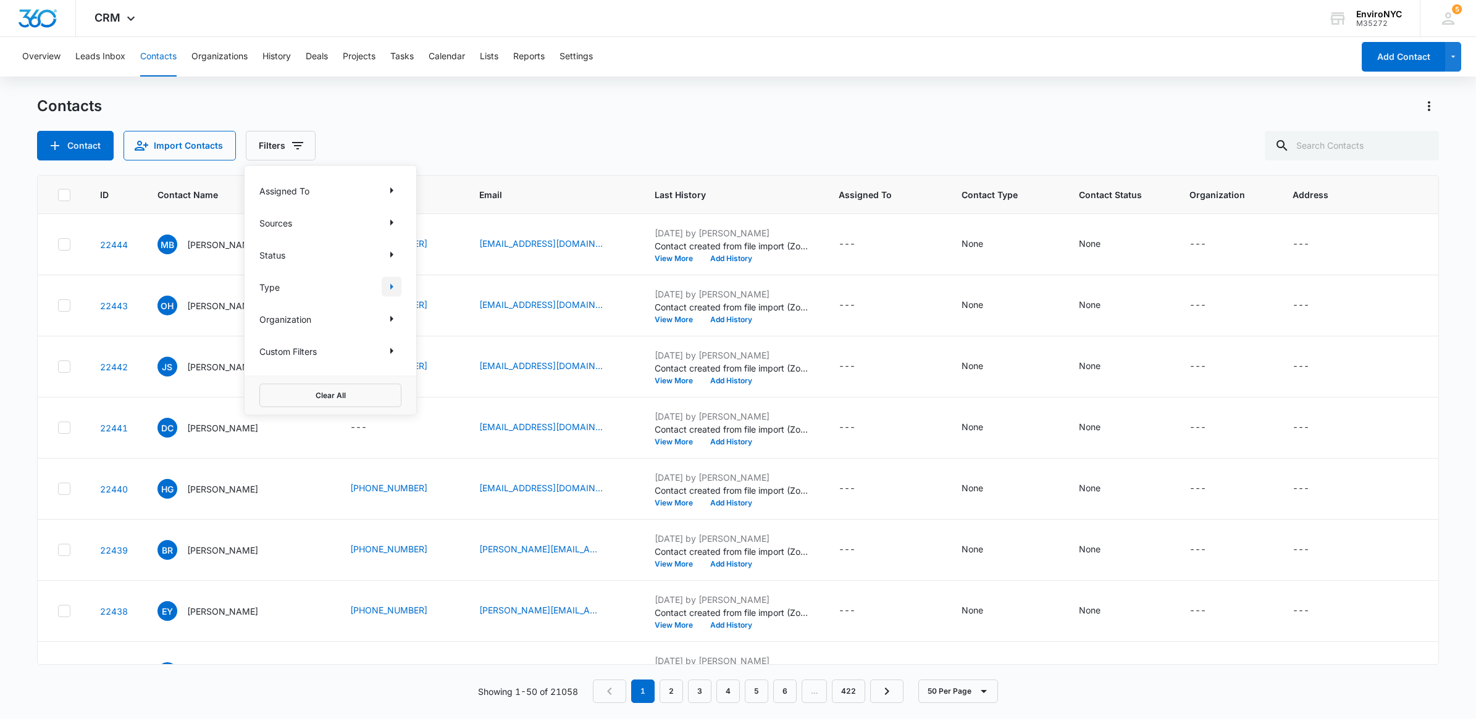
click at [393, 283] on icon "Show Type filters" at bounding box center [391, 287] width 15 height 15
click at [267, 187] on icon "Back" at bounding box center [269, 184] width 15 height 15
click at [389, 277] on button "Show Type filters" at bounding box center [392, 287] width 20 height 20
click at [275, 193] on button "Back" at bounding box center [269, 185] width 20 height 20
click at [390, 184] on icon "Show Assigned To filters" at bounding box center [391, 190] width 15 height 15
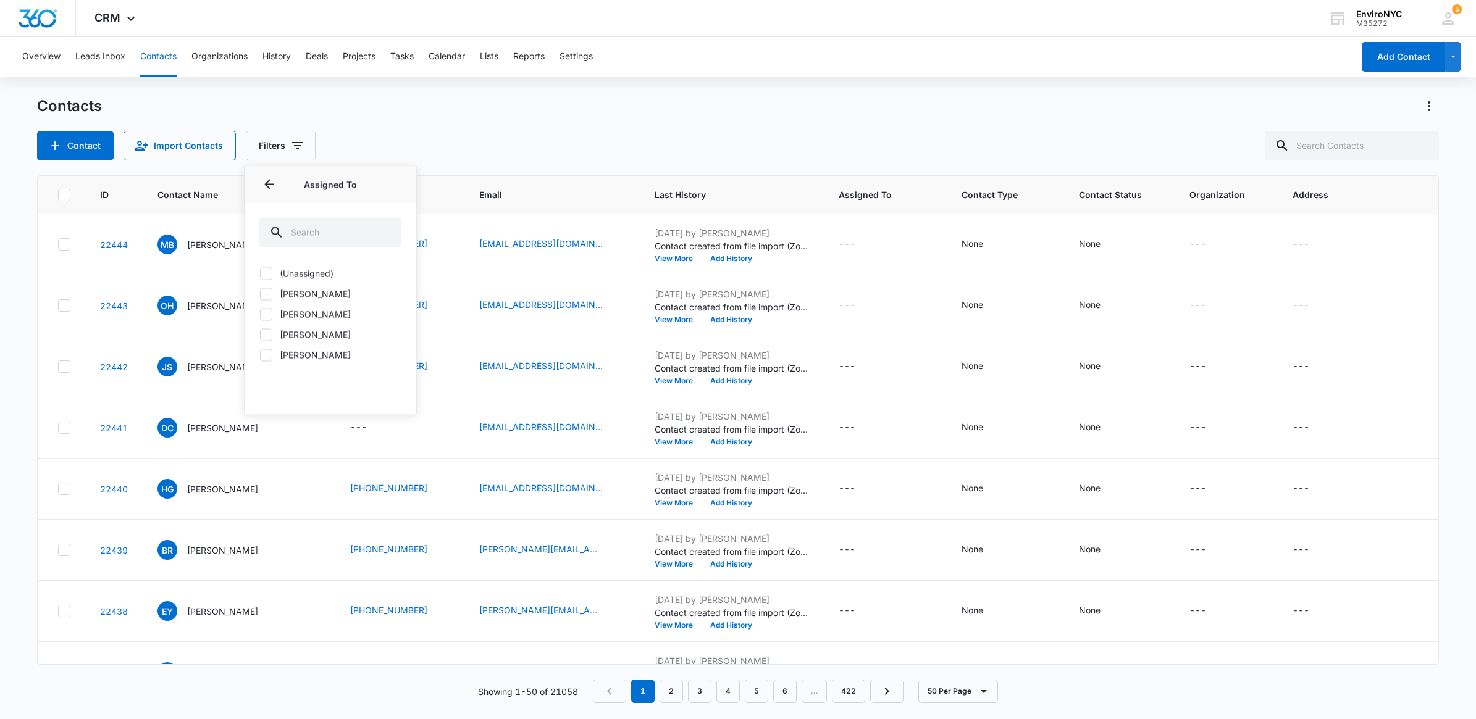
click at [267, 340] on icon at bounding box center [266, 334] width 11 height 11
click at [260, 335] on input "Joe Inzone" at bounding box center [259, 335] width 1 height 1
checkbox input "true"
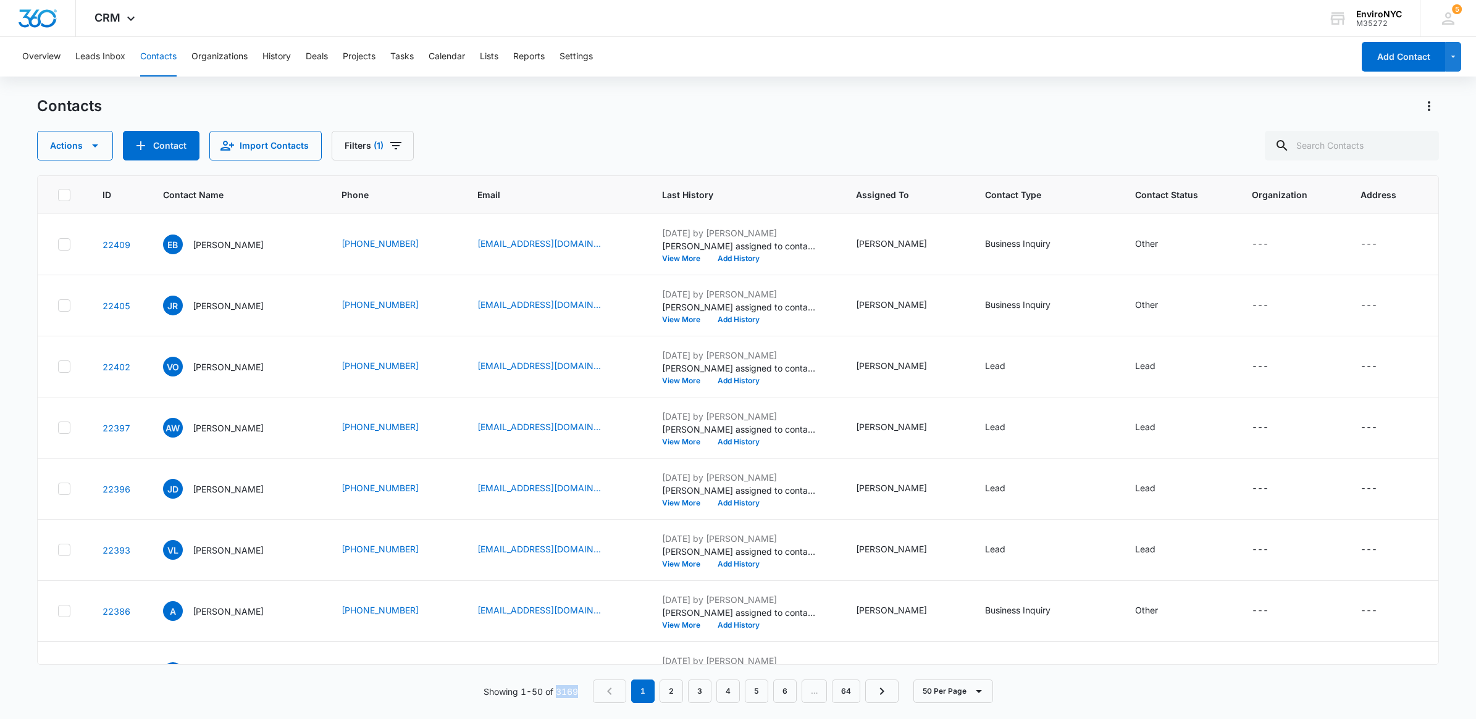
drag, startPoint x: 557, startPoint y: 696, endPoint x: 577, endPoint y: 685, distance: 22.9
click at [577, 685] on p "Showing 1-50 of 3169" at bounding box center [530, 691] width 94 height 13
click at [1425, 97] on button "Actions" at bounding box center [1429, 106] width 20 height 20
click at [960, 128] on div "Contacts Actions Contact Import Contacts Filters (1)" at bounding box center [738, 128] width 1402 height 64
click at [226, 257] on td "EB Enza Burns" at bounding box center [237, 244] width 178 height 61
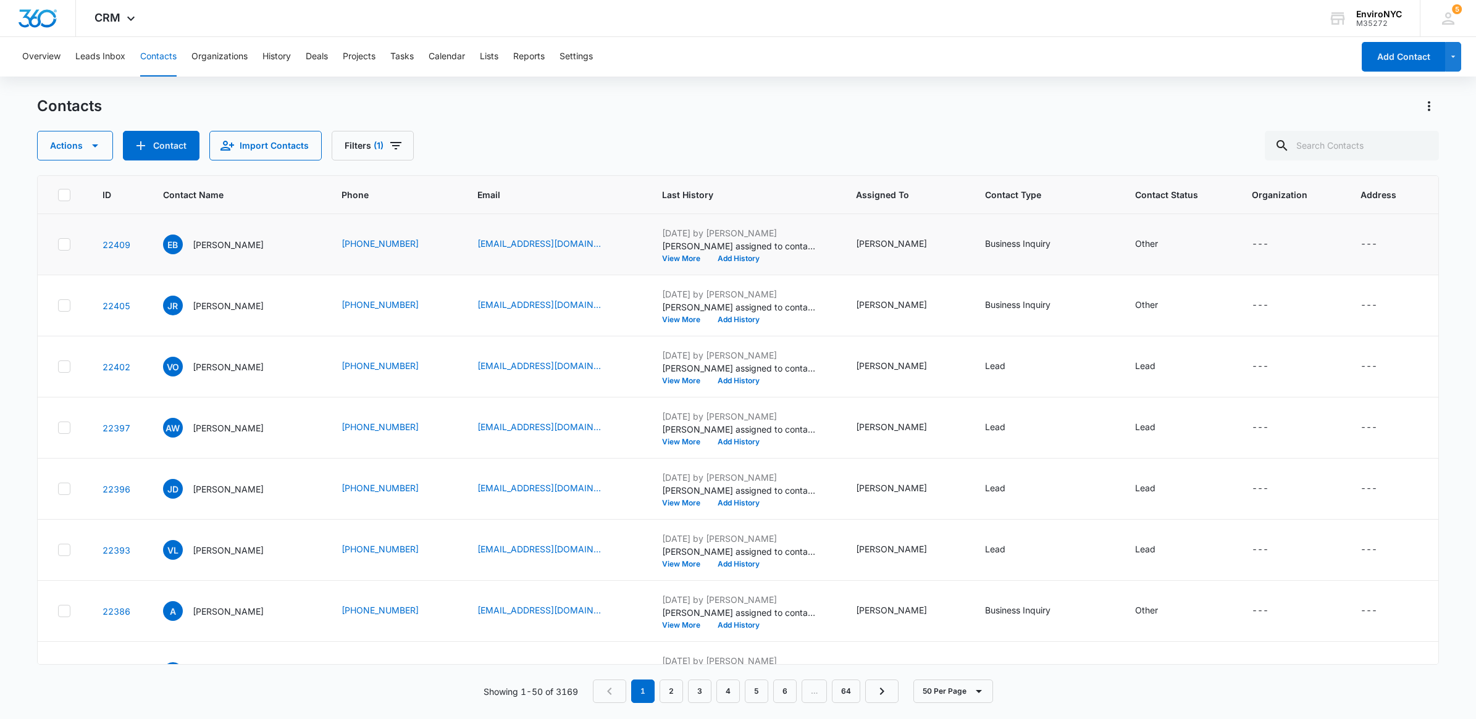
click at [159, 239] on td "EB Enza Burns" at bounding box center [237, 244] width 178 height 61
click at [177, 243] on span "EB" at bounding box center [173, 245] width 20 height 20
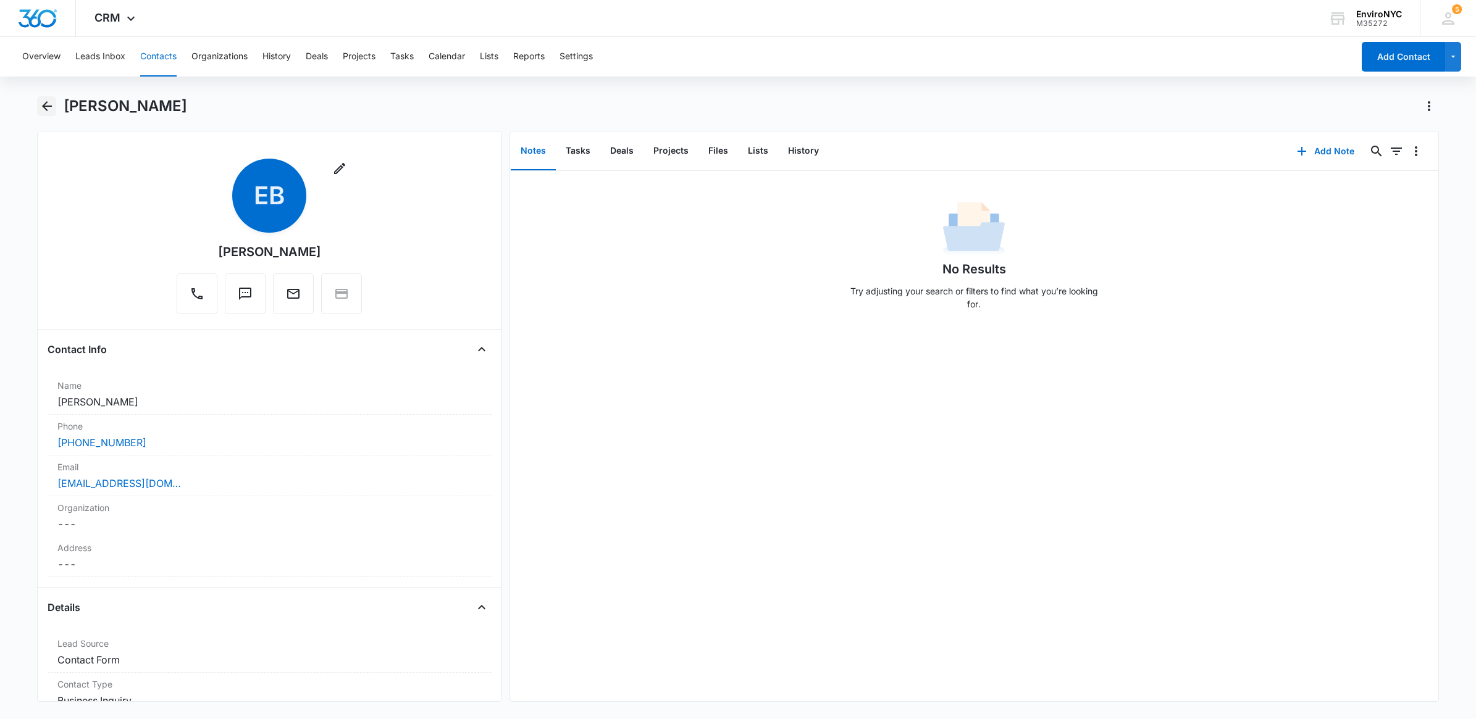
click at [46, 110] on icon "Back" at bounding box center [47, 106] width 10 height 10
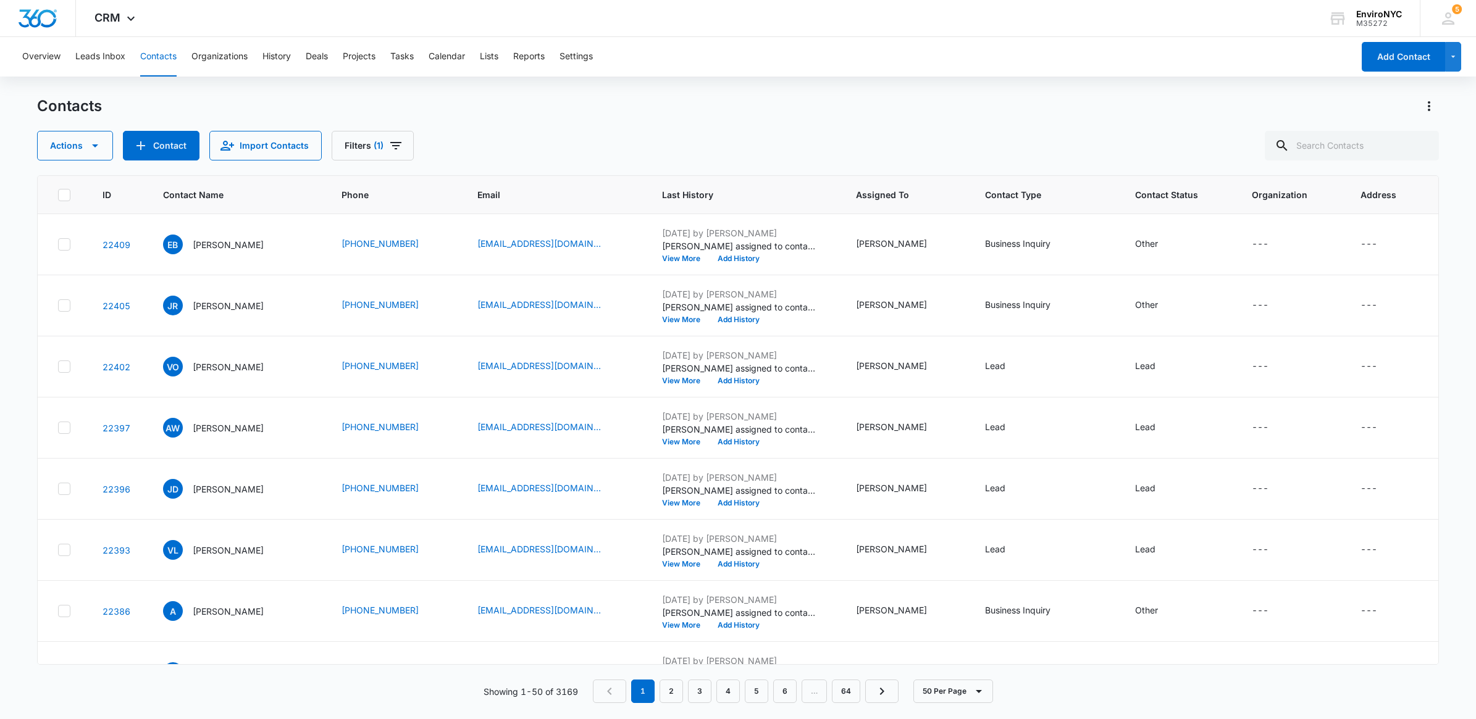
click at [61, 199] on icon at bounding box center [64, 195] width 11 height 11
click at [58, 195] on input "checkbox" at bounding box center [57, 194] width 1 height 1
click at [761, 137] on div "Actions Contact Import Contacts Filters (1)" at bounding box center [738, 146] width 1402 height 30
click at [106, 22] on span "CRM" at bounding box center [107, 17] width 26 height 13
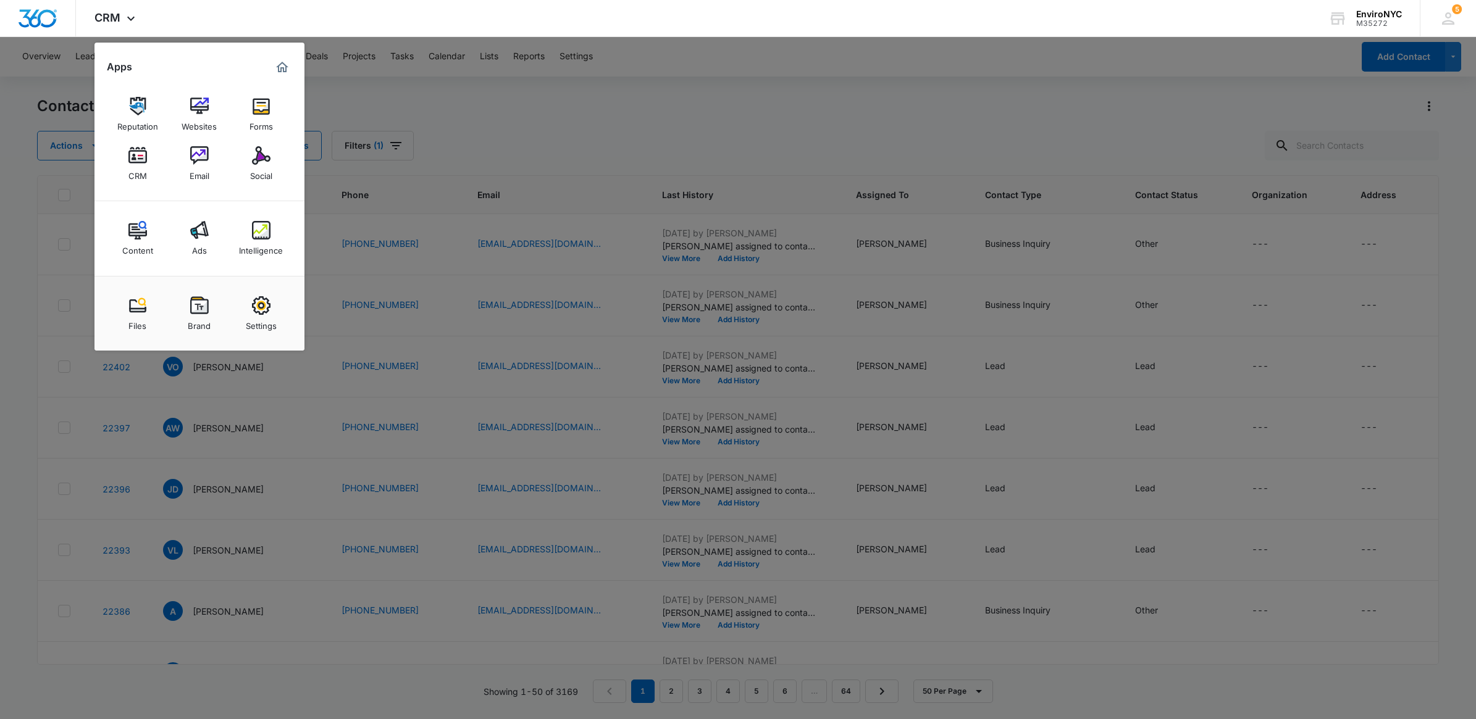
click at [507, 124] on div at bounding box center [738, 359] width 1476 height 719
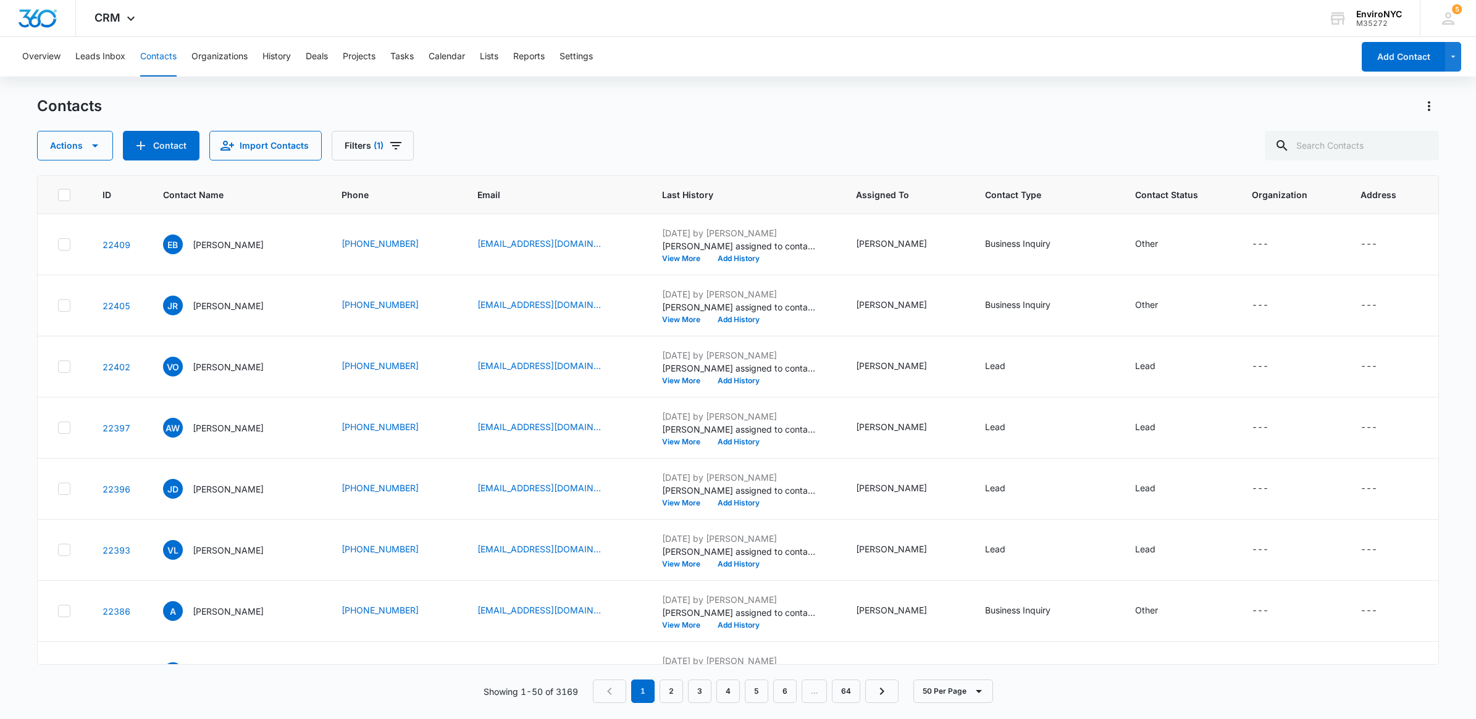
click at [496, 142] on div "Actions Contact Import Contacts Filters (1)" at bounding box center [738, 146] width 1402 height 30
click at [388, 147] on icon "Filters" at bounding box center [395, 145] width 15 height 15
click at [419, 187] on icon "Clear" at bounding box center [418, 191] width 8 height 8
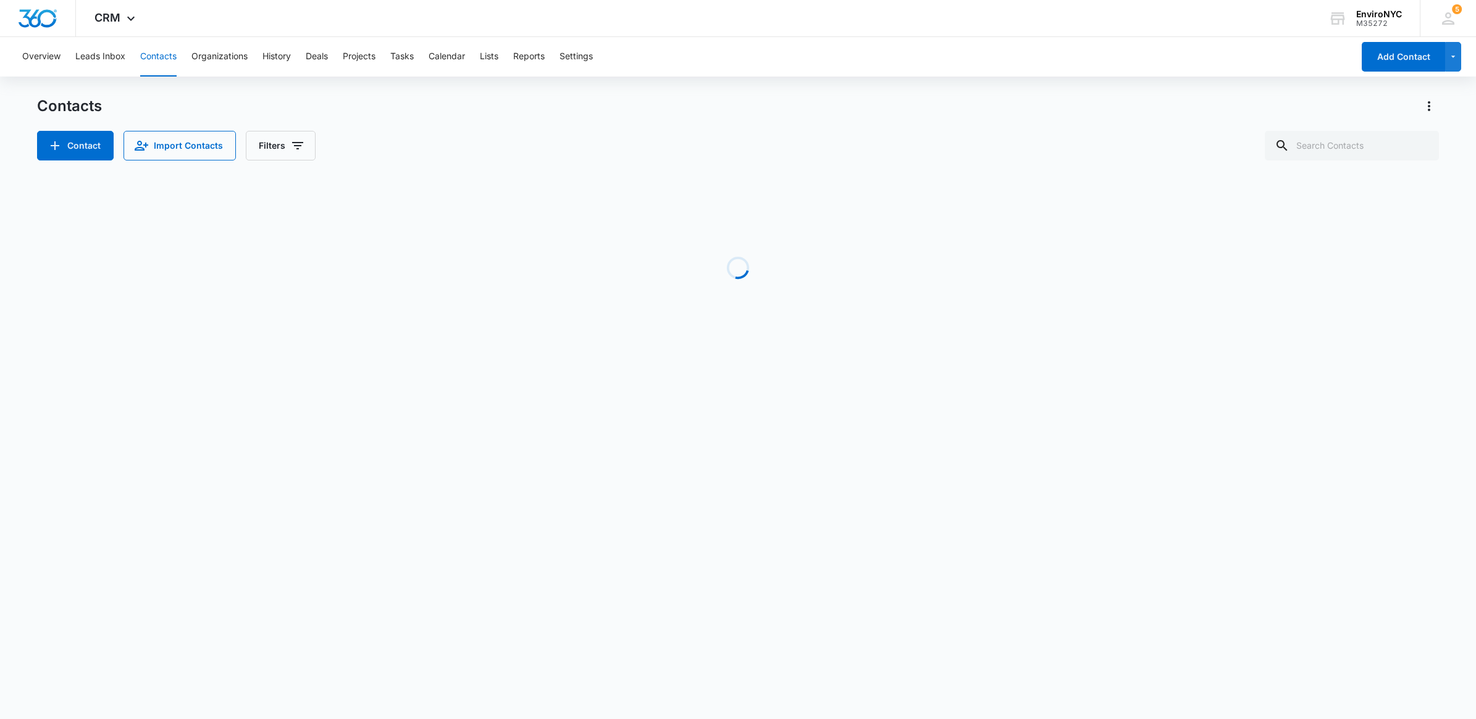
click at [530, 133] on div "Contact Import Contacts Filters" at bounding box center [738, 146] width 1402 height 30
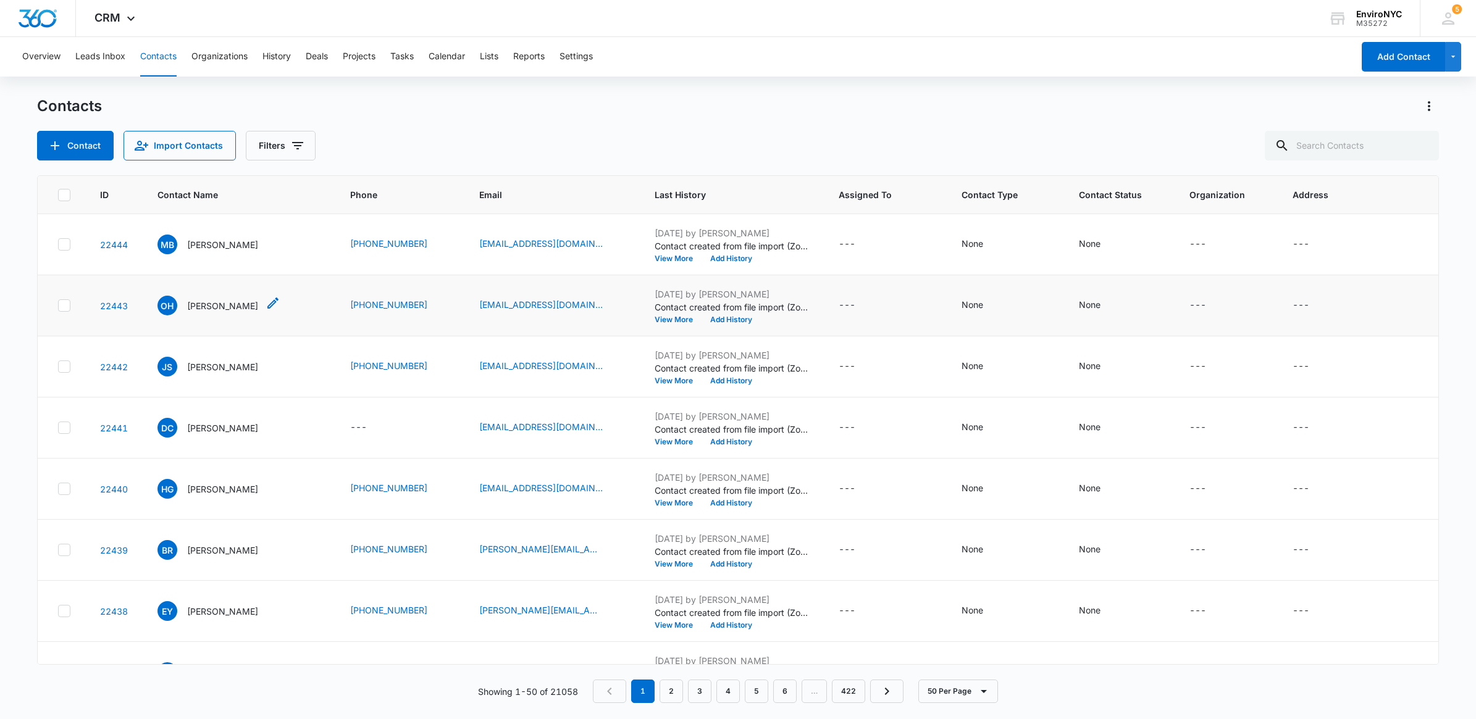
click at [170, 298] on span "OH" at bounding box center [167, 306] width 20 height 20
